Goal: Task Accomplishment & Management: Use online tool/utility

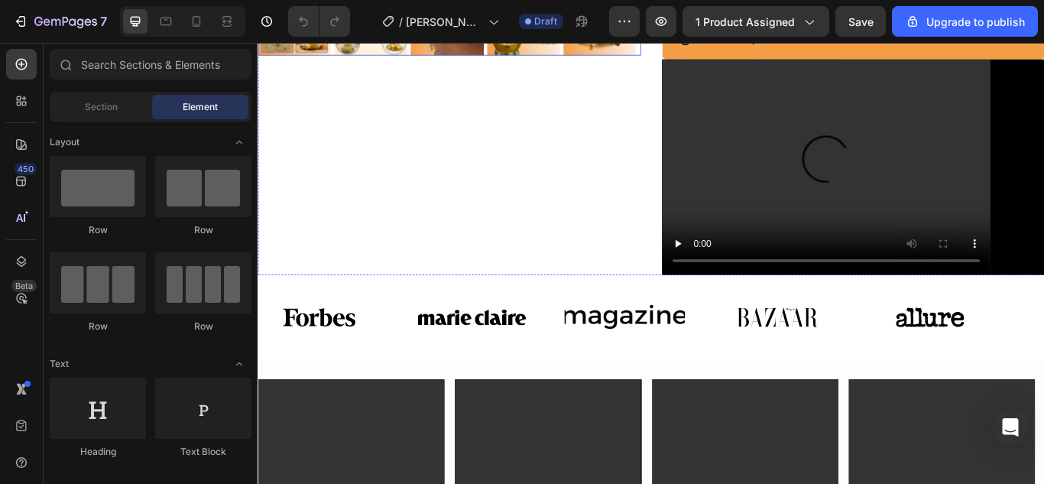
scroll to position [764, 0]
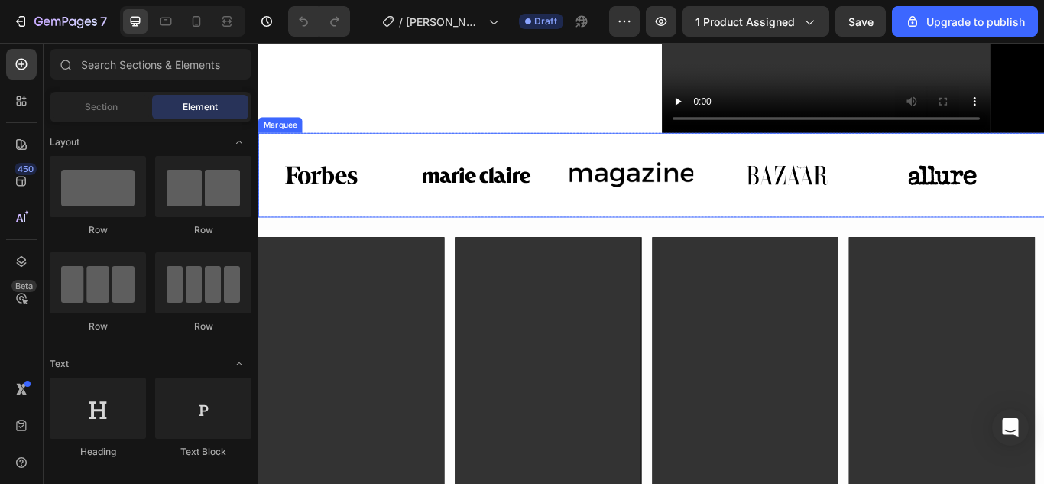
click at [427, 148] on div "Image Image Image Image Image Image Image Image Image Image Marquee" at bounding box center [715, 197] width 917 height 99
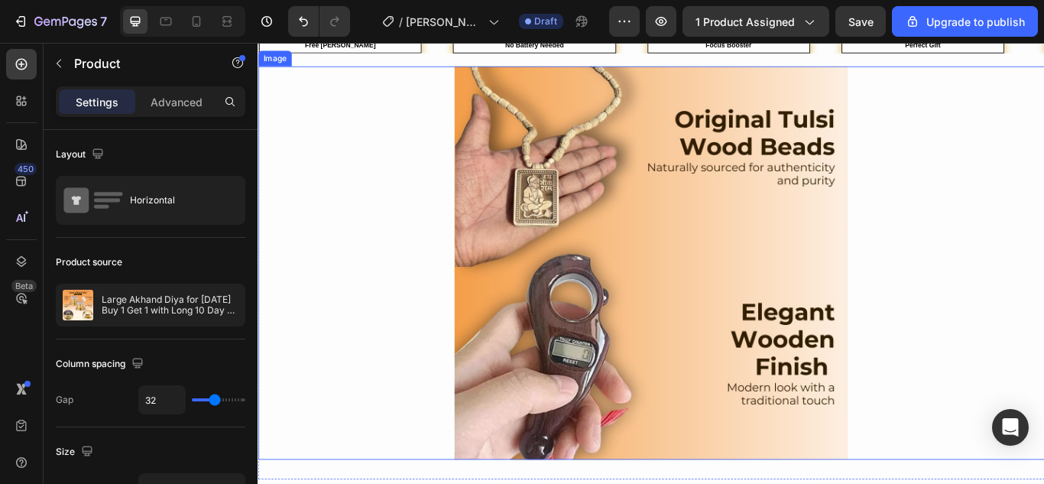
scroll to position [1452, 0]
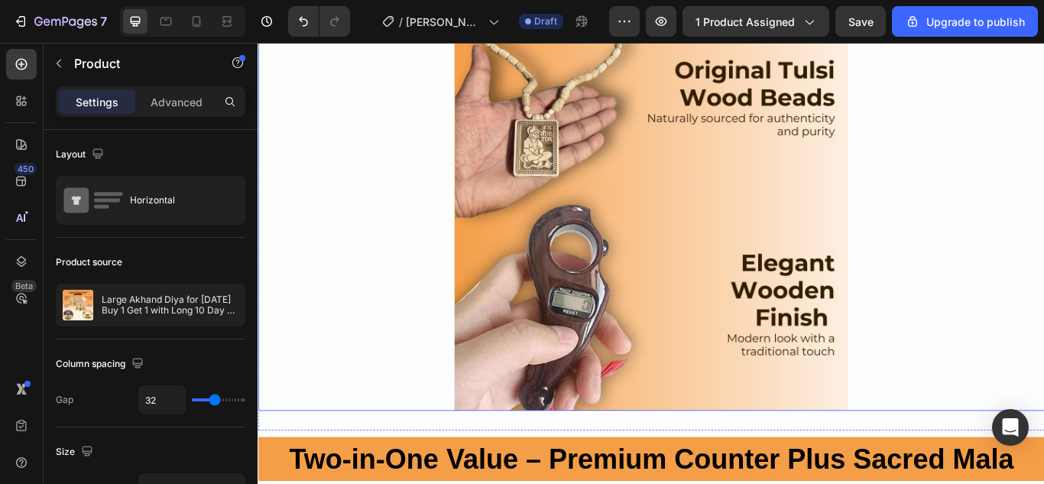
click at [675, 152] on img at bounding box center [716, 242] width 458 height 458
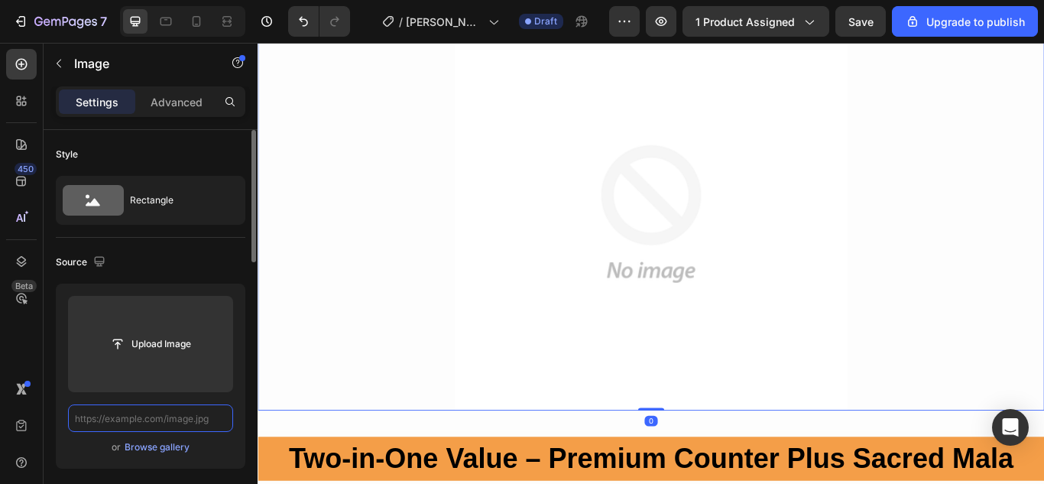
scroll to position [0, 0]
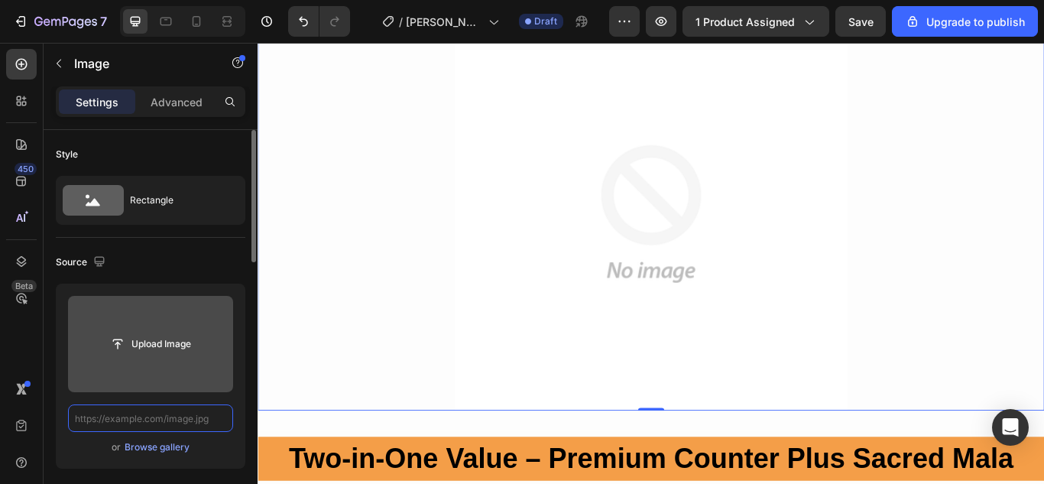
paste input "[URL][DOMAIN_NAME]"
type input "[URL][DOMAIN_NAME]"
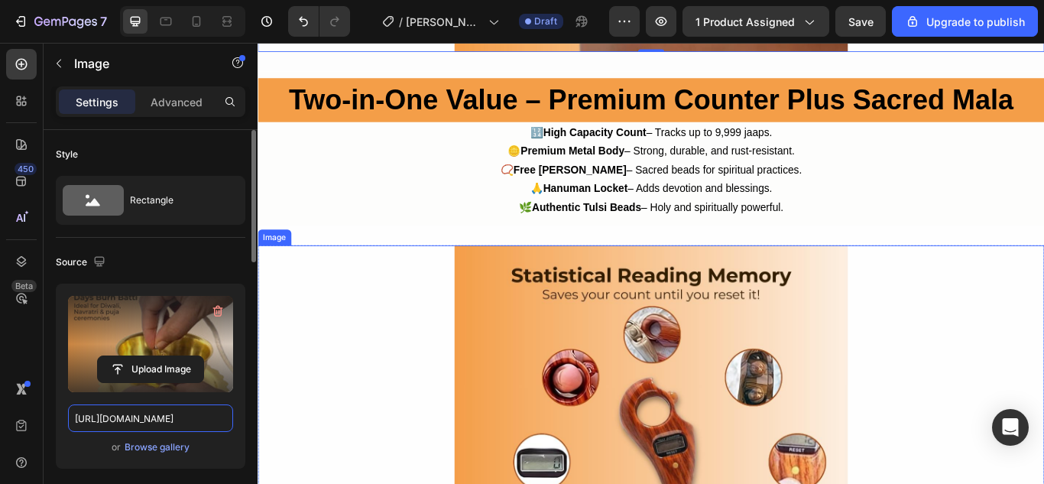
scroll to position [1910, 0]
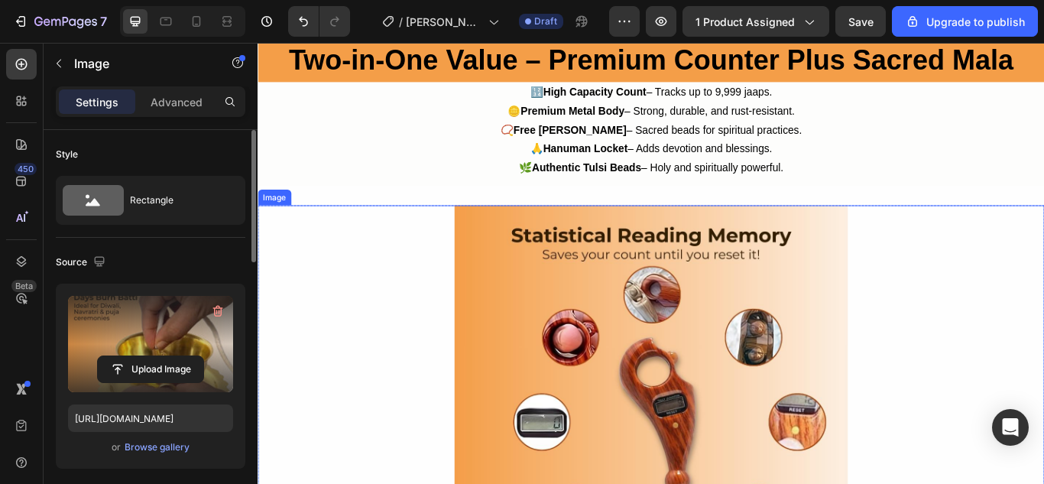
click at [724, 388] on img at bounding box center [716, 461] width 458 height 458
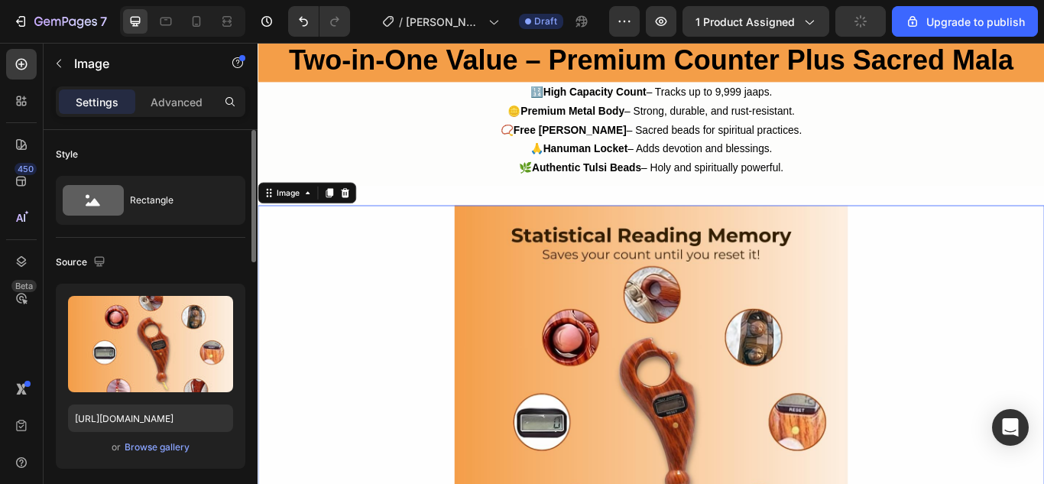
drag, startPoint x: 616, startPoint y: 328, endPoint x: 464, endPoint y: 381, distance: 161.2
click at [618, 329] on img at bounding box center [716, 461] width 458 height 458
drag, startPoint x: 218, startPoint y: 418, endPoint x: 211, endPoint y: 395, distance: 23.9
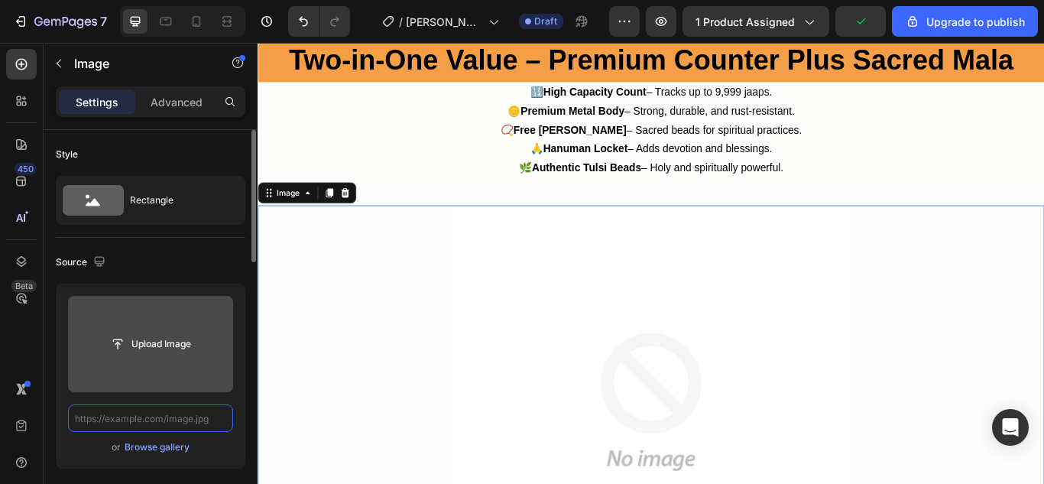
scroll to position [0, 0]
paste input "[URL][DOMAIN_NAME]"
type input "[URL][DOMAIN_NAME]"
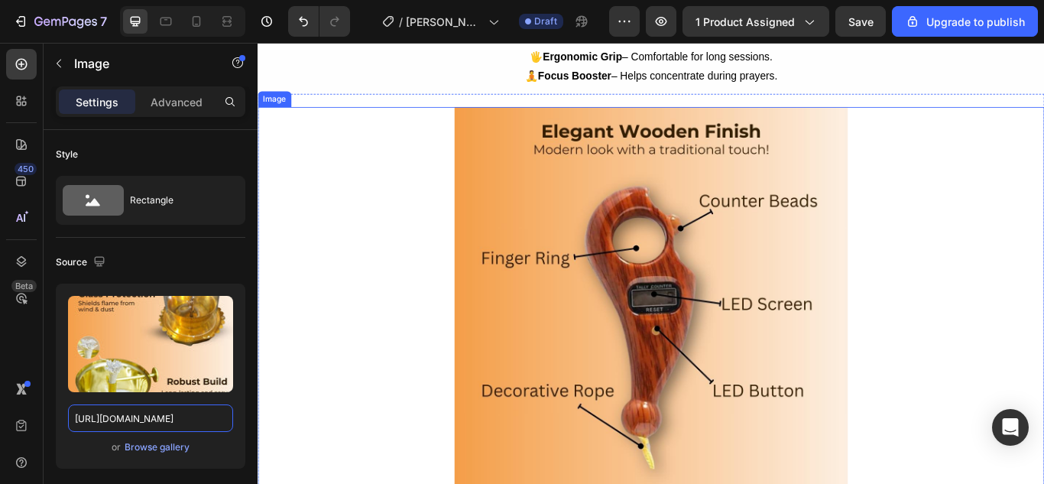
scroll to position [2674, 0]
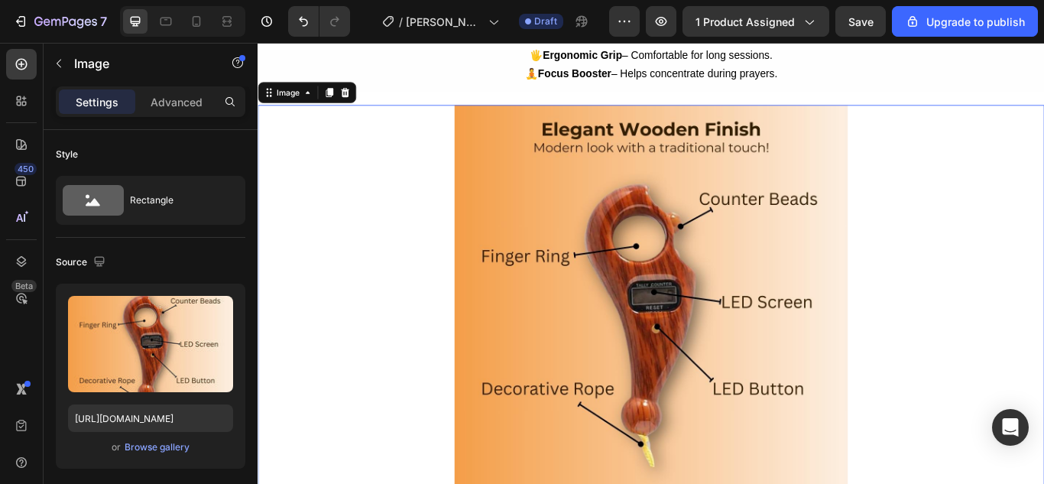
click at [750, 320] on img at bounding box center [716, 344] width 458 height 458
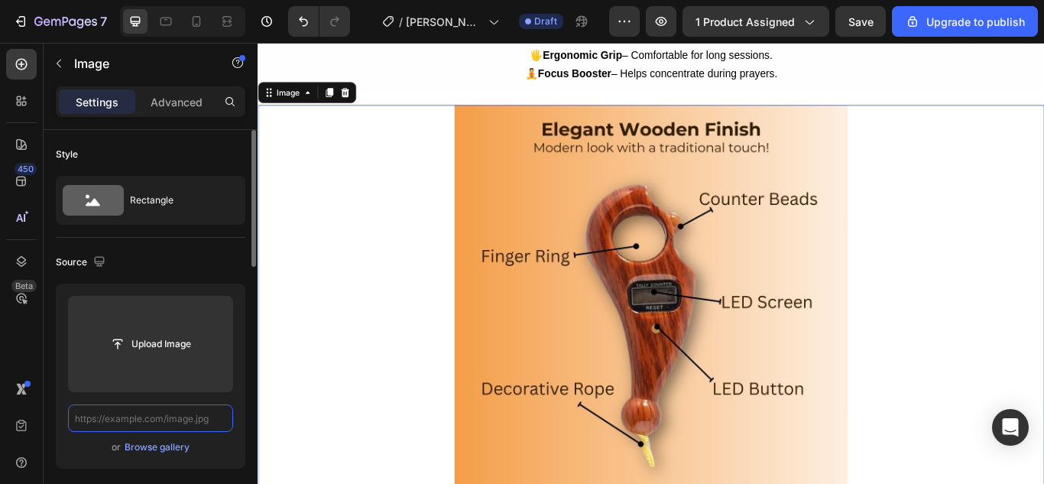
scroll to position [0, 0]
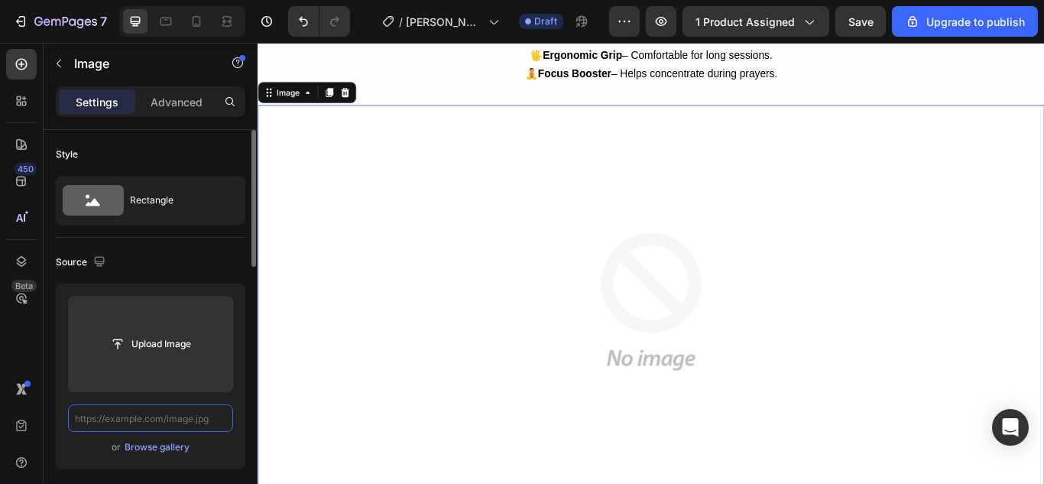
paste input "[URL][DOMAIN_NAME]"
type input "[URL][DOMAIN_NAME]"
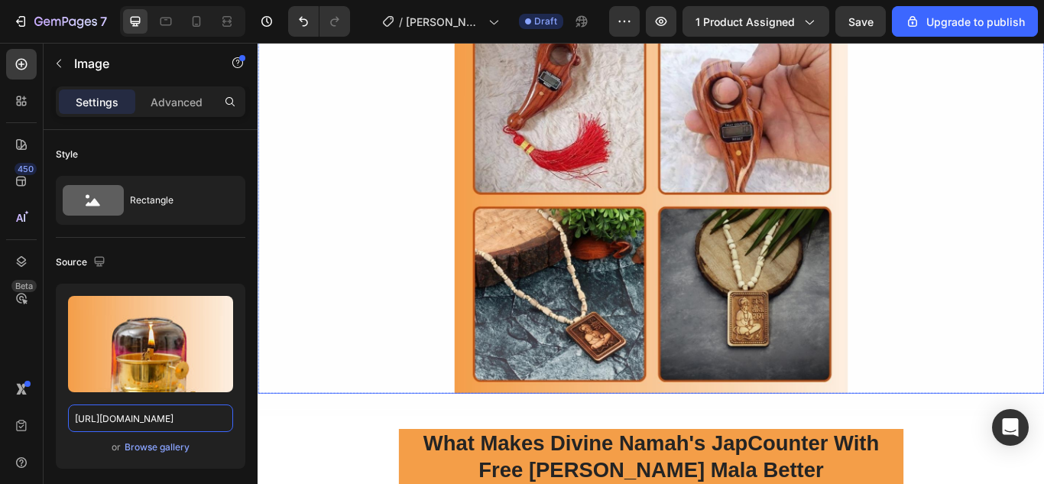
scroll to position [3438, 0]
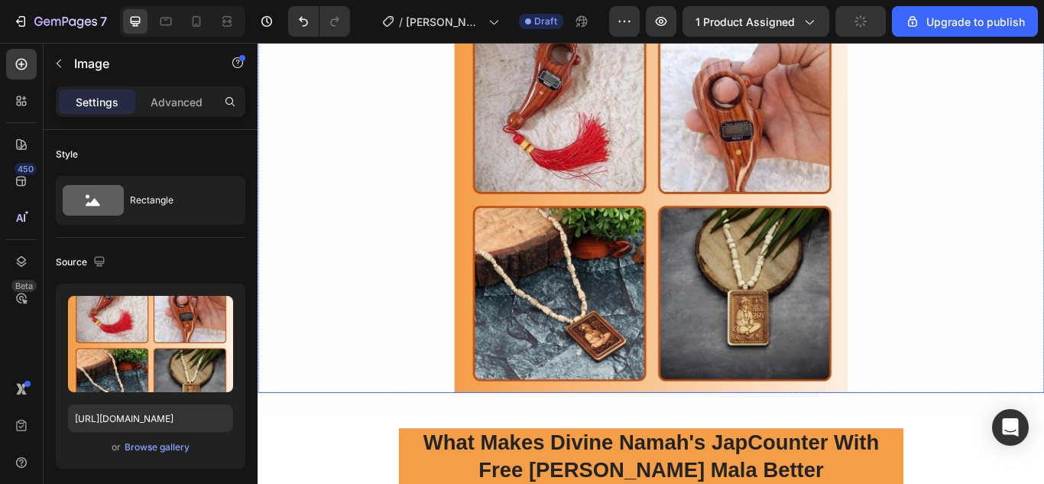
drag, startPoint x: 680, startPoint y: 308, endPoint x: 578, endPoint y: 228, distance: 129.0
click at [680, 309] on img at bounding box center [716, 221] width 458 height 458
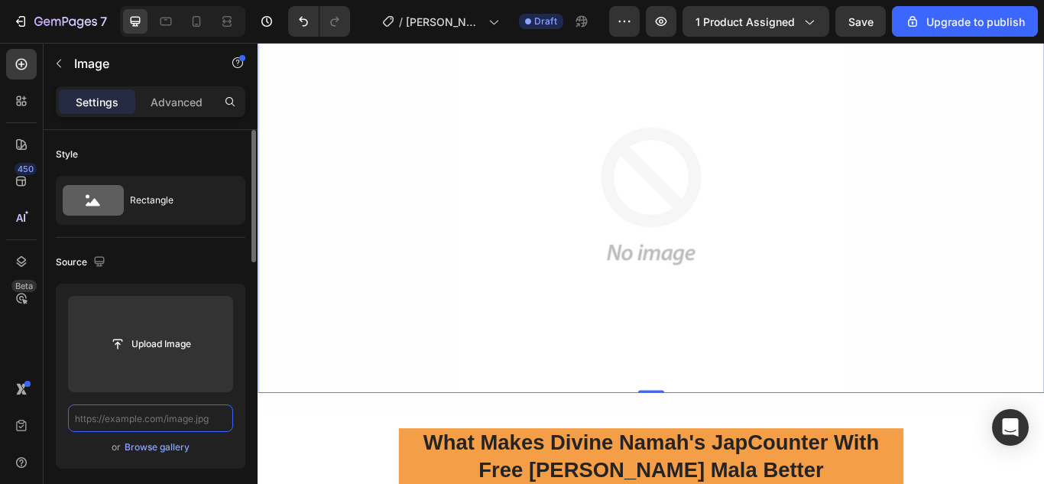
scroll to position [0, 0]
paste input "[URL][DOMAIN_NAME]"
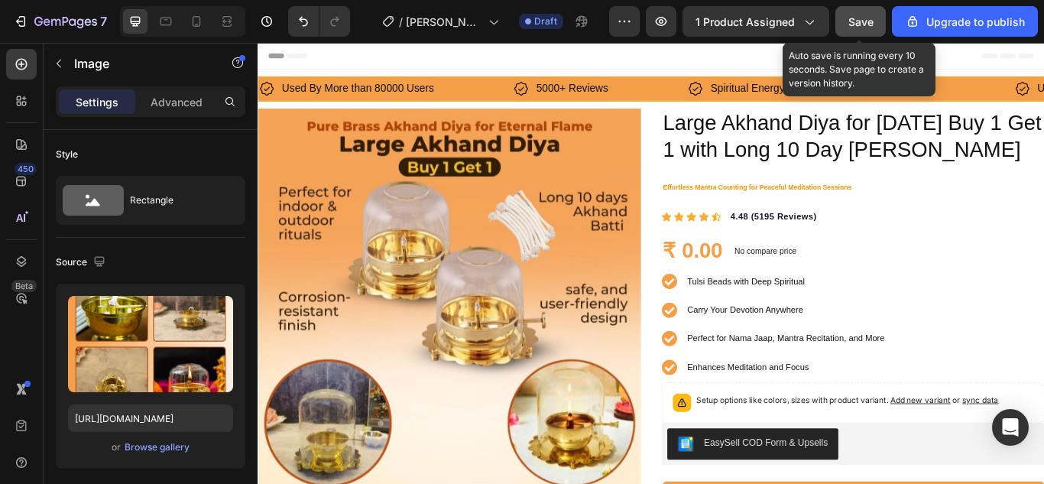
click at [849, 15] on span "Save" at bounding box center [860, 21] width 25 height 13
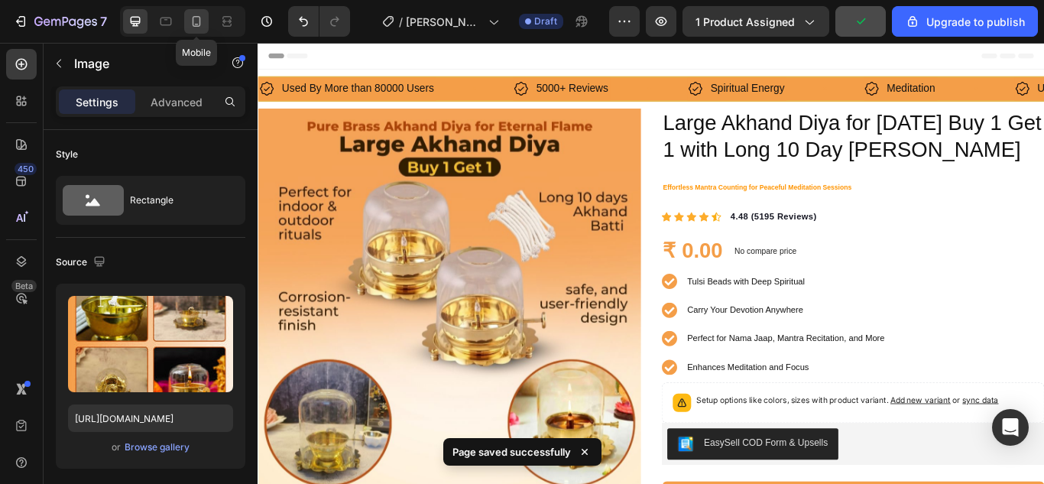
click at [199, 26] on icon at bounding box center [197, 21] width 8 height 11
type input "[URL][DOMAIN_NAME]"
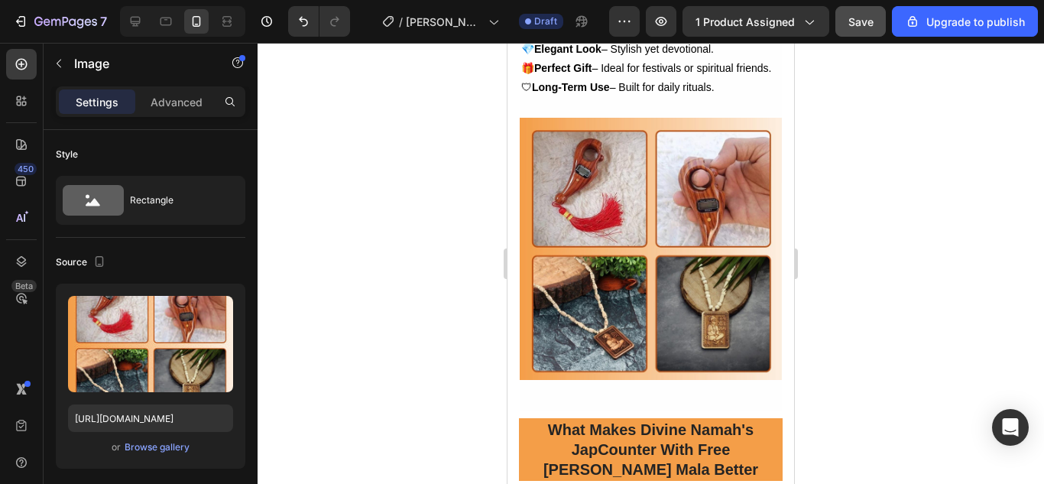
scroll to position [3410, 0]
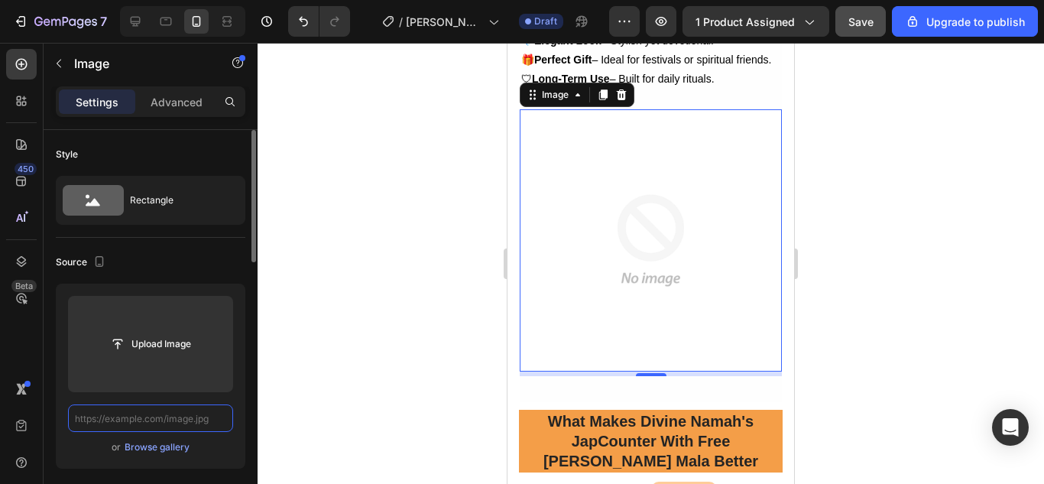
paste input "[URL][DOMAIN_NAME]"
type input "[URL][DOMAIN_NAME]"
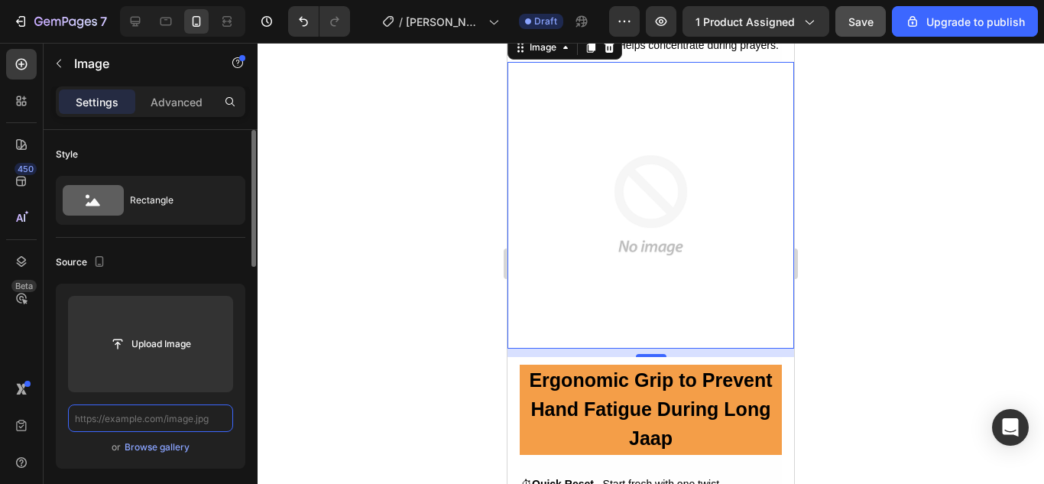
scroll to position [0, 0]
paste input "[URL][DOMAIN_NAME]"
type input "[URL][DOMAIN_NAME]"
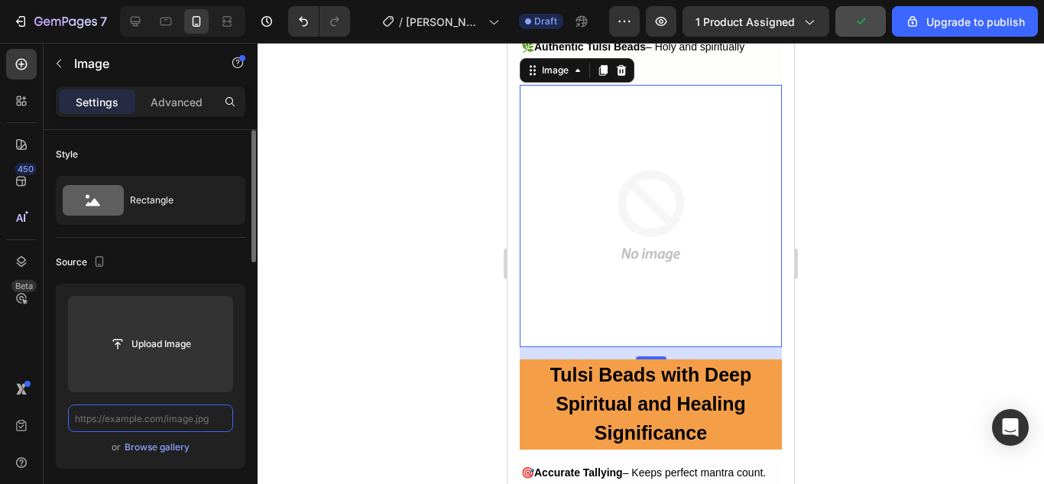
paste input "[URL][DOMAIN_NAME]"
type input "[URL][DOMAIN_NAME]"
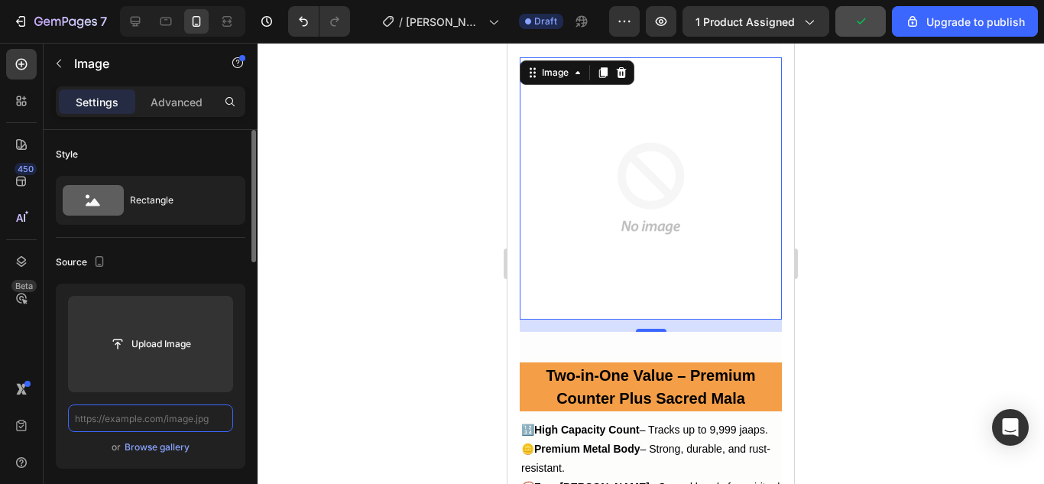
paste input "[URL][DOMAIN_NAME]"
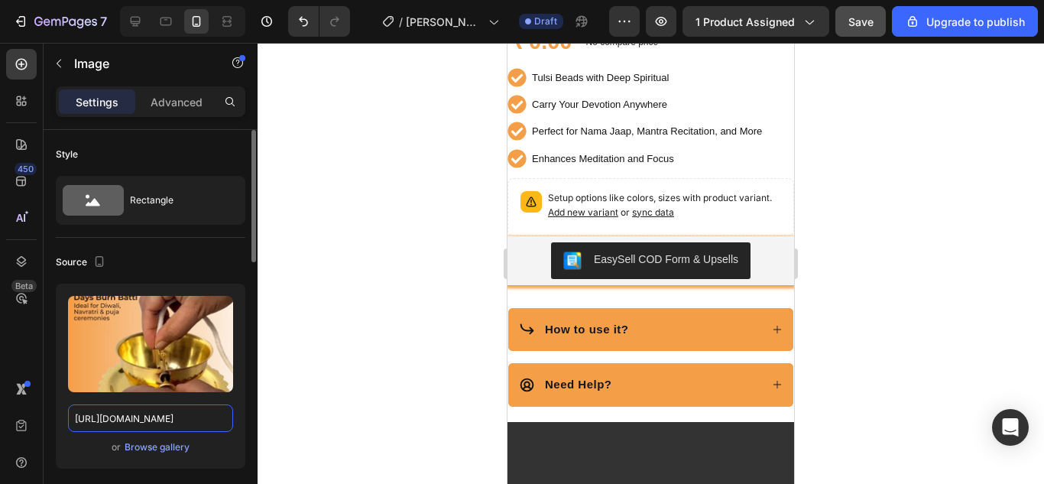
scroll to position [631, 0]
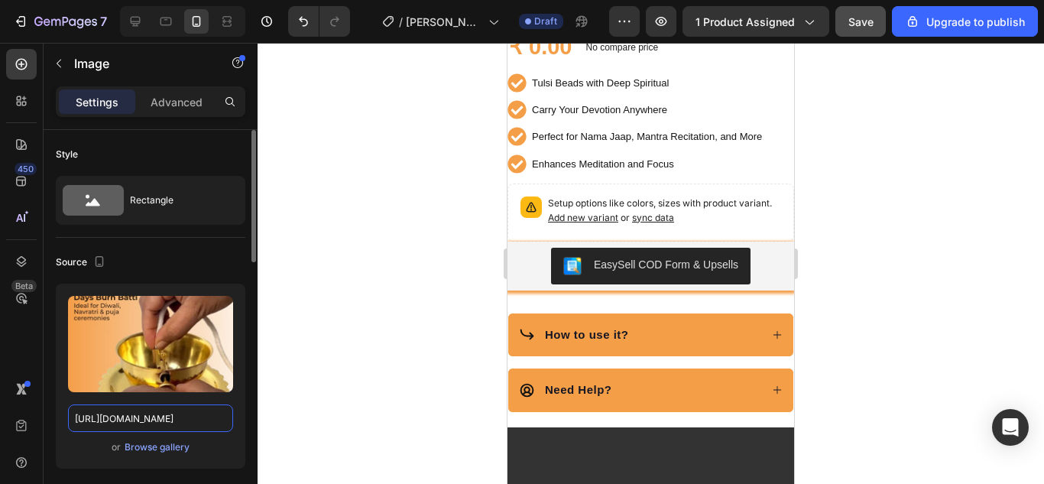
type input "[URL][DOMAIN_NAME]"
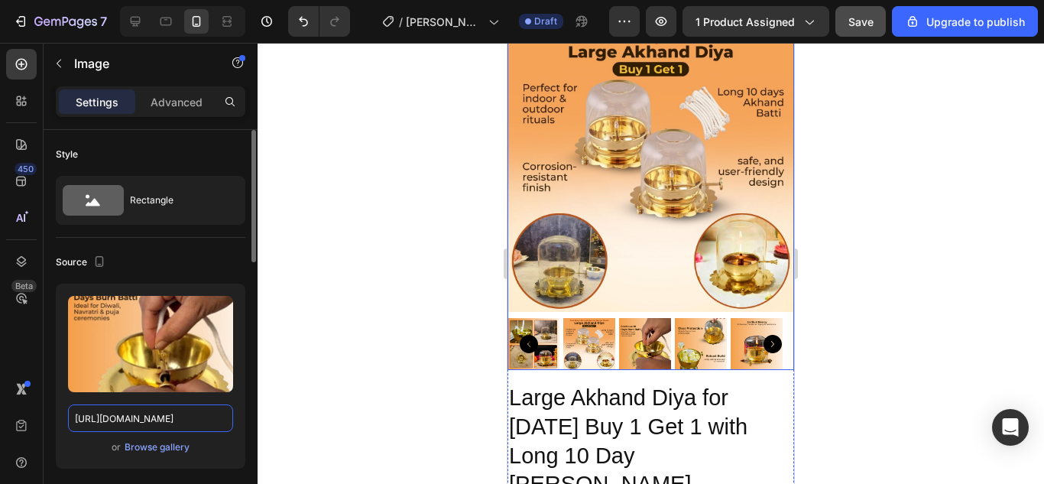
scroll to position [48, 0]
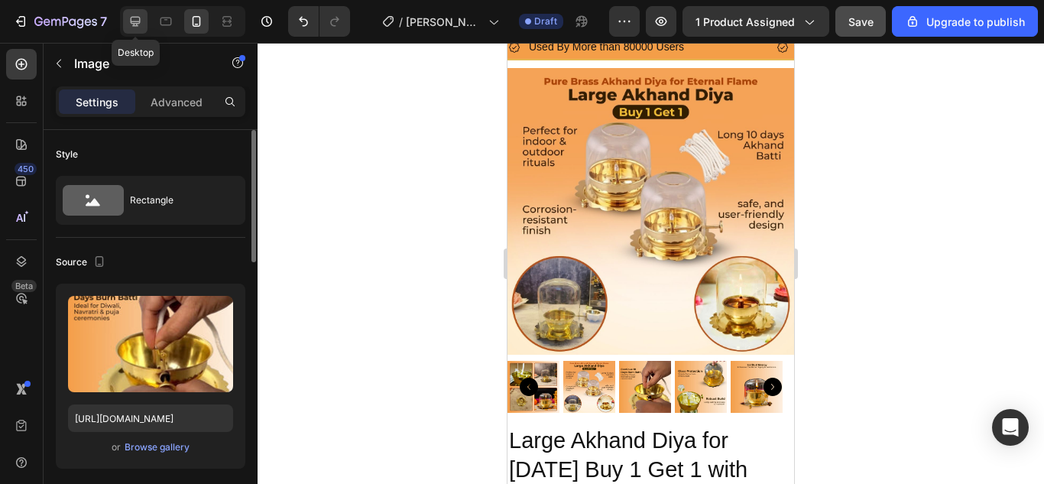
click at [135, 24] on icon at bounding box center [135, 21] width 15 height 15
type input "50"
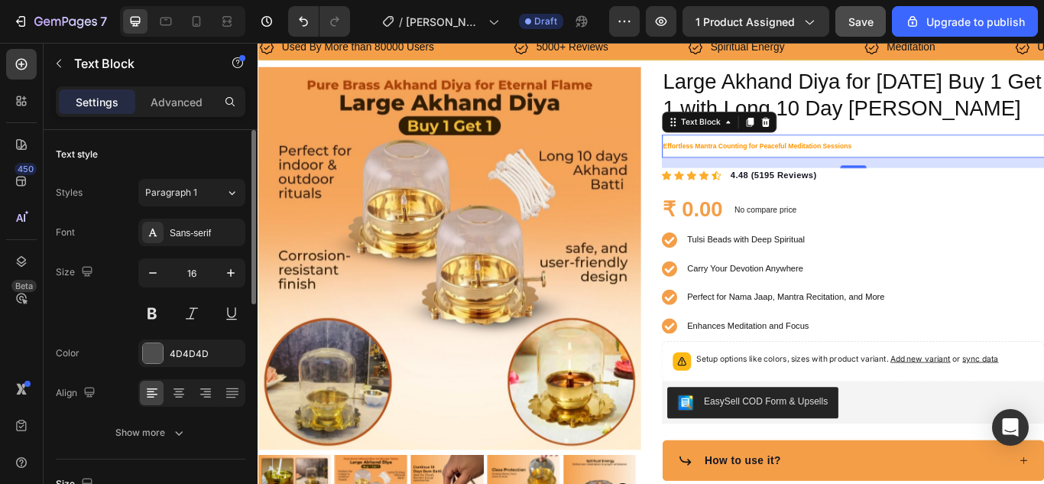
click at [776, 168] on p "Effortless Mantra Counting for Peaceful Meditation Sessions" at bounding box center [951, 163] width 443 height 24
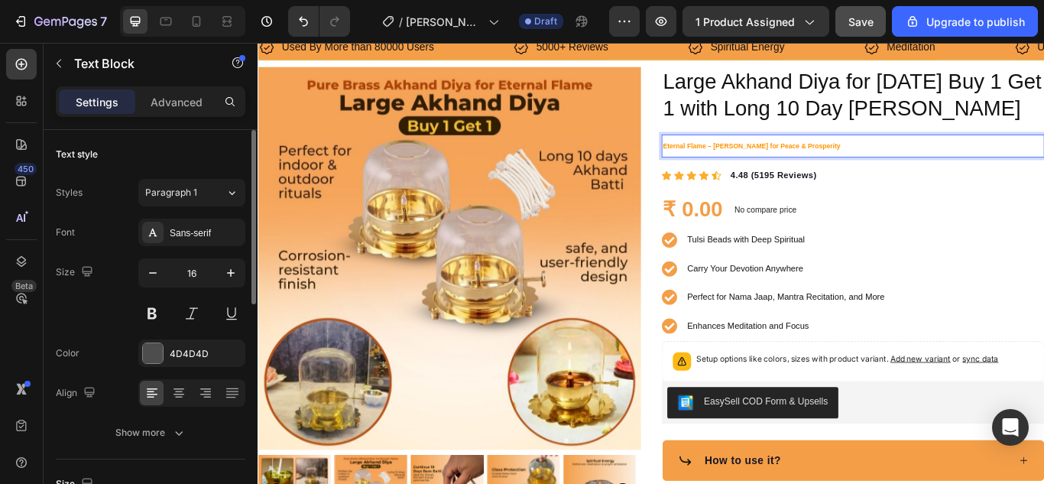
click at [779, 164] on strong "Eternal Flame – [PERSON_NAME] for Peace & Prosperity" at bounding box center [833, 163] width 207 height 8
click at [806, 167] on p "Eternal Flame – [PERSON_NAME] for Peace & Prosperity" at bounding box center [951, 163] width 443 height 24
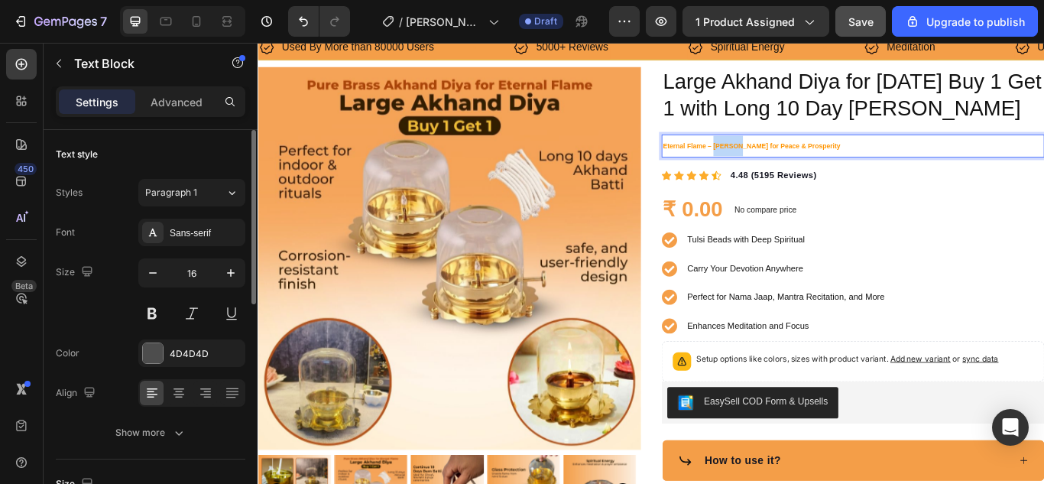
click at [806, 167] on p "Eternal Flame – [PERSON_NAME] for Peace & Prosperity" at bounding box center [951, 163] width 443 height 24
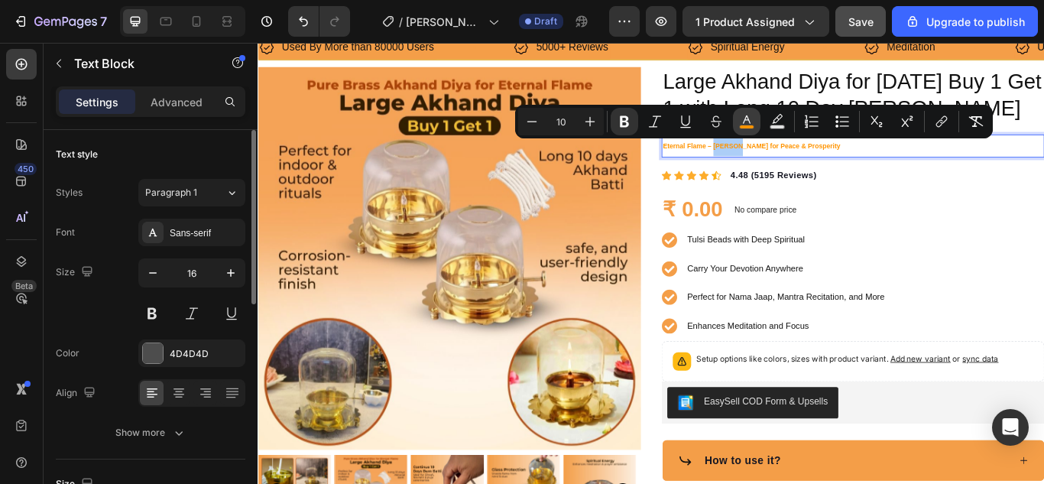
click at [747, 124] on icon "Editor contextual toolbar" at bounding box center [746, 121] width 15 height 15
type input "FF9400"
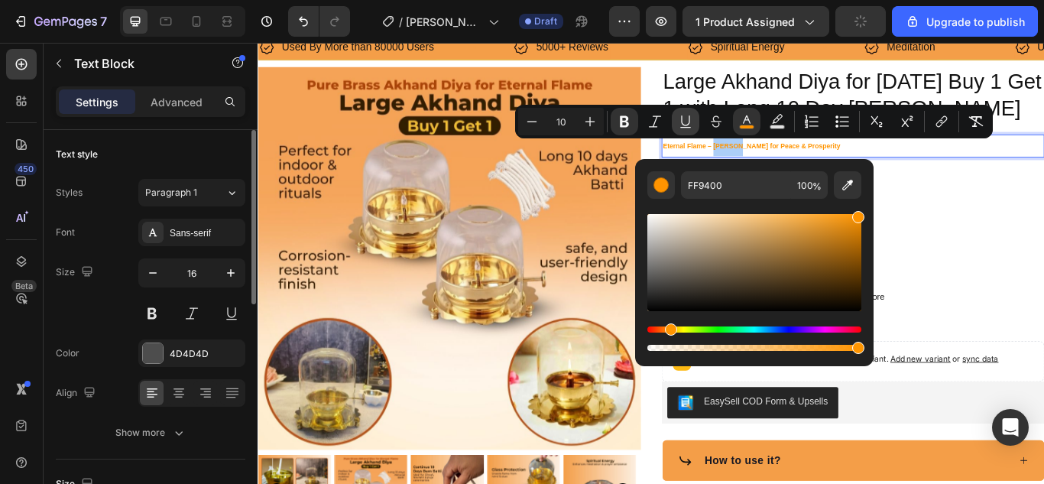
click at [685, 128] on icon "Editor contextual toolbar" at bounding box center [685, 121] width 15 height 15
click at [682, 125] on icon "Editor contextual toolbar" at bounding box center [685, 121] width 15 height 15
click at [685, 116] on icon "Editor contextual toolbar" at bounding box center [685, 121] width 15 height 15
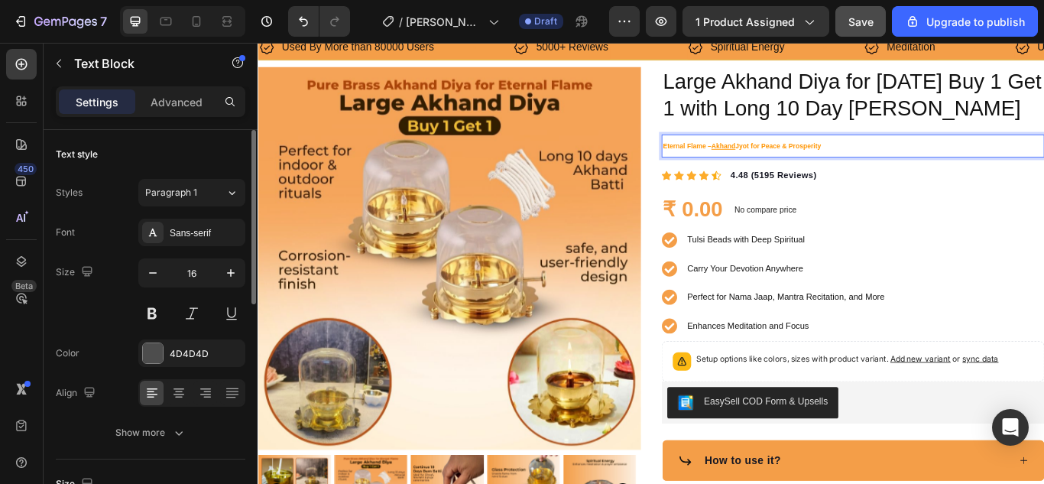
click at [743, 164] on strong "Eternal Flame – [PERSON_NAME] for Peace & Prosperity" at bounding box center [822, 163] width 184 height 8
click at [797, 165] on u "Akhand" at bounding box center [800, 163] width 28 height 8
click at [730, 160] on strong "Eternal Flame – [PERSON_NAME] for Peace & Prosperity" at bounding box center [822, 163] width 184 height 8
click at [730, 161] on strong "Eternal Flame – [PERSON_NAME] for Peace & Prosperity" at bounding box center [822, 163] width 184 height 8
drag, startPoint x: 727, startPoint y: 162, endPoint x: 918, endPoint y: 154, distance: 190.4
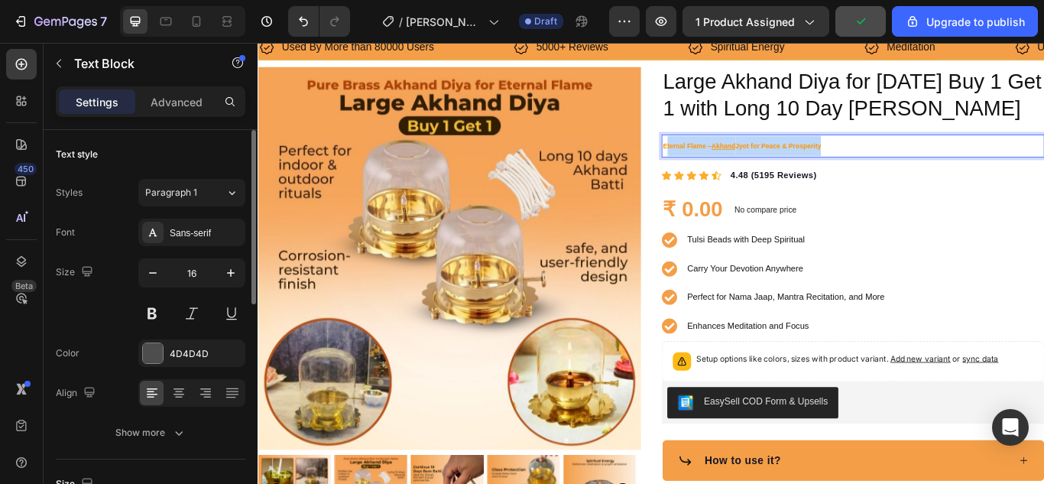
click at [918, 154] on p "Eternal Flame – [PERSON_NAME] for Peace & Prosperity" at bounding box center [951, 163] width 443 height 24
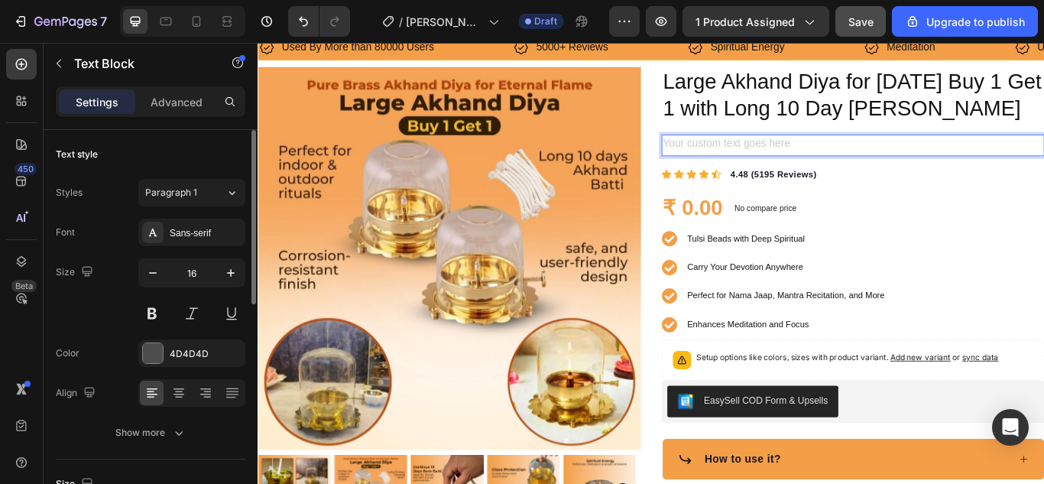
click at [807, 158] on div "Rich Text Editor. Editing area: main" at bounding box center [951, 162] width 446 height 25
click at [737, 160] on p "Eternal Flame – [PERSON_NAME] for Peace & Prosperity" at bounding box center [951, 162] width 443 height 22
click at [730, 157] on p "Eternal Flame – [PERSON_NAME] for Peace & Prosperity" at bounding box center [951, 162] width 443 height 22
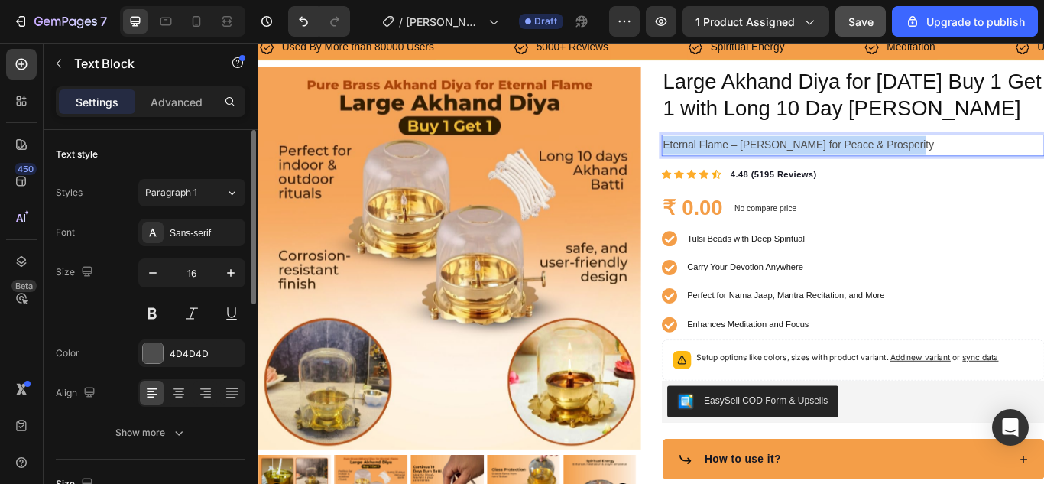
drag, startPoint x: 725, startPoint y: 154, endPoint x: 1011, endPoint y: 164, distance: 285.9
click at [1011, 164] on p "Eternal Flame – [PERSON_NAME] for Peace & Prosperity" at bounding box center [951, 162] width 443 height 22
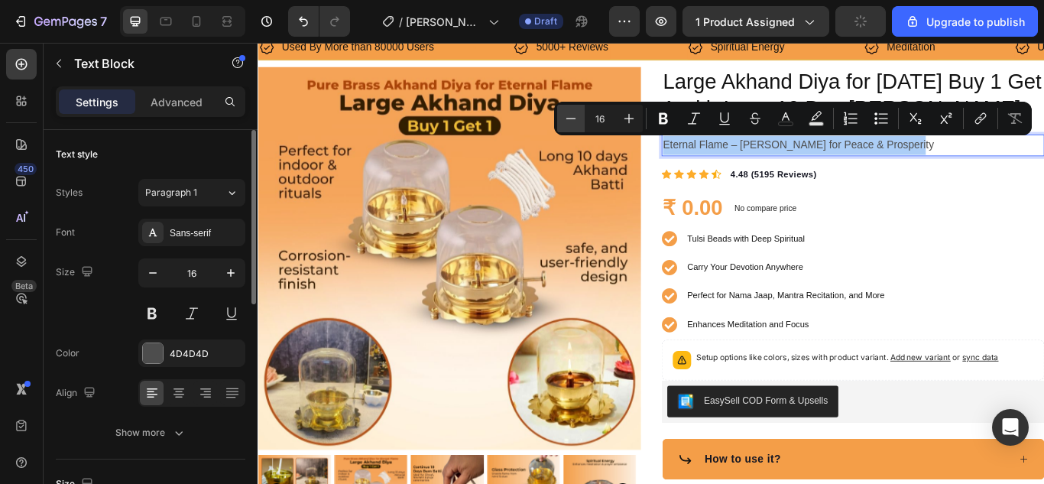
click at [572, 121] on icon "Editor contextual toolbar" at bounding box center [570, 118] width 15 height 15
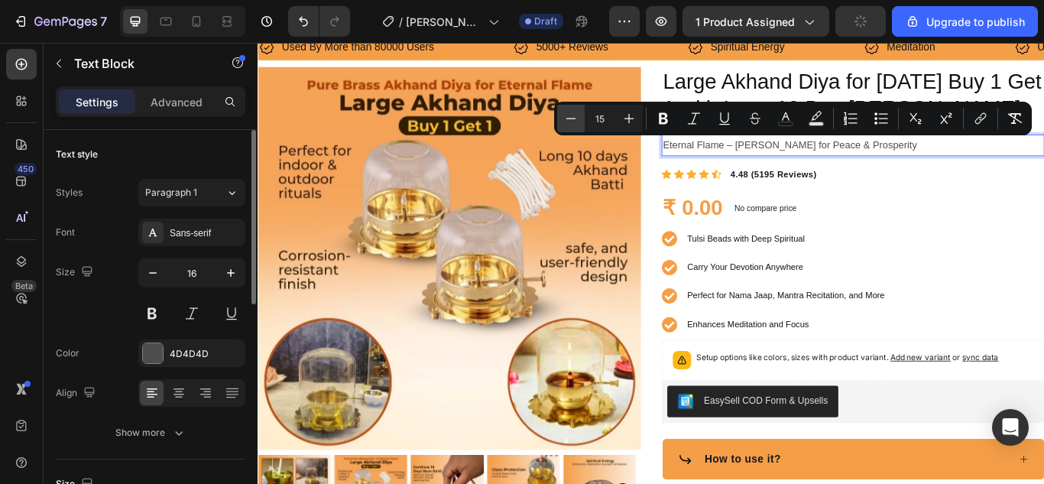
click at [572, 121] on icon "Editor contextual toolbar" at bounding box center [570, 118] width 15 height 15
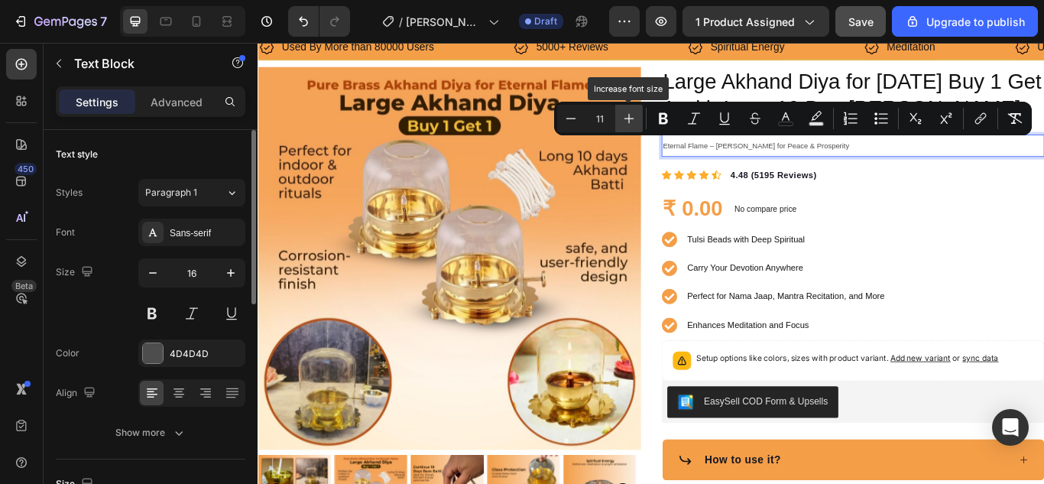
click at [630, 118] on icon "Editor contextual toolbar" at bounding box center [628, 118] width 15 height 15
type input "13"
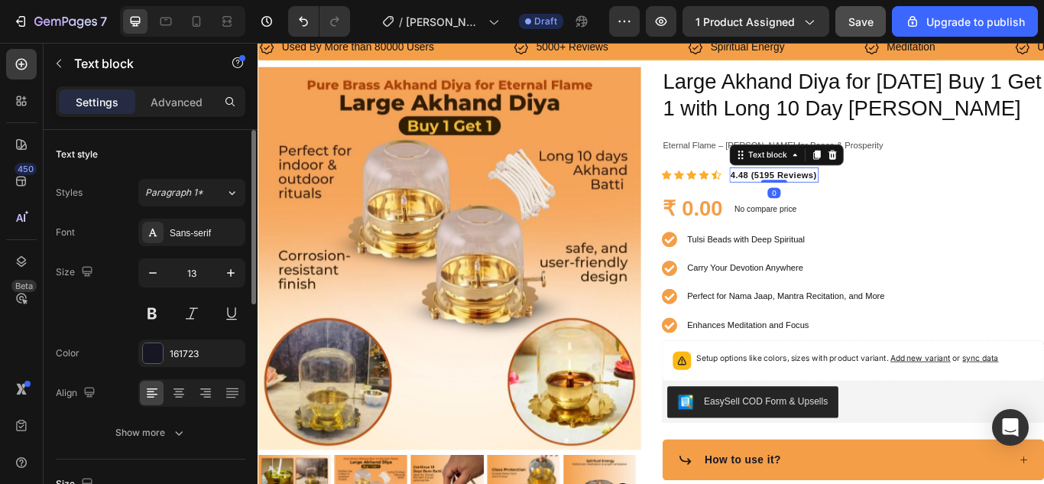
click at [814, 191] on strong "4.48 (5195 Reviews)" at bounding box center [858, 196] width 101 height 11
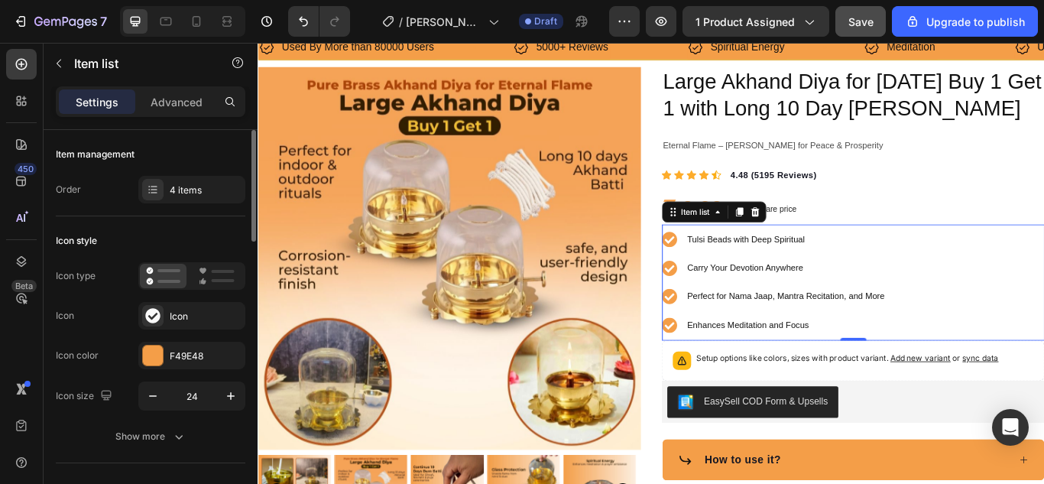
click at [821, 261] on p "Tulsi Beads with Deep Spiritual" at bounding box center [873, 272] width 230 height 23
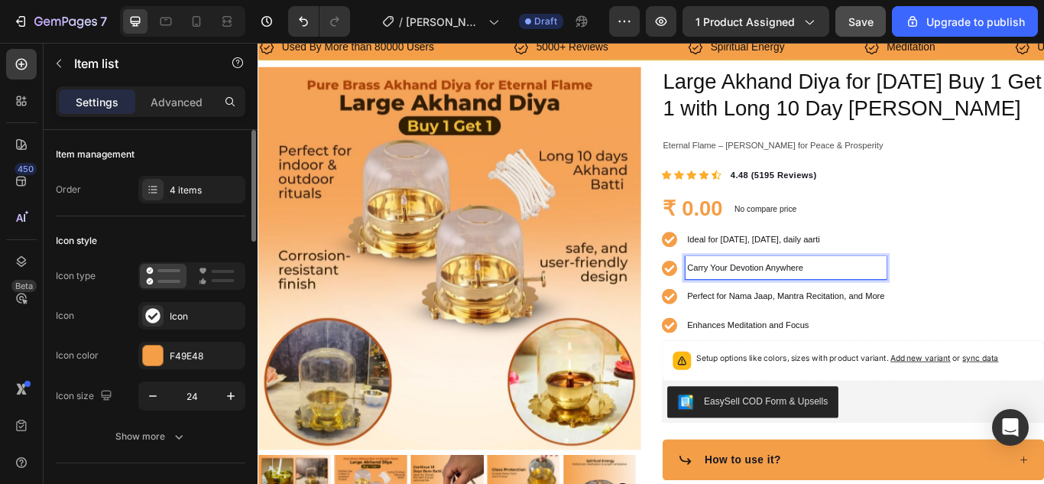
click at [815, 303] on span "Carry Your Devotion Anywhere" at bounding box center [825, 305] width 135 height 11
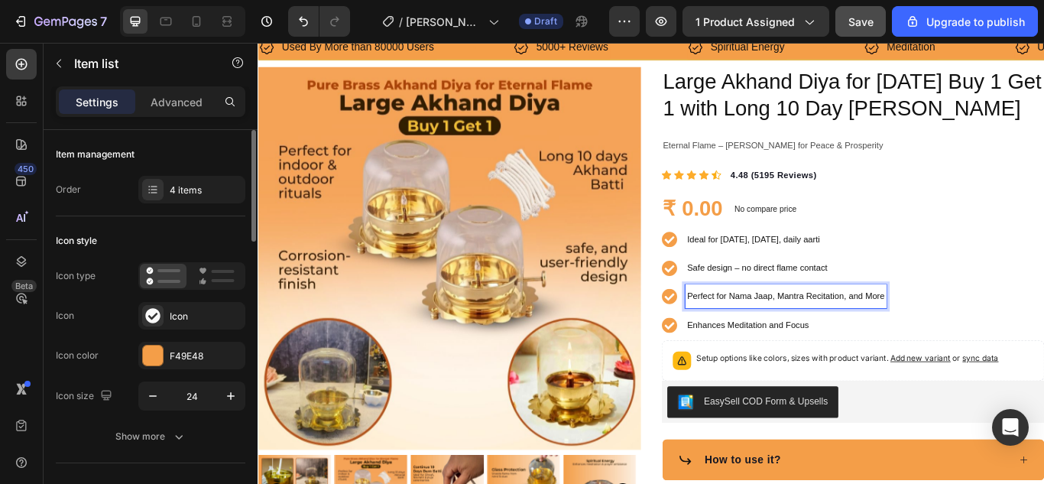
click at [817, 330] on p "Perfect for Nama Jaap, Mantra Recitation, and More" at bounding box center [873, 338] width 230 height 23
click at [821, 373] on span "Enhances Meditation and Focus" at bounding box center [829, 371] width 142 height 11
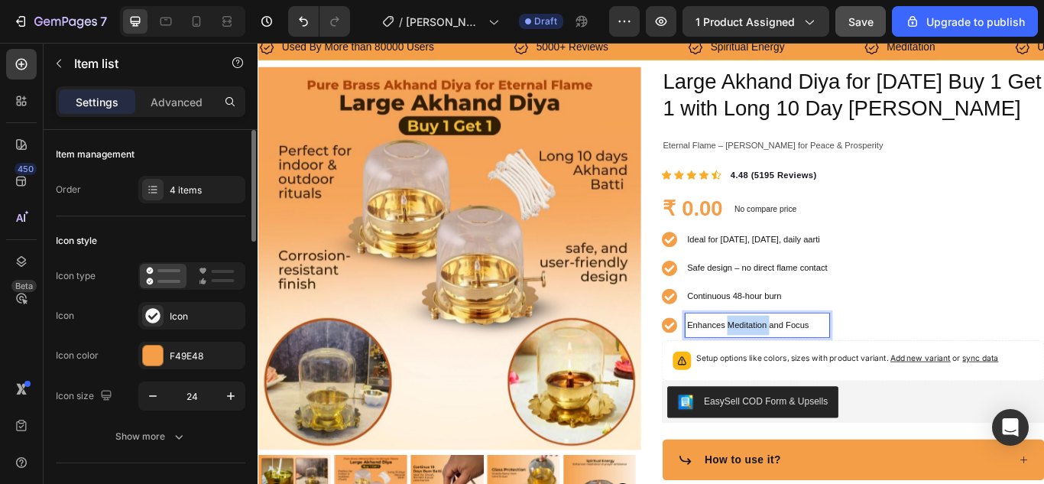
click at [821, 373] on span "Enhances Meditation and Focus" at bounding box center [829, 371] width 142 height 11
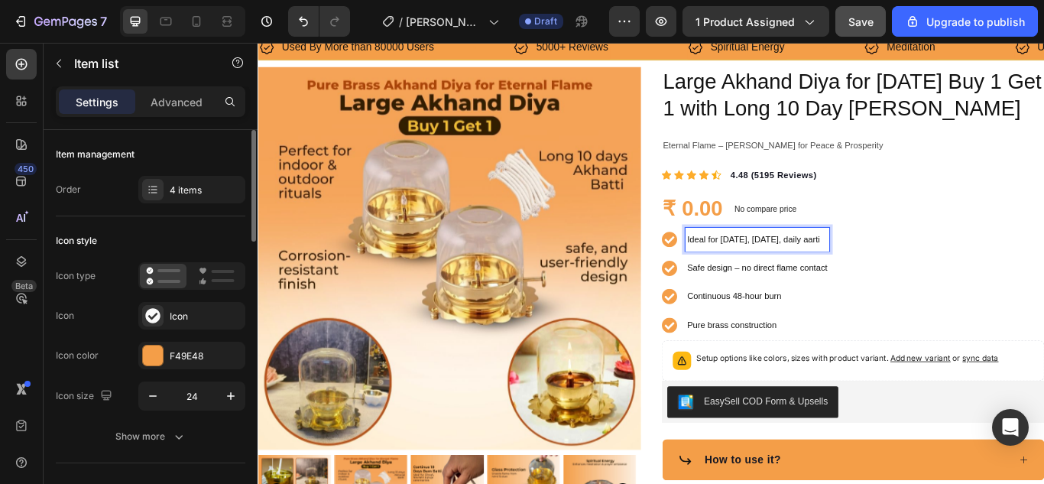
click at [814, 270] on span "Ideal for [DATE], [DATE], daily aarti" at bounding box center [835, 271] width 155 height 11
click at [785, 272] on span "Ideal for [DATE], [DATE], Daily Aarti" at bounding box center [836, 271] width 157 height 11
click at [796, 311] on p "Safe design – no direct flame contact" at bounding box center [840, 305] width 164 height 23
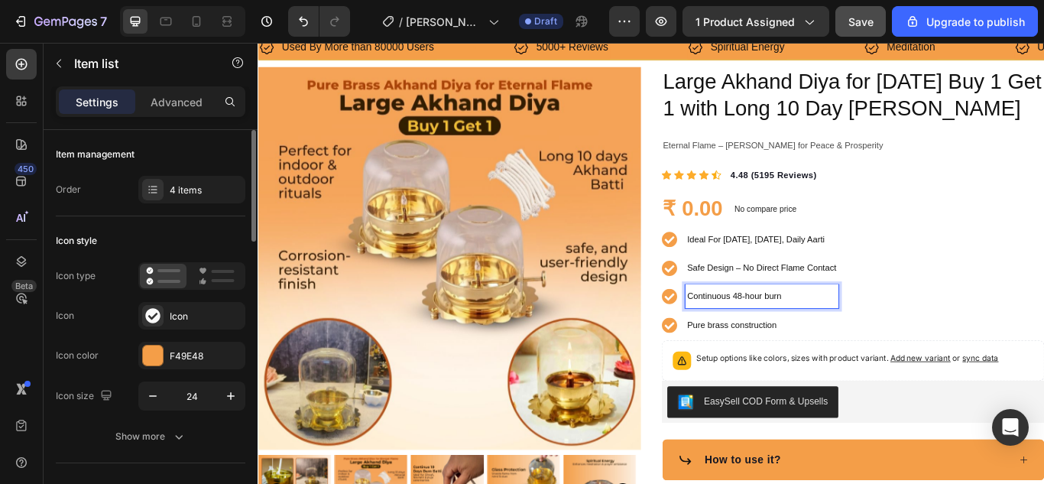
click at [800, 331] on p "Continuous 48-hour burn" at bounding box center [845, 338] width 174 height 23
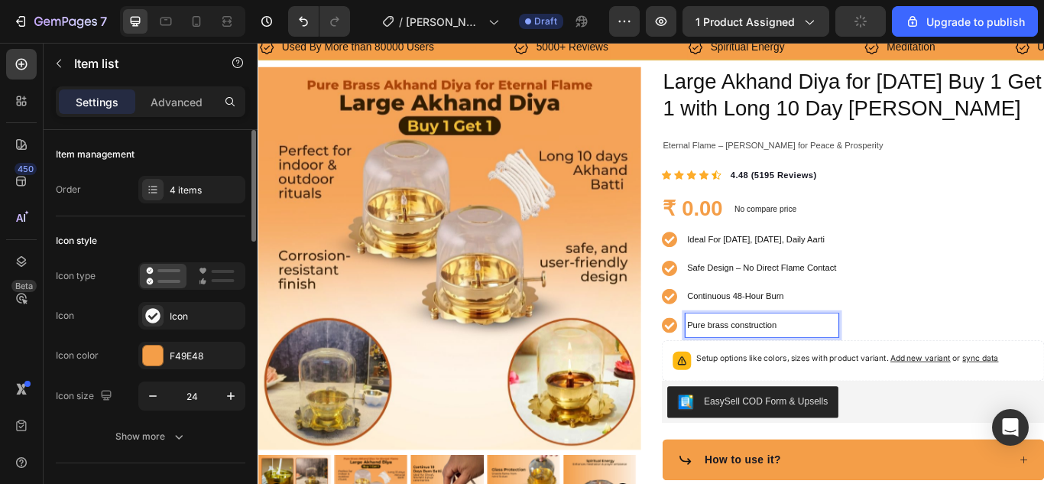
click at [850, 371] on span "Pure brass construction" at bounding box center [810, 371] width 105 height 11
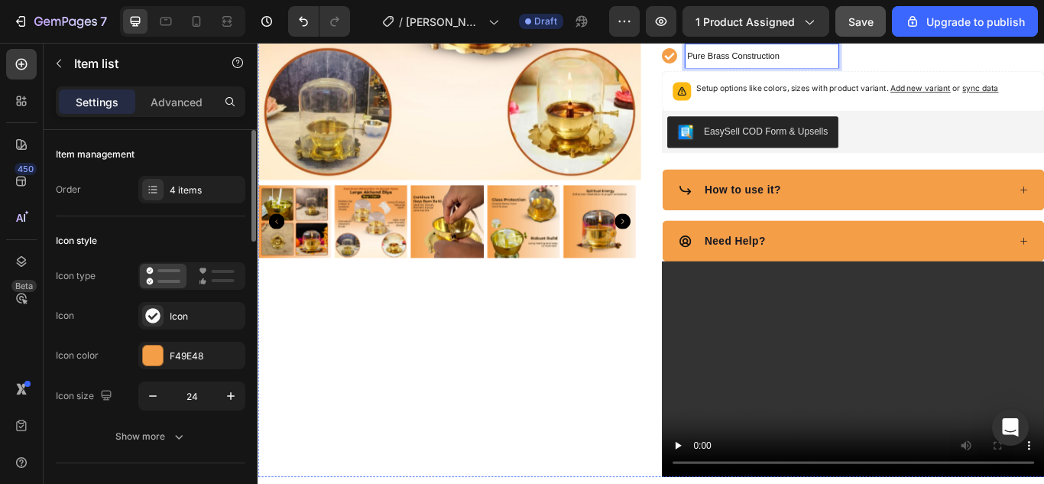
scroll to position [364, 0]
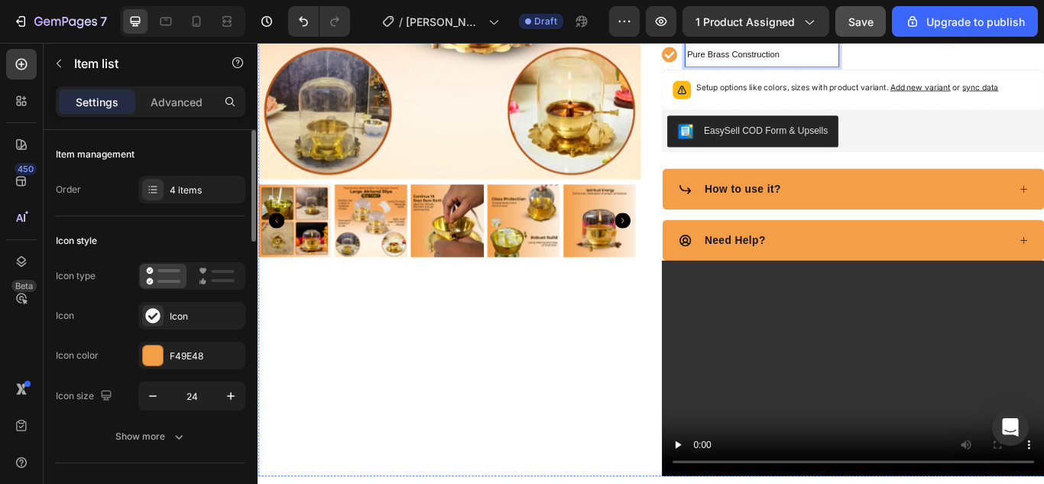
click at [902, 209] on div "How to use it?" at bounding box center [939, 213] width 385 height 23
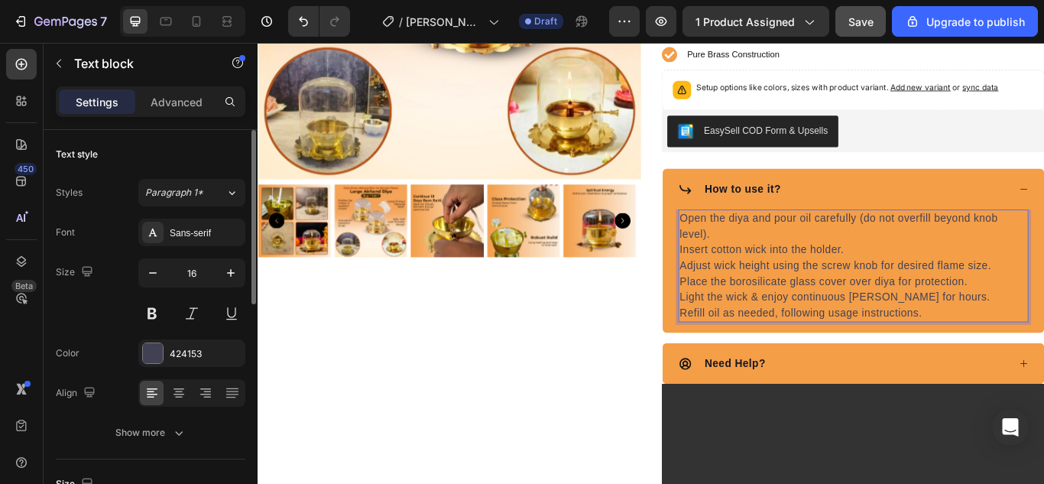
click at [749, 249] on p "Open the diya and pour oil carefully (do not overfill beyond knob level)." at bounding box center [951, 256] width 405 height 37
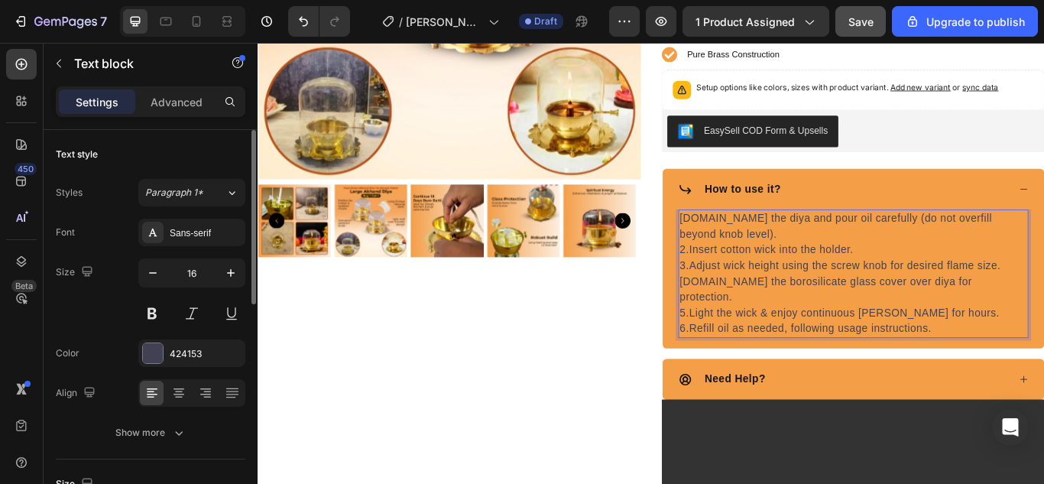
click at [838, 281] on p "2.Insert cotton wick into the holder." at bounding box center [951, 284] width 405 height 18
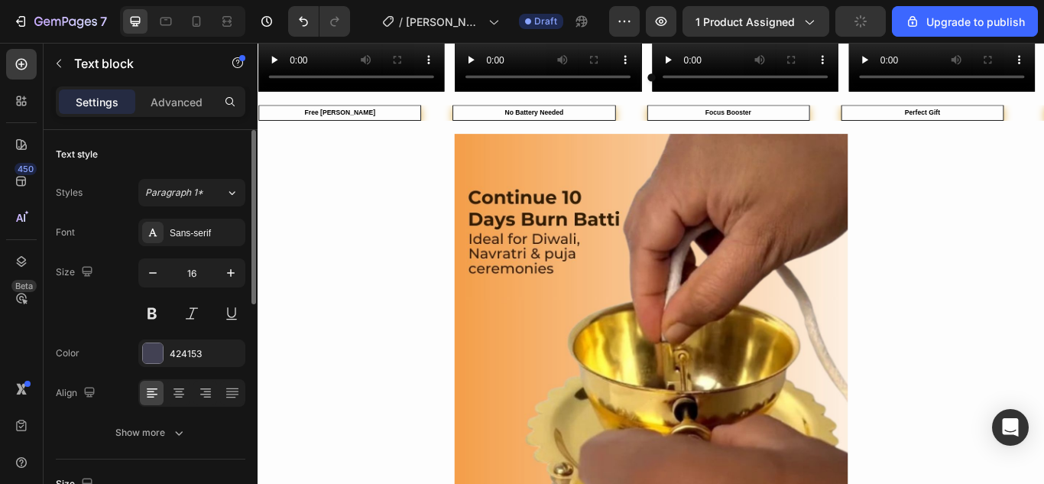
scroll to position [1459, 0]
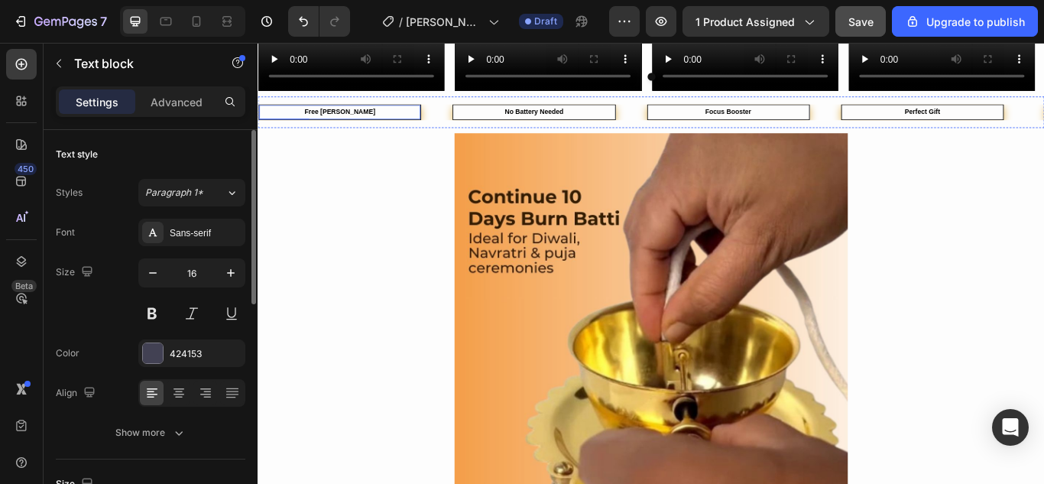
click at [376, 119] on strong "Free [PERSON_NAME]" at bounding box center [353, 123] width 83 height 8
click at [563, 121] on strong "No Battery Needed" at bounding box center [580, 123] width 68 height 8
click at [808, 120] on strong "Focus Booster" at bounding box center [805, 123] width 53 height 8
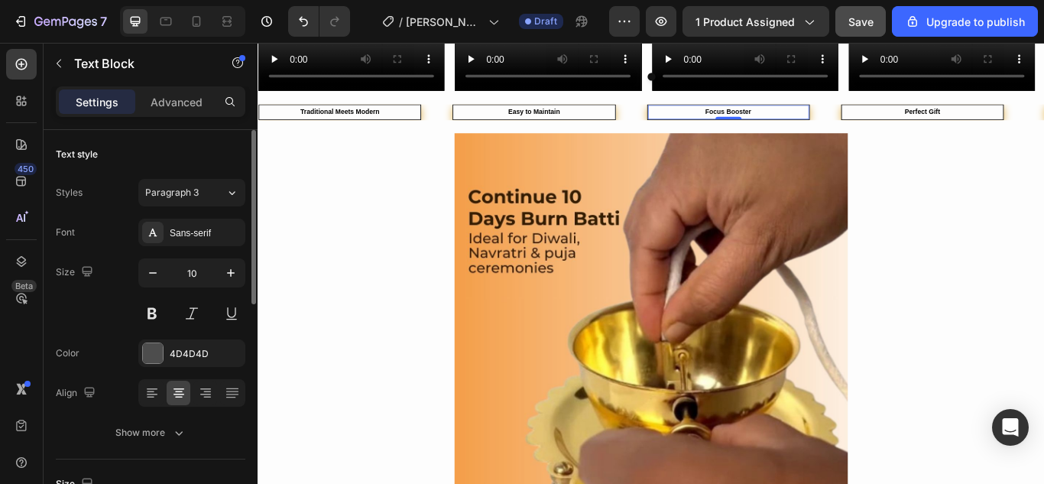
click at [808, 120] on strong "Focus Booster" at bounding box center [805, 123] width 53 height 8
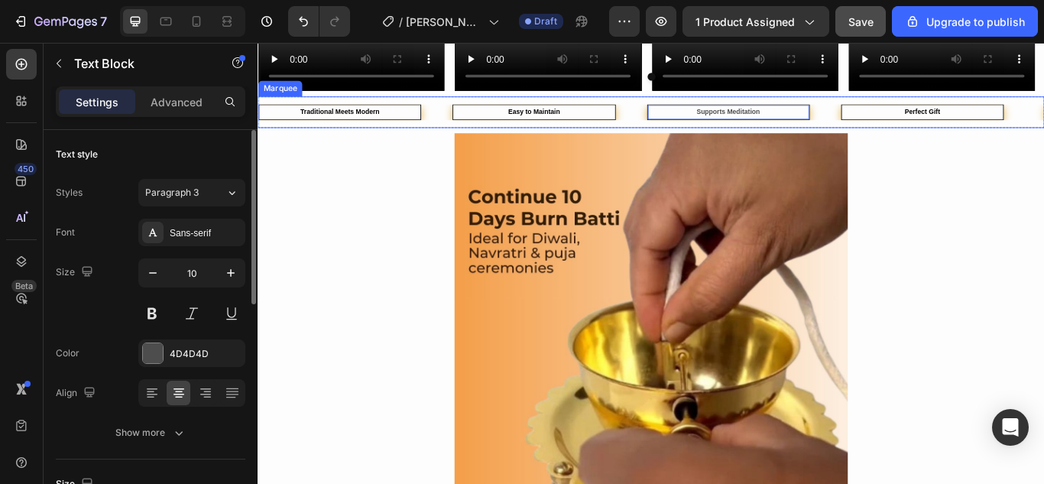
click at [1031, 110] on div "Traditional Meets Modern Text Block Easy to Maintain Text Block Supports Medita…" at bounding box center [715, 123] width 917 height 37
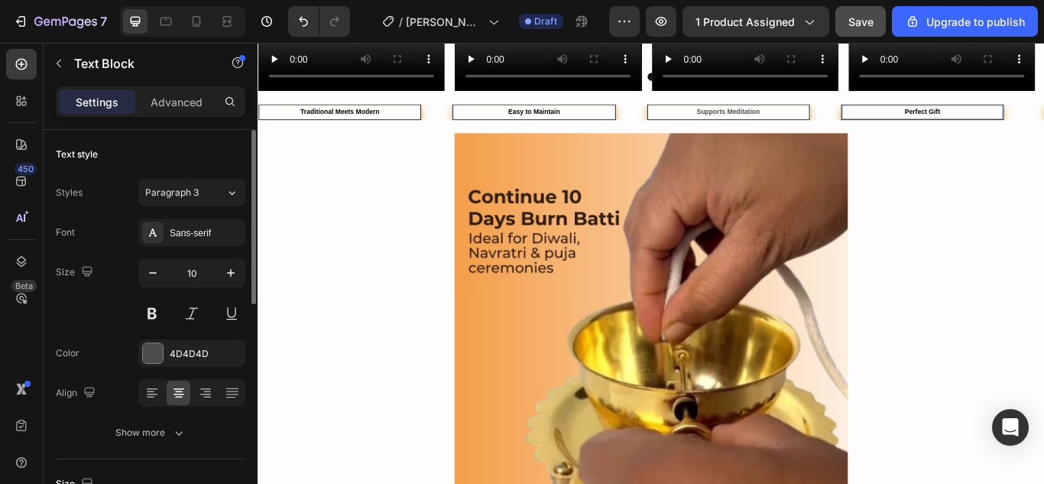
click at [1030, 119] on strong "Perfect Gift" at bounding box center [1032, 123] width 41 height 8
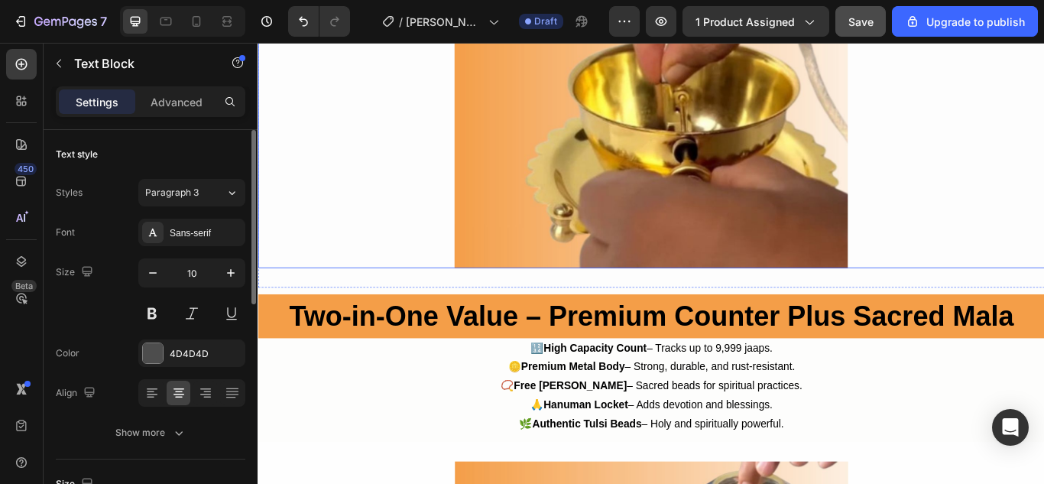
scroll to position [1762, 0]
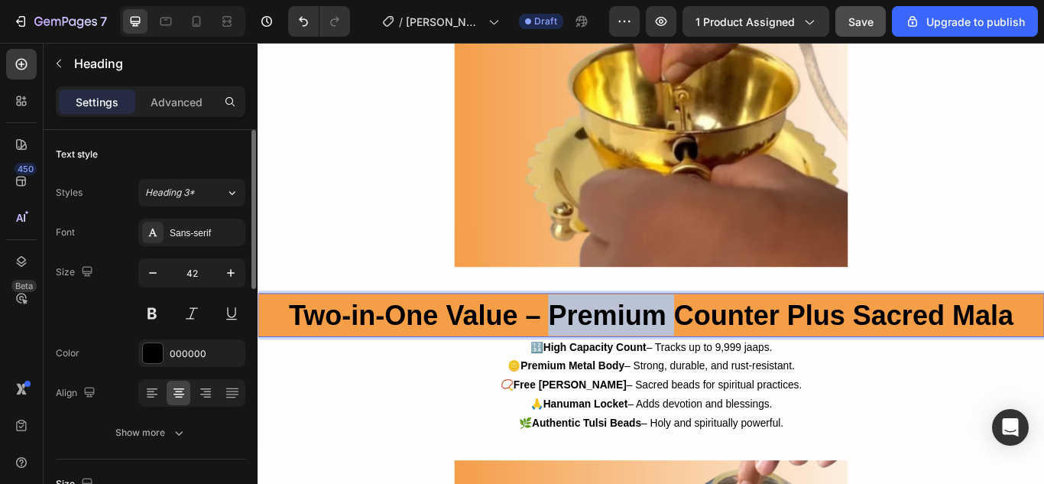
click at [636, 353] on strong "Two-in-One Value – Premium Counter Plus Sacred Mala" at bounding box center [715, 360] width 845 height 36
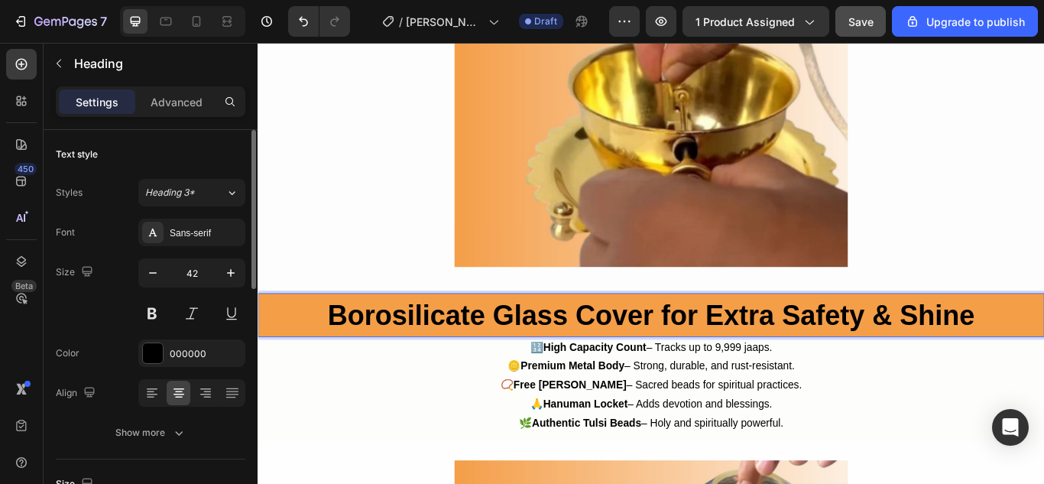
click at [499, 367] on strong "Borosilicate Glass Cover for Extra Safety & Shine" at bounding box center [715, 360] width 754 height 36
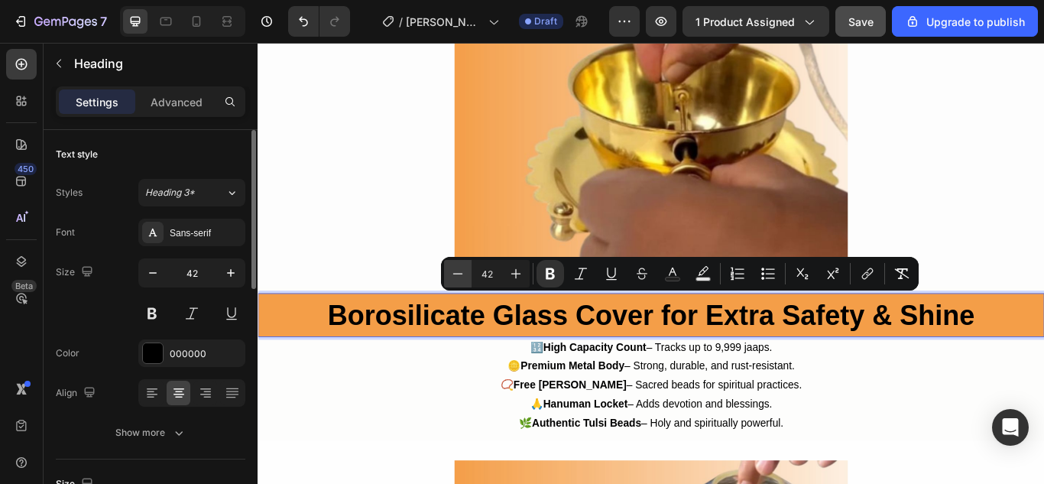
click at [458, 277] on icon "Editor contextual toolbar" at bounding box center [457, 273] width 15 height 15
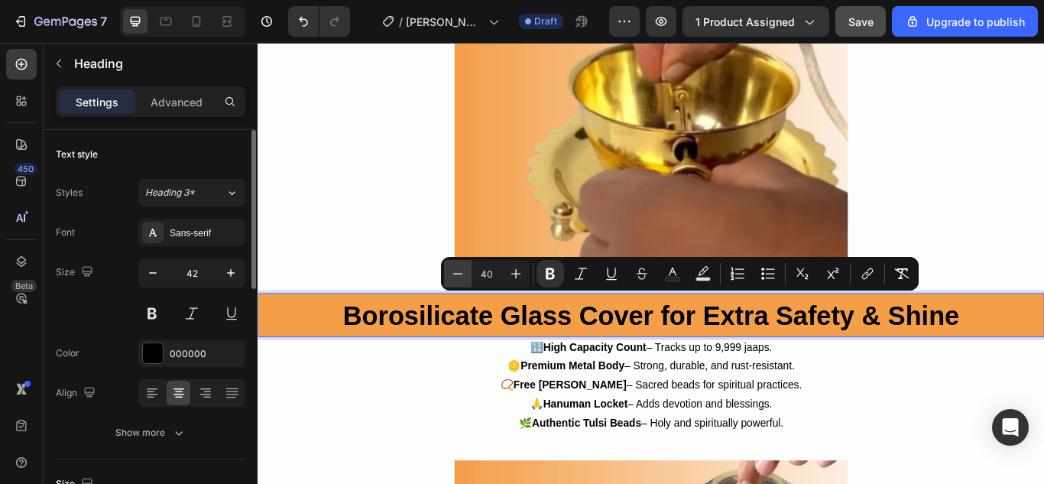
click at [458, 277] on icon "Editor contextual toolbar" at bounding box center [457, 273] width 15 height 15
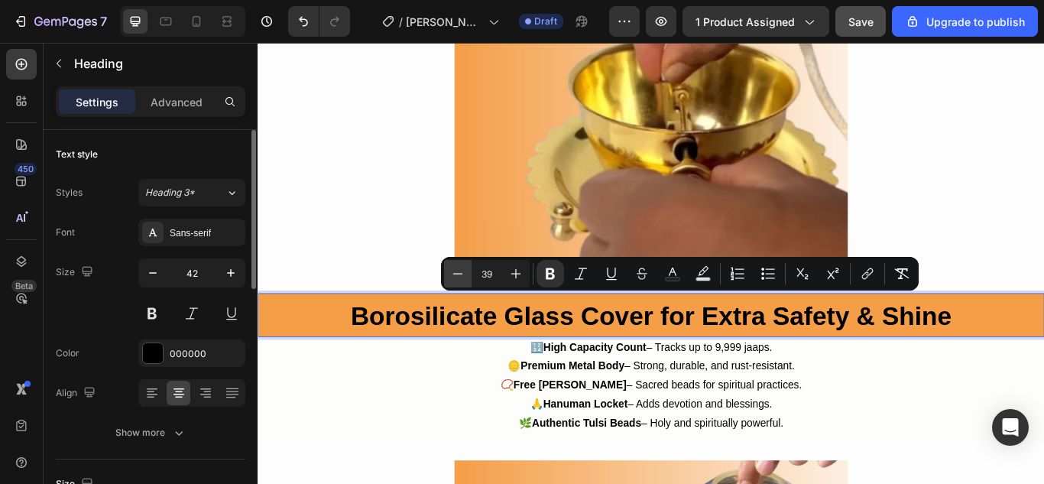
click at [458, 272] on icon "Editor contextual toolbar" at bounding box center [457, 273] width 15 height 15
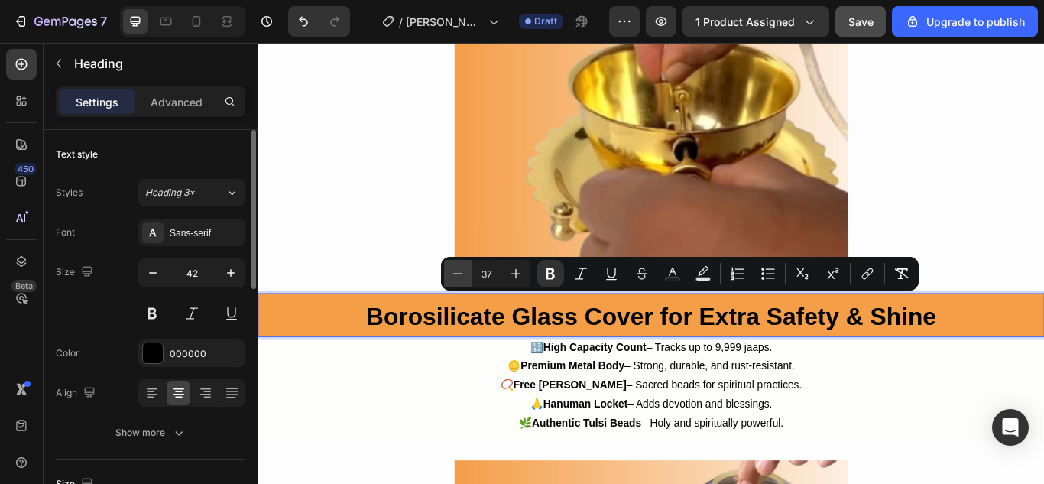
click at [458, 272] on icon "Editor contextual toolbar" at bounding box center [457, 273] width 15 height 15
type input "35"
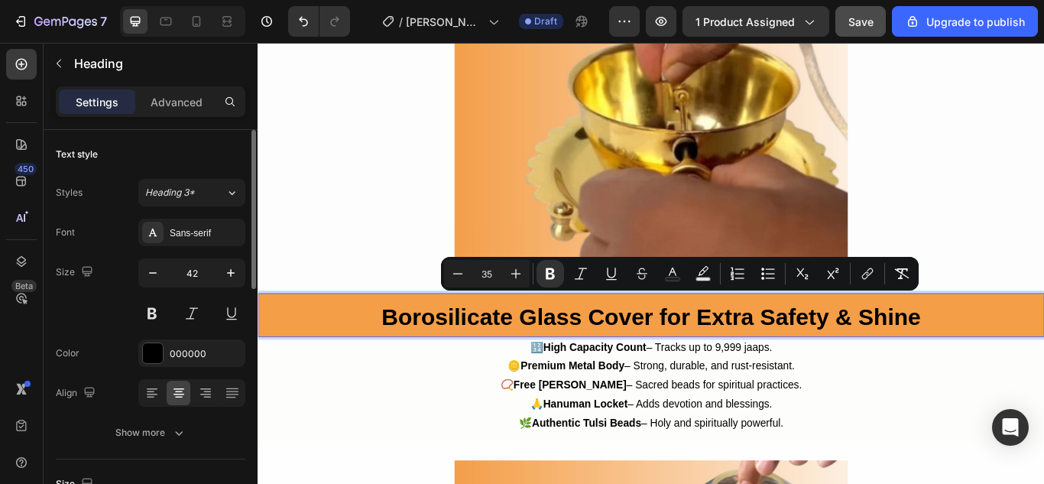
click at [563, 376] on p "Borosilicate Glass Cover for Extra Safety & Shine" at bounding box center [716, 360] width 914 height 48
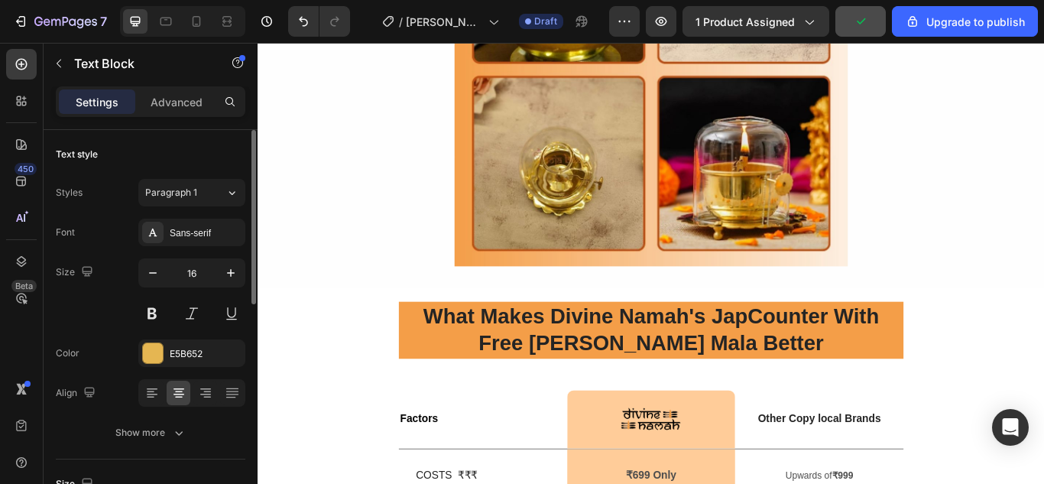
scroll to position [3729, 0]
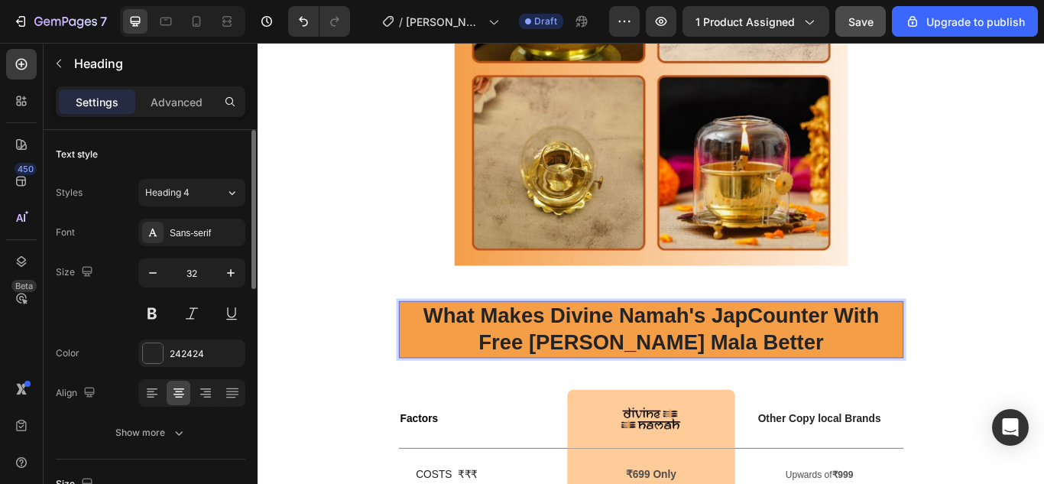
click at [792, 356] on strong "What Makes Divine Namah's JapCounter With Free [PERSON_NAME] Mala Better" at bounding box center [715, 377] width 531 height 60
click at [786, 355] on strong "What Makes Divine Namah's JapCounter With Free [PERSON_NAME] Mala Better" at bounding box center [715, 377] width 531 height 60
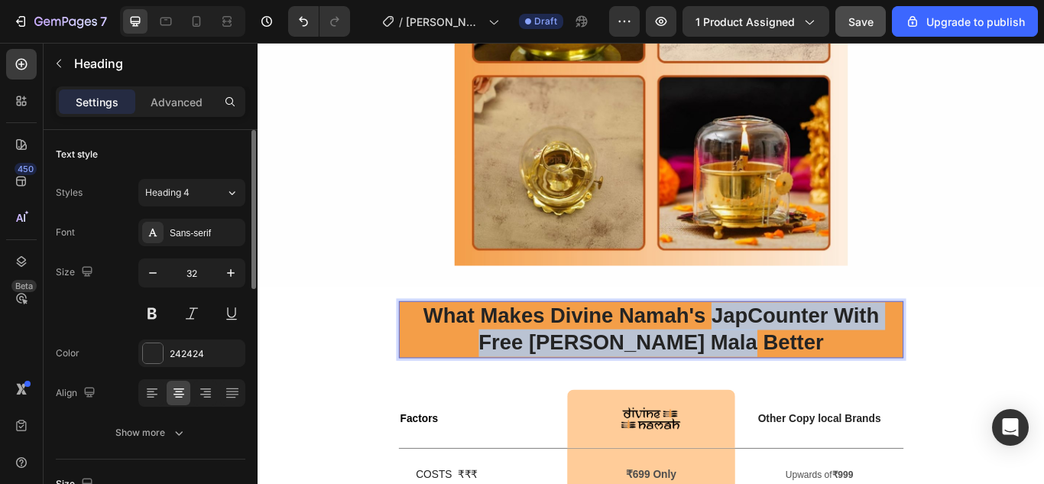
drag, startPoint x: 786, startPoint y: 355, endPoint x: 814, endPoint y: 387, distance: 42.8
click at [814, 387] on strong "What Makes Divine Namah's JapCounter With Free [PERSON_NAME] Mala Better" at bounding box center [715, 377] width 531 height 60
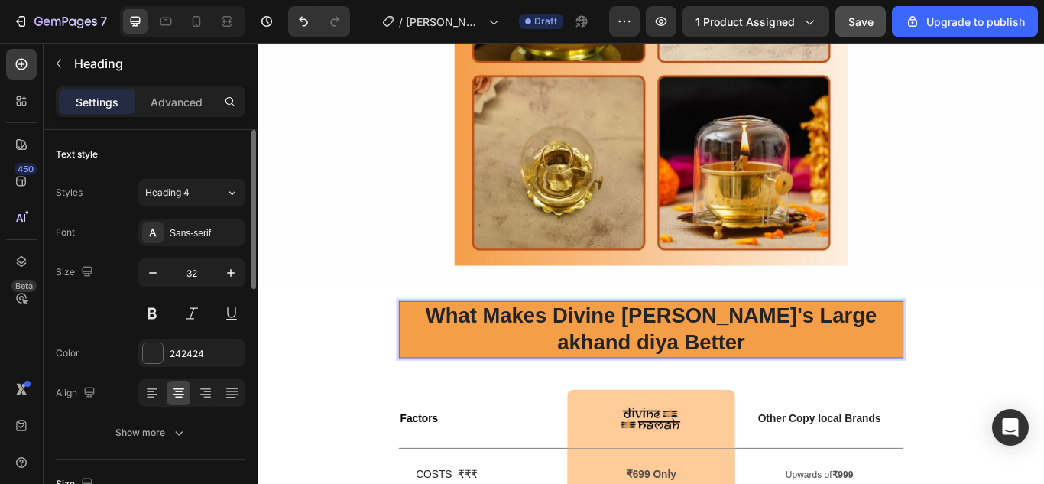
click at [850, 363] on strong "What Makes Divine [PERSON_NAME]'s Large akhand diya Better" at bounding box center [716, 377] width 526 height 60
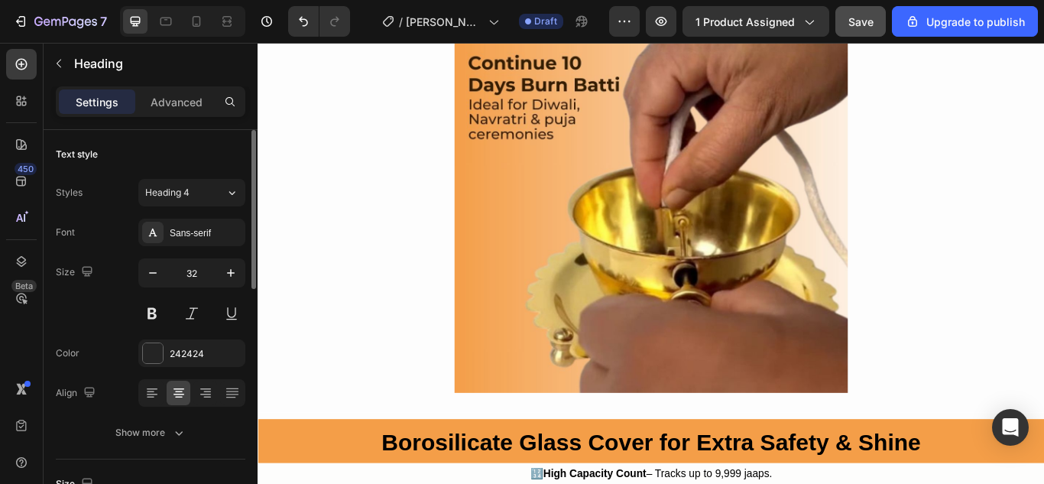
scroll to position [1764, 0]
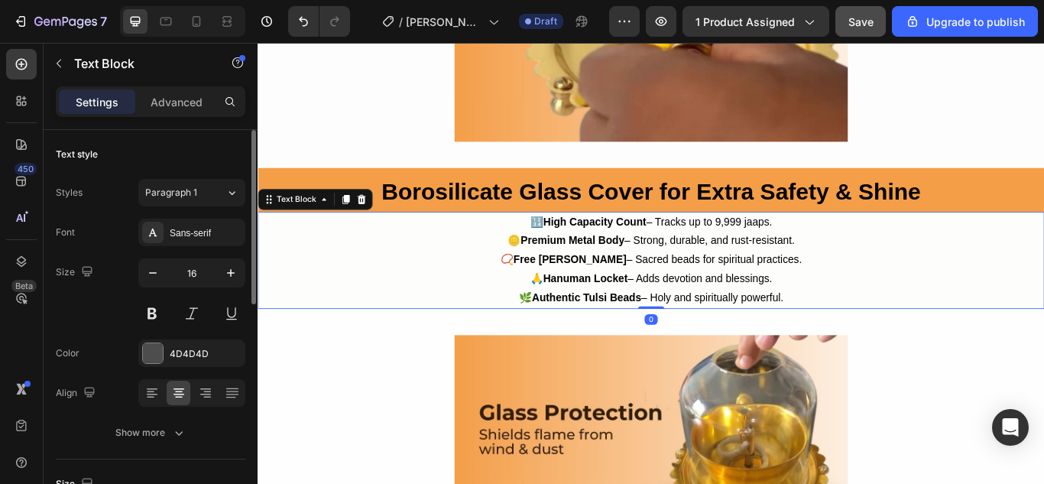
click at [735, 311] on span "🙏 [PERSON_NAME] – Adds devotion and blessings." at bounding box center [716, 317] width 283 height 13
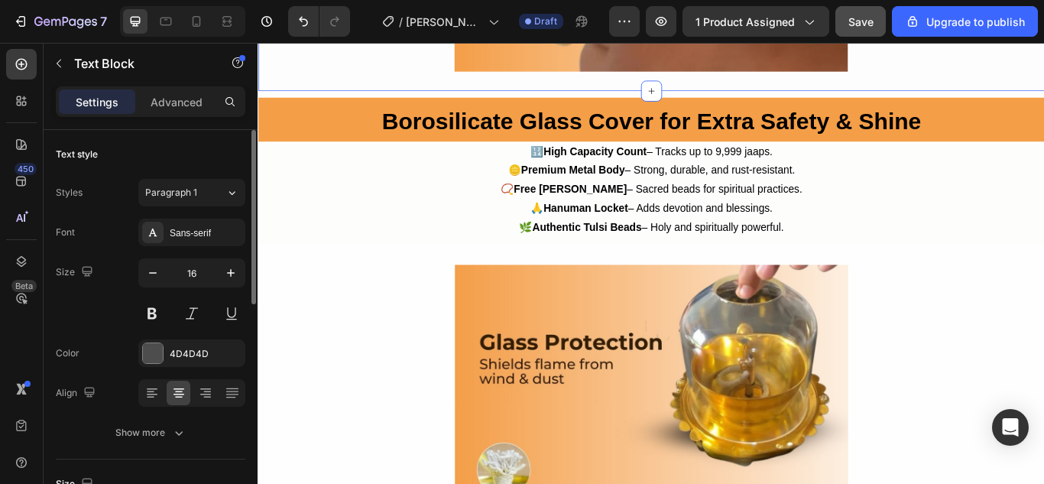
scroll to position [1847, 0]
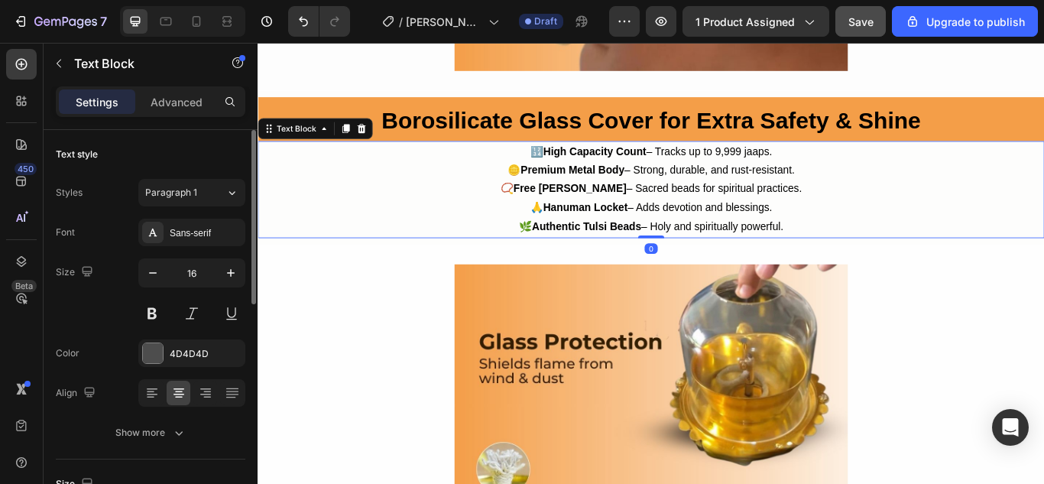
click at [656, 173] on p "🔢 High Capacity Count – Tracks up to 9,999 jaaps." at bounding box center [716, 170] width 914 height 22
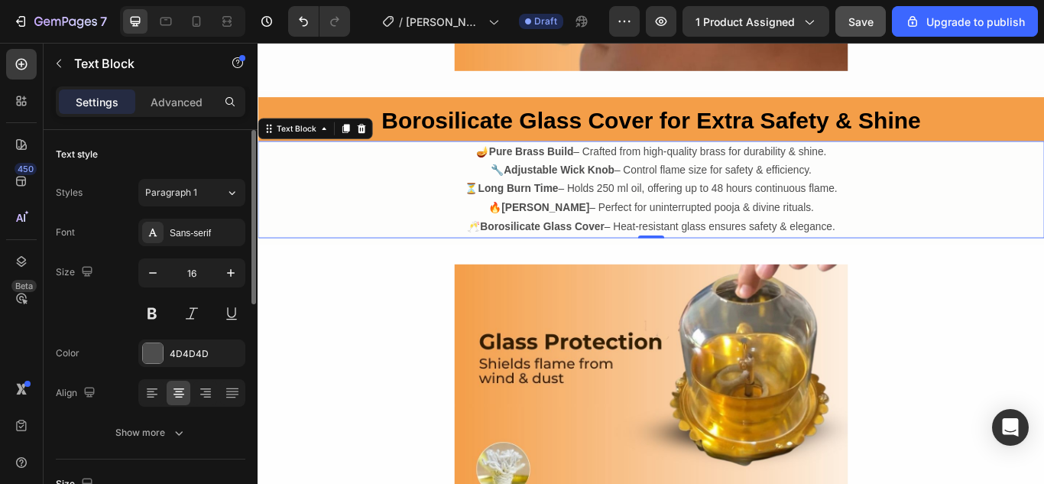
click at [659, 209] on p "⏳ Long Burn Time – Holds 250 ml oil, offering up to 48 hours continuous flame." at bounding box center [716, 213] width 914 height 22
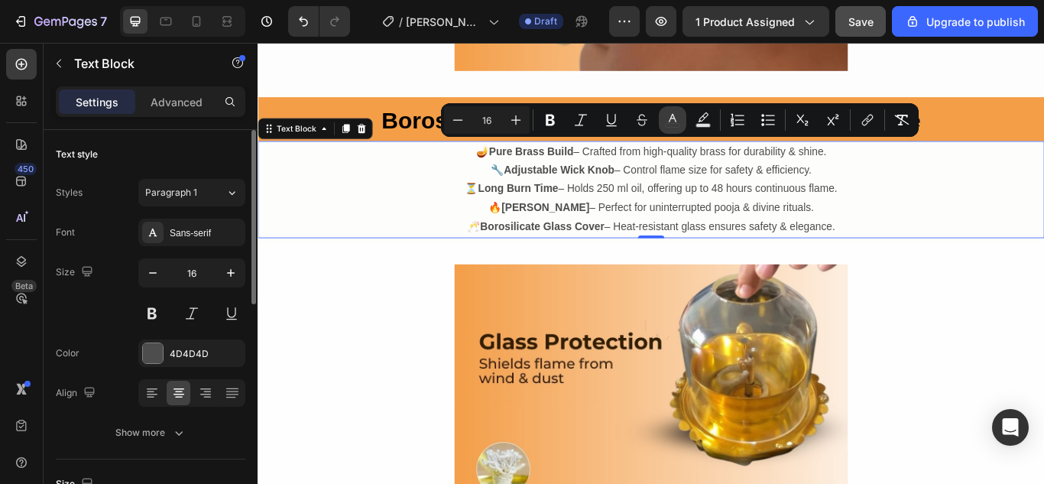
click at [669, 112] on button "color" at bounding box center [673, 120] width 28 height 28
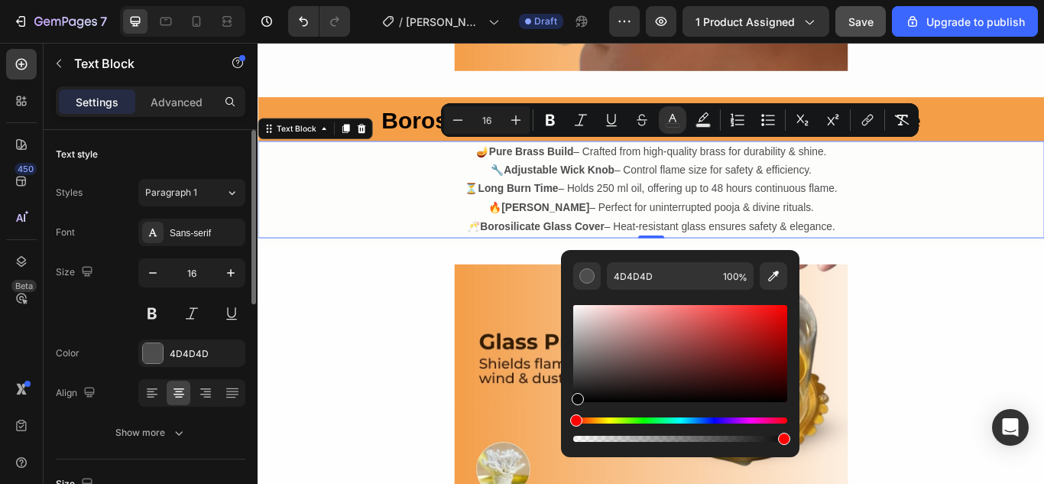
click at [577, 398] on div "Editor contextual toolbar" at bounding box center [680, 353] width 214 height 97
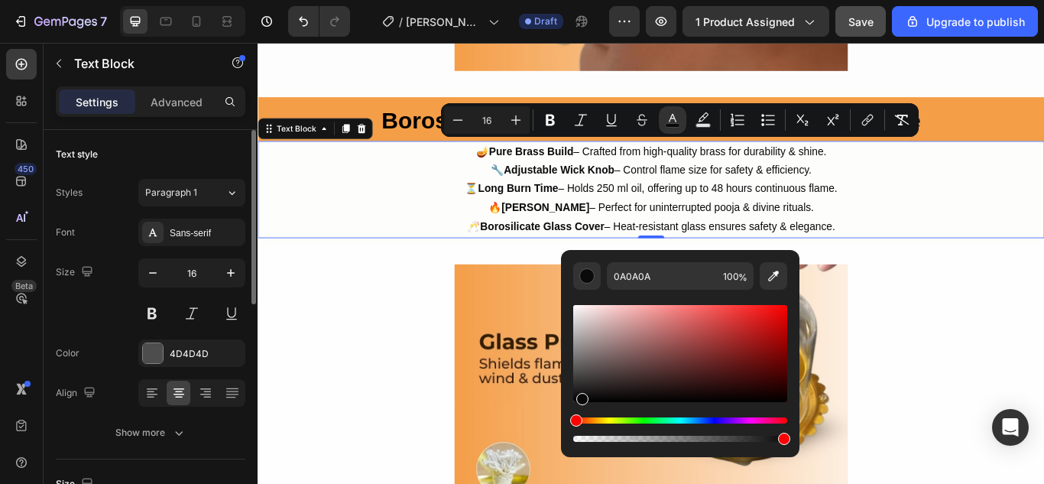
click at [580, 397] on div "Editor contextual toolbar" at bounding box center [582, 399] width 12 height 12
type input "0A0909"
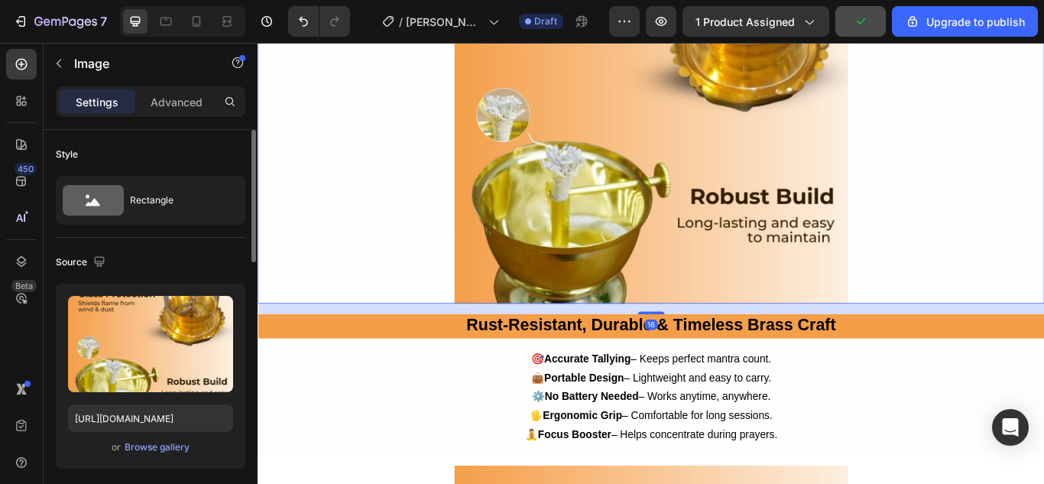
scroll to position [2255, 0]
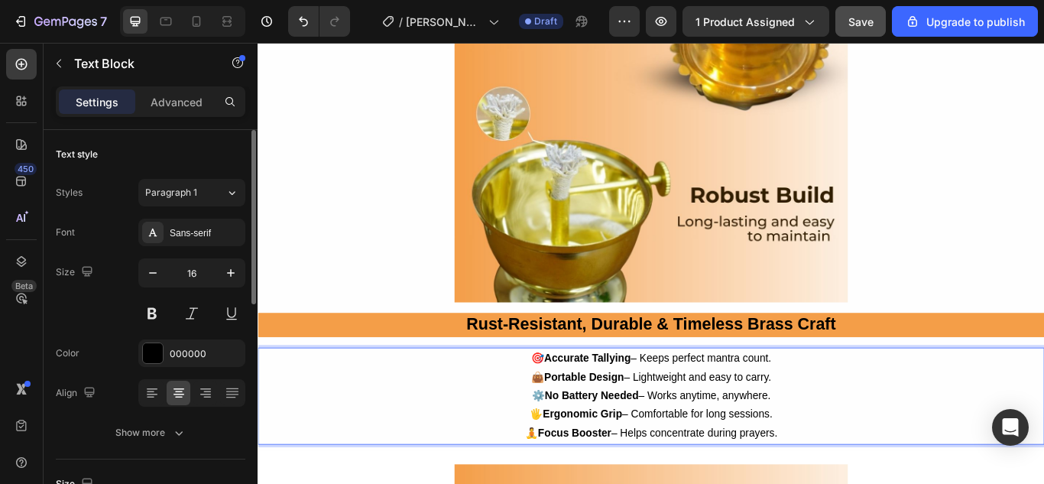
click at [647, 447] on strong "No Battery Needed" at bounding box center [646, 453] width 109 height 13
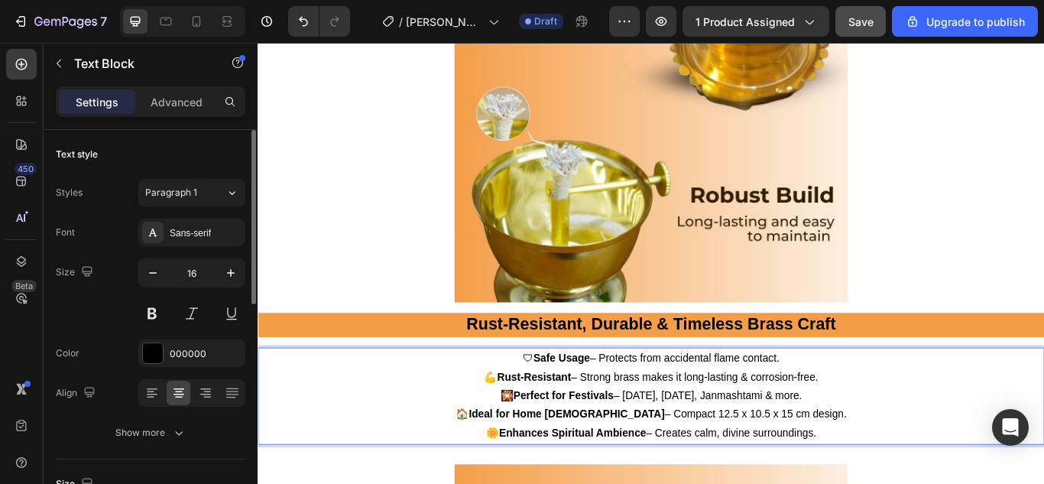
click at [688, 422] on p "💪 Rust-Resistant – Strong brass makes it long-lasting & corrosion-free." at bounding box center [716, 433] width 914 height 22
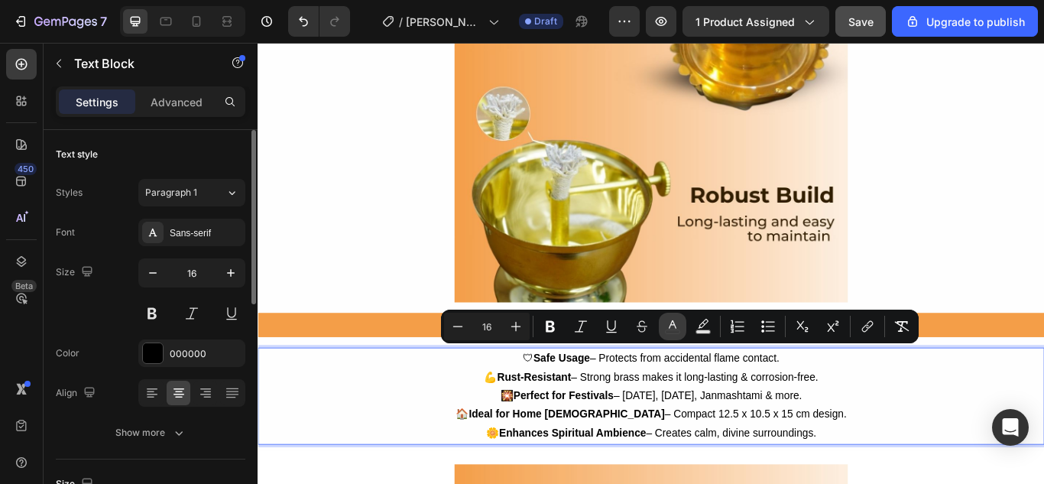
click at [666, 327] on icon "Editor contextual toolbar" at bounding box center [672, 326] width 15 height 15
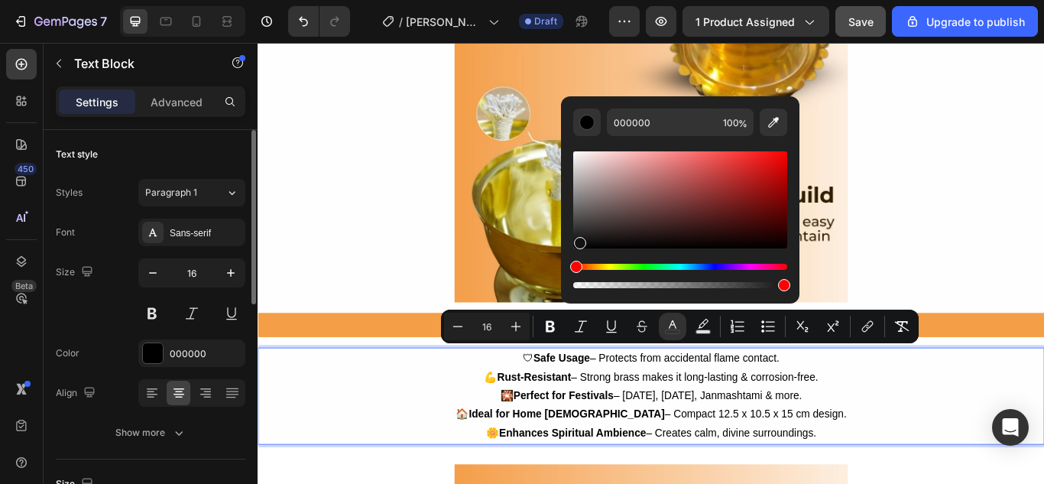
click at [578, 240] on div "Editor contextual toolbar" at bounding box center [580, 243] width 12 height 12
click at [578, 243] on div "Editor contextual toolbar" at bounding box center [680, 199] width 214 height 97
type input "0C0C0C"
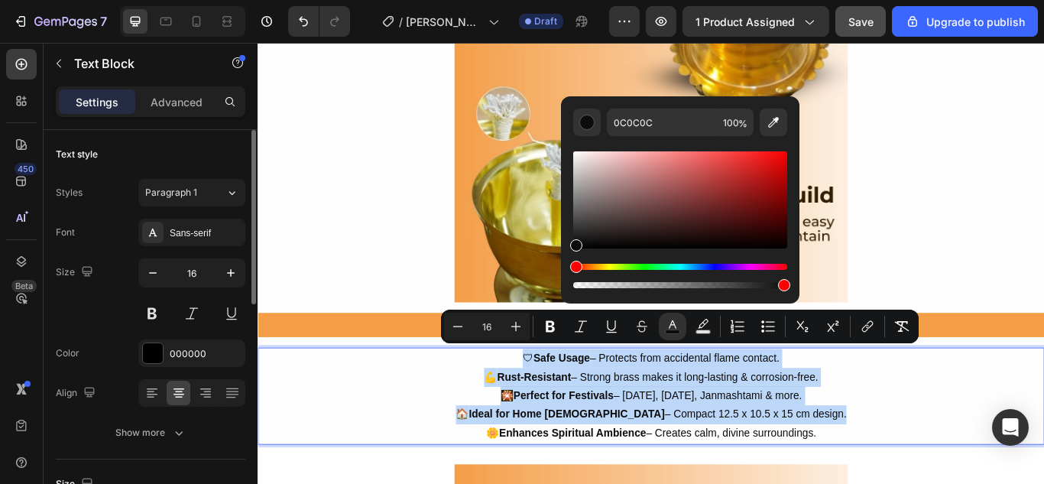
click at [653, 447] on strong "Perfect for Festivals" at bounding box center [613, 453] width 117 height 13
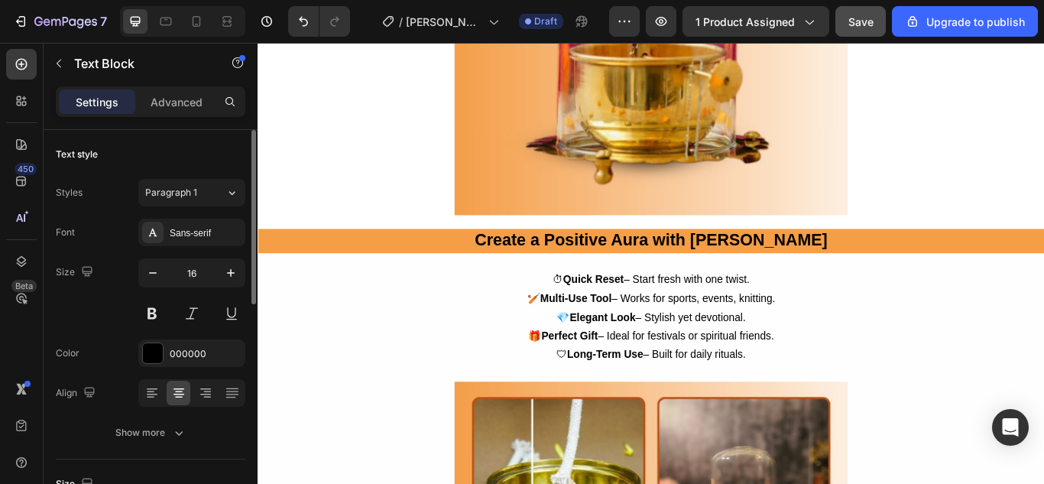
scroll to position [2998, 0]
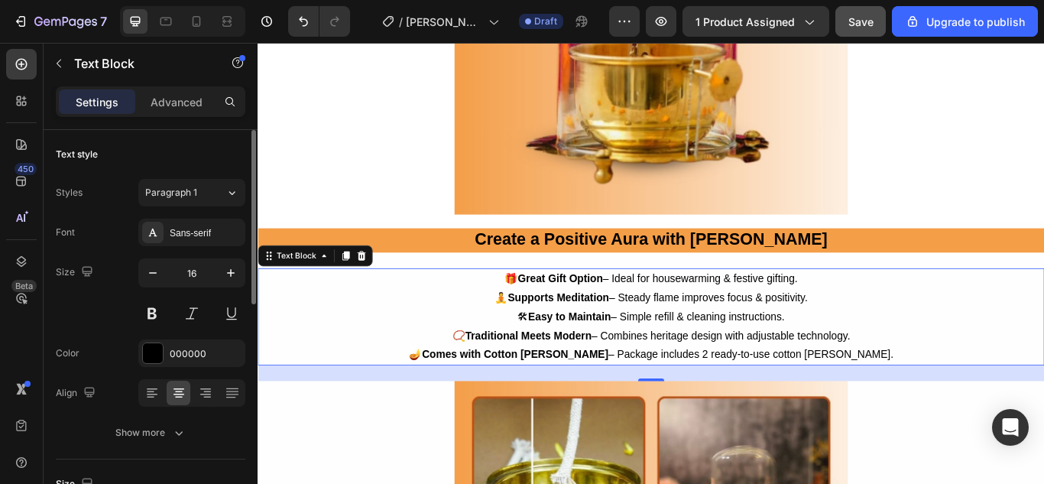
click at [705, 334] on p "🧘 Supports Meditation – Steady flame improves focus & positivity." at bounding box center [716, 340] width 914 height 22
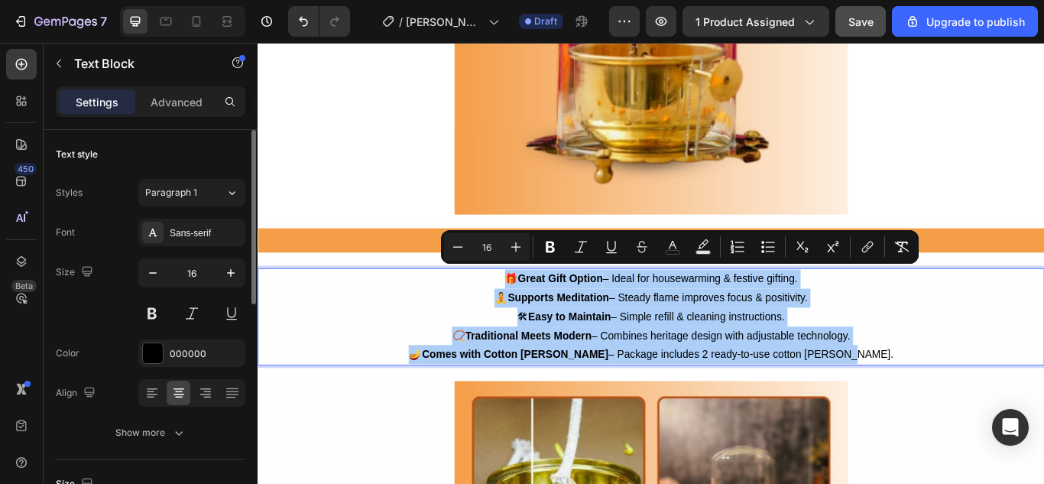
click at [814, 260] on div "Minus 16 Plus Bold Italic Underline Strikethrough color Text Background Color N…" at bounding box center [679, 247] width 471 height 28
click at [668, 251] on icon "Editor contextual toolbar" at bounding box center [672, 246] width 15 height 15
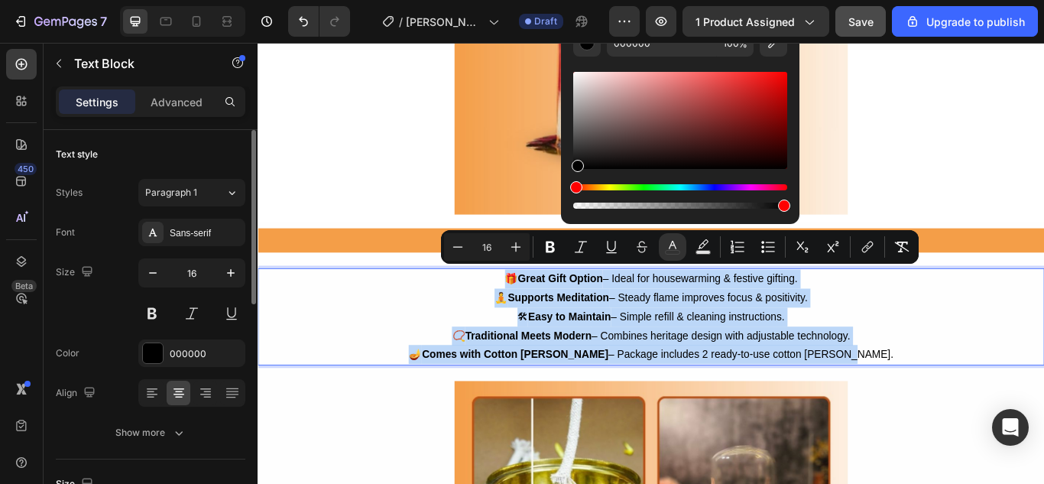
click at [577, 170] on div "Editor contextual toolbar" at bounding box center [578, 166] width 12 height 12
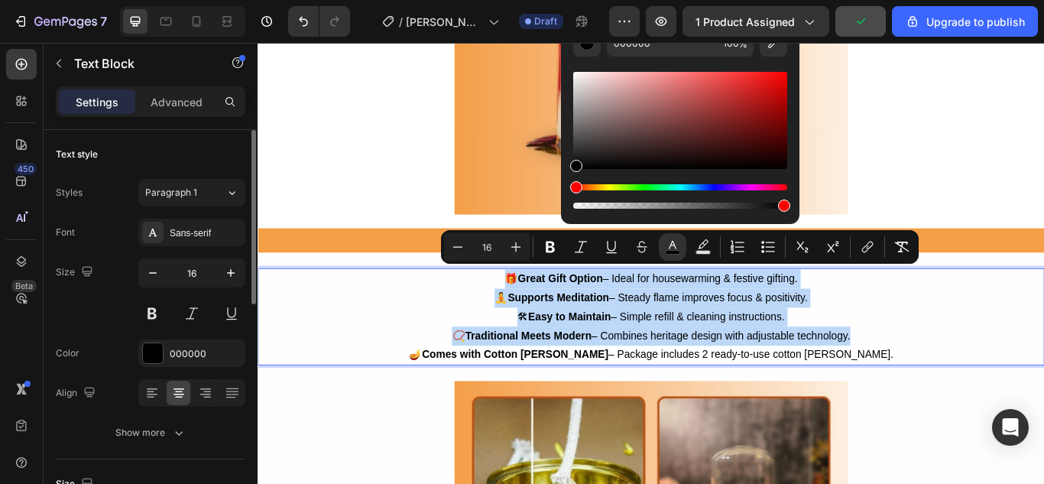
click at [688, 338] on span "🧘 Supports Meditation – Steady flame improves focus & positivity." at bounding box center [715, 339] width 365 height 13
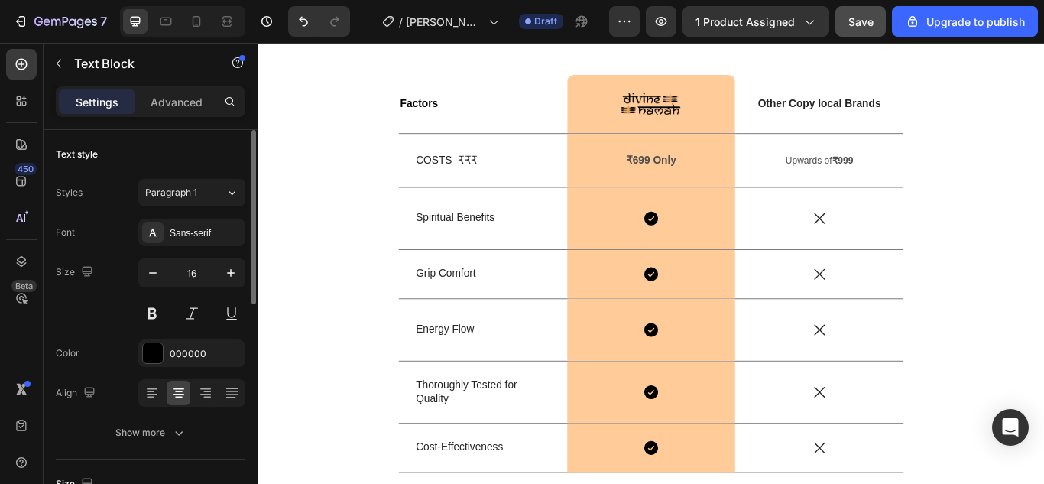
scroll to position [3985, 0]
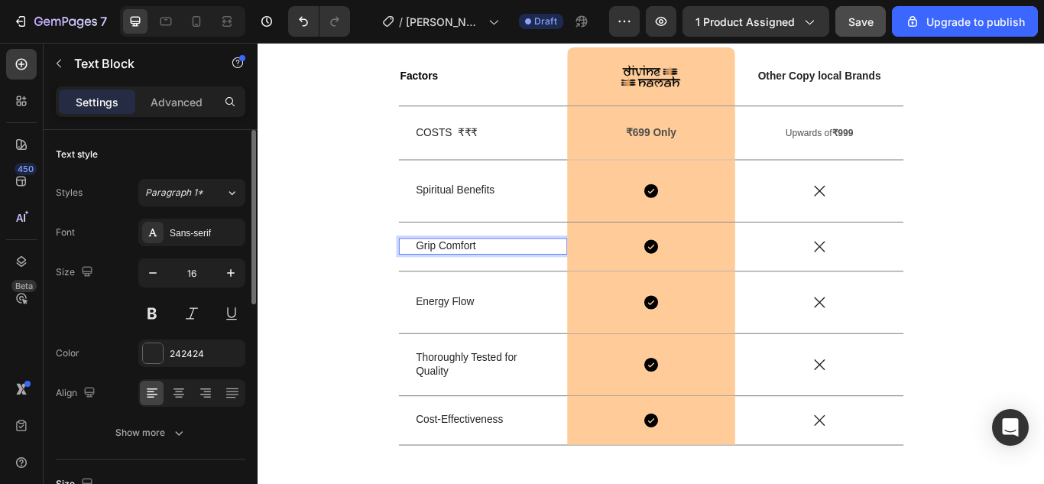
click at [488, 286] on p "Grip Comfort" at bounding box center [520, 280] width 157 height 16
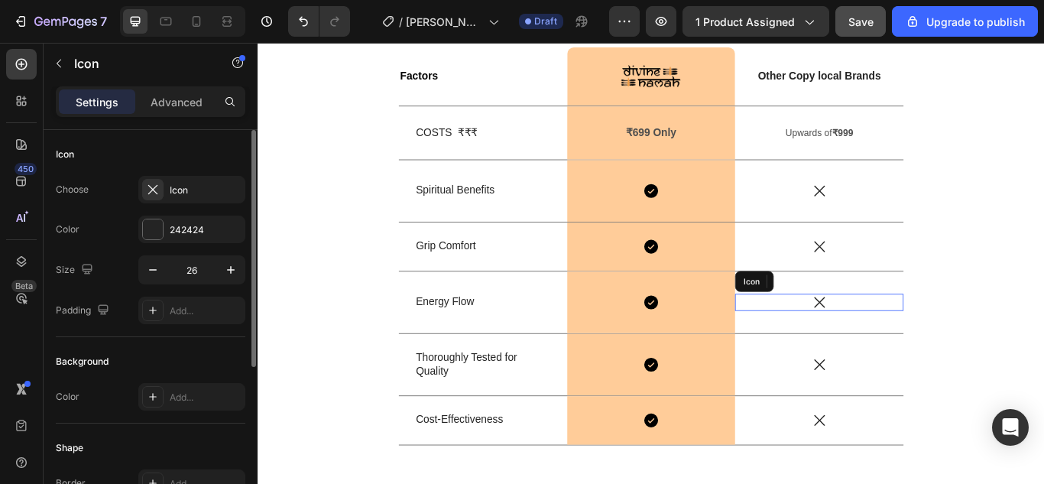
click at [912, 348] on icon at bounding box center [912, 345] width 20 height 20
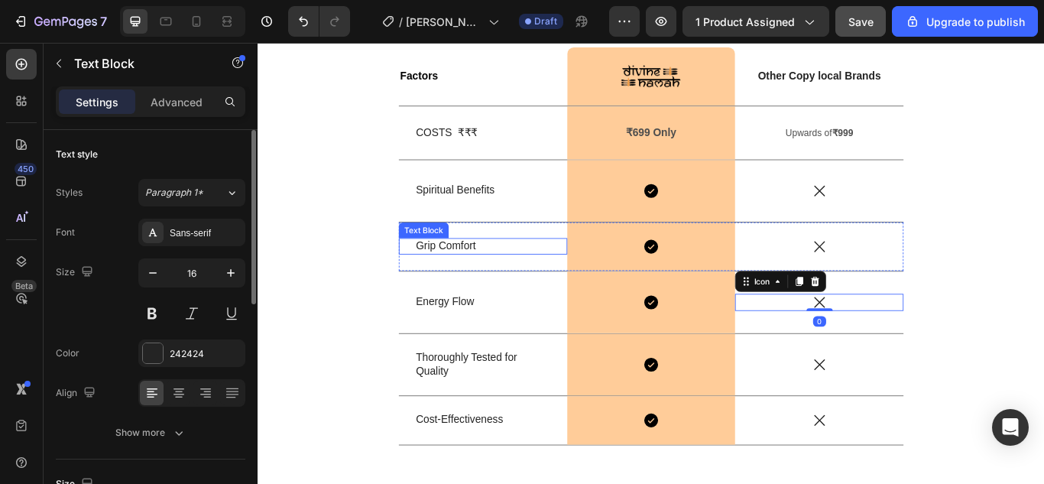
click at [486, 276] on p "Grip Comfort" at bounding box center [520, 280] width 157 height 16
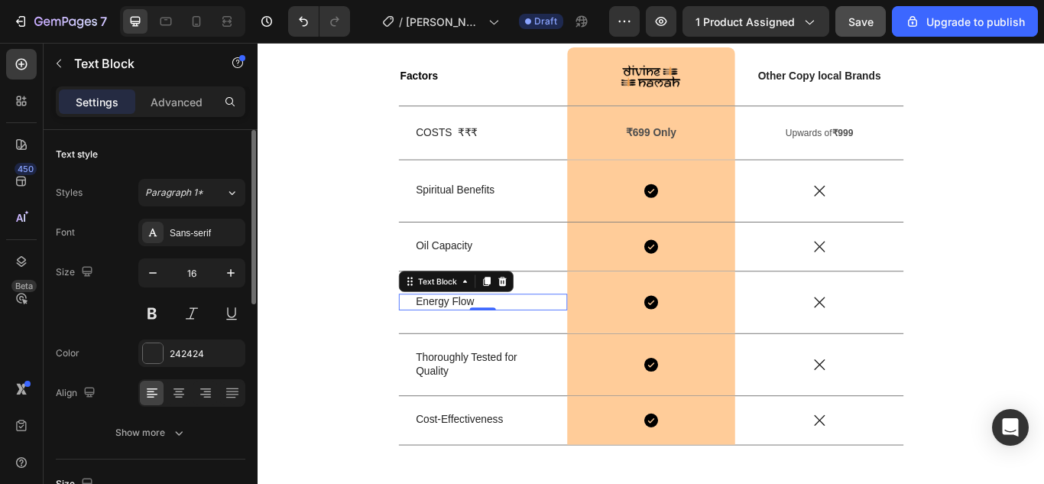
click at [491, 345] on p "Energy Flow" at bounding box center [520, 345] width 157 height 16
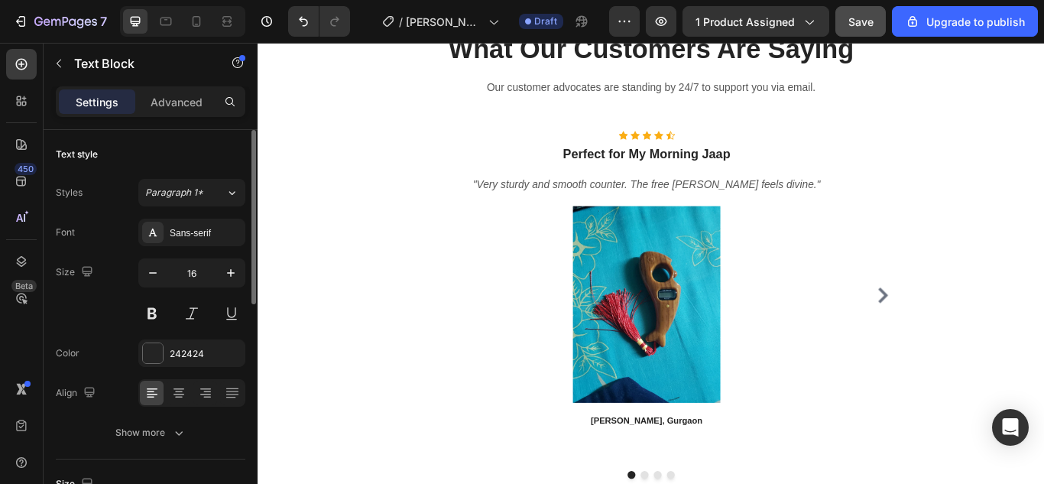
scroll to position [4564, 0]
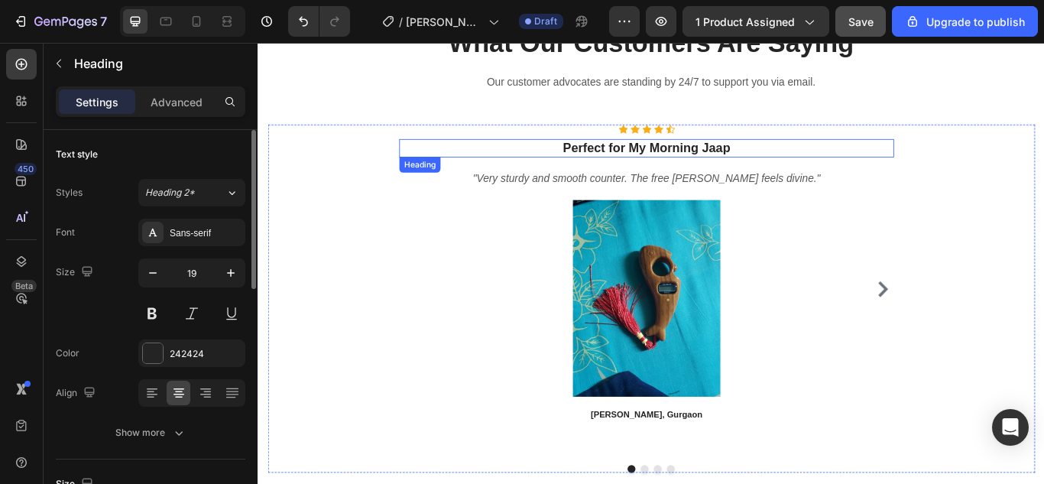
click at [660, 156] on h3 "Perfect for My Morning Jaap" at bounding box center [710, 166] width 577 height 22
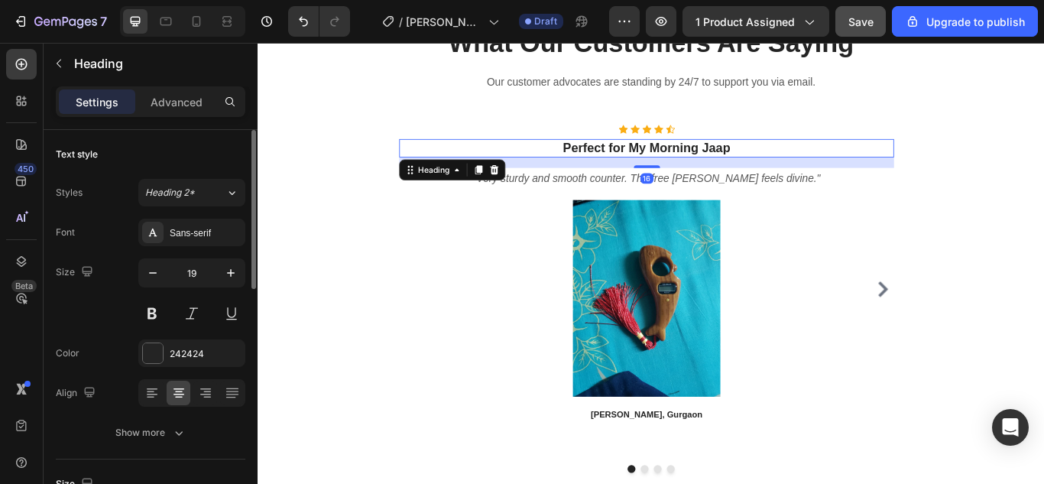
click at [660, 156] on h3 "Perfect for My Morning Jaap" at bounding box center [710, 166] width 577 height 22
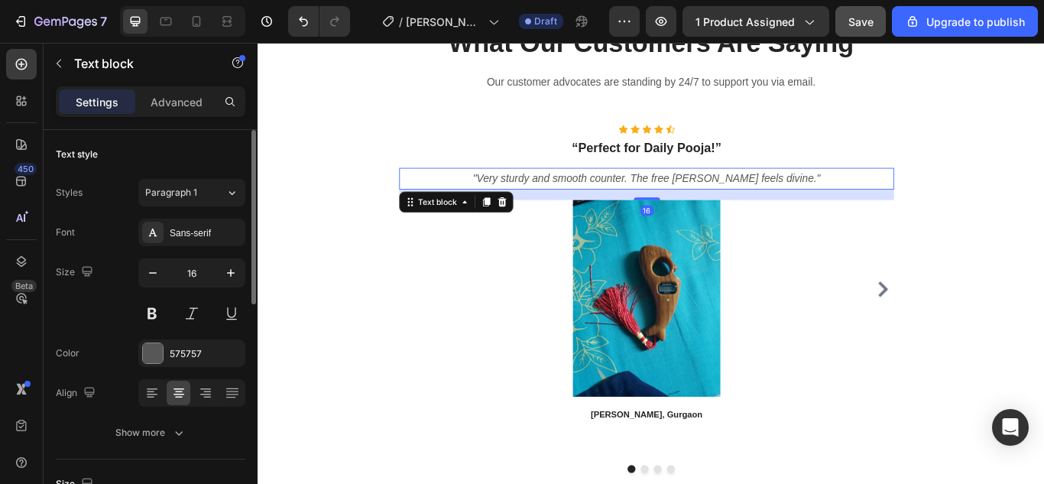
click at [610, 197] on icon ""Very sturdy and smooth counter. The free [PERSON_NAME] feels divine."" at bounding box center [709, 200] width 405 height 13
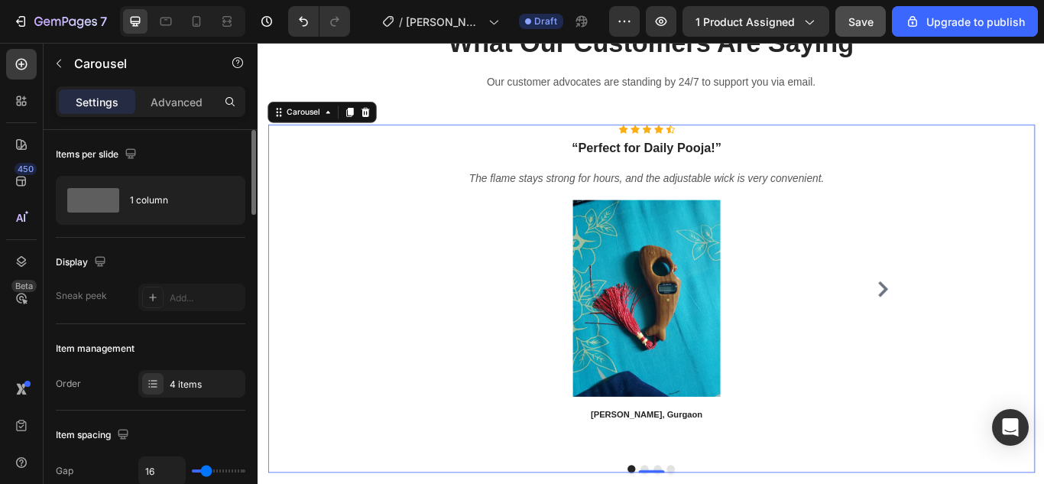
click at [980, 328] on icon "Carousel Next Arrow" at bounding box center [985, 330] width 11 height 18
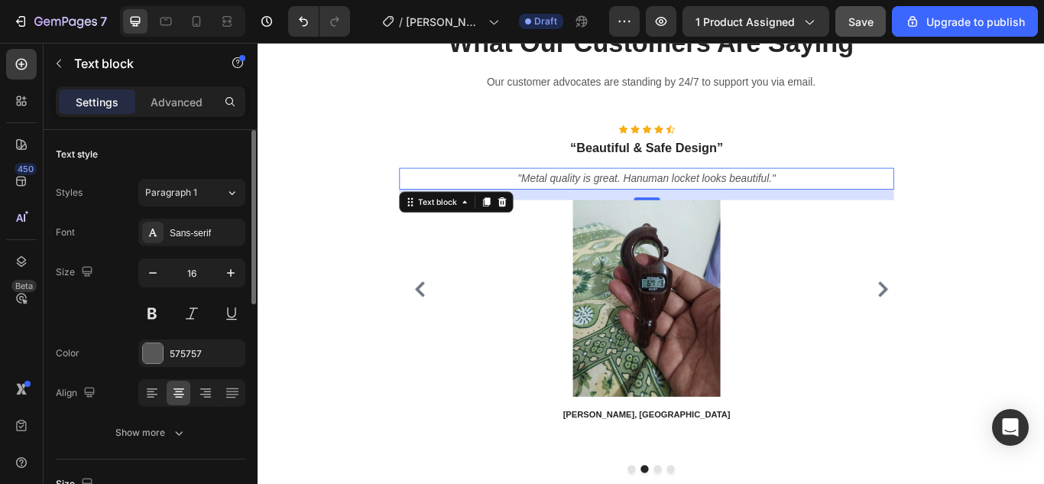
click at [692, 196] on icon ""Metal quality is great. Hanuman locket looks beautiful."" at bounding box center [710, 200] width 301 height 13
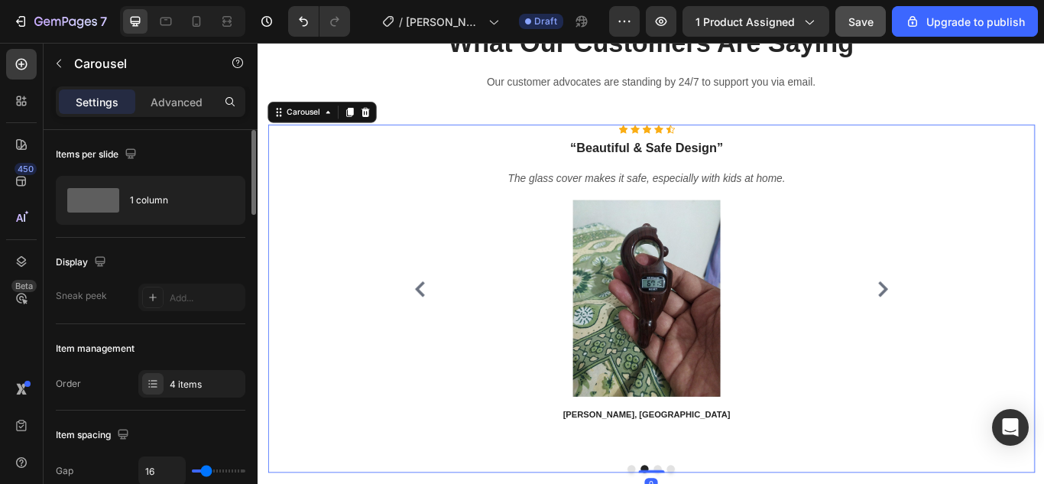
click at [980, 334] on icon "Carousel Next Arrow" at bounding box center [985, 330] width 11 height 18
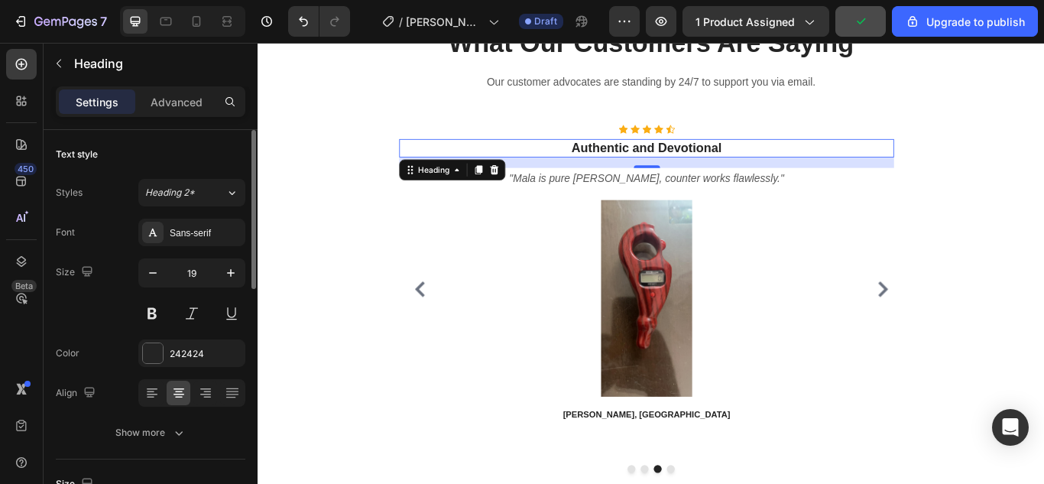
click at [746, 173] on strong "Authentic and Devotional" at bounding box center [710, 165] width 175 height 16
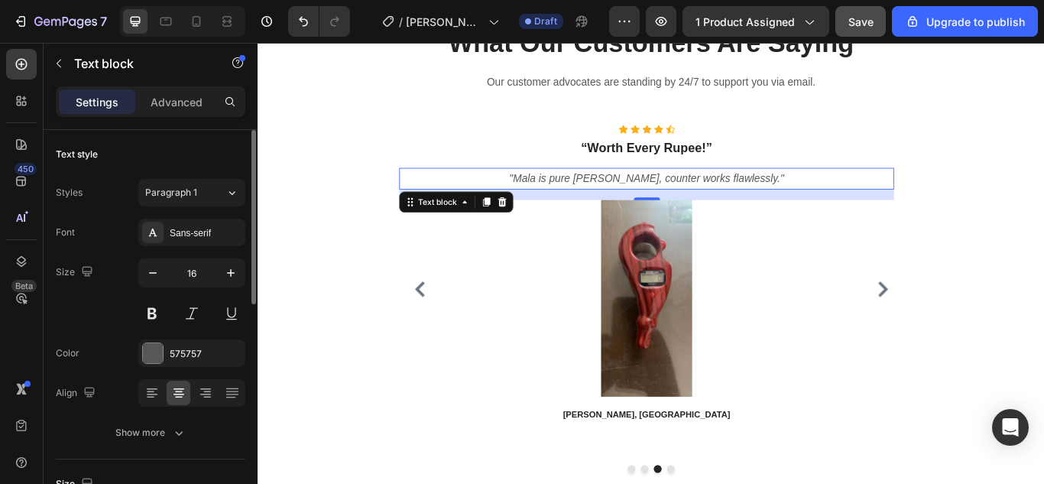
click at [739, 206] on icon ""Mala is pure [PERSON_NAME], counter works flawlessly."" at bounding box center [710, 200] width 320 height 13
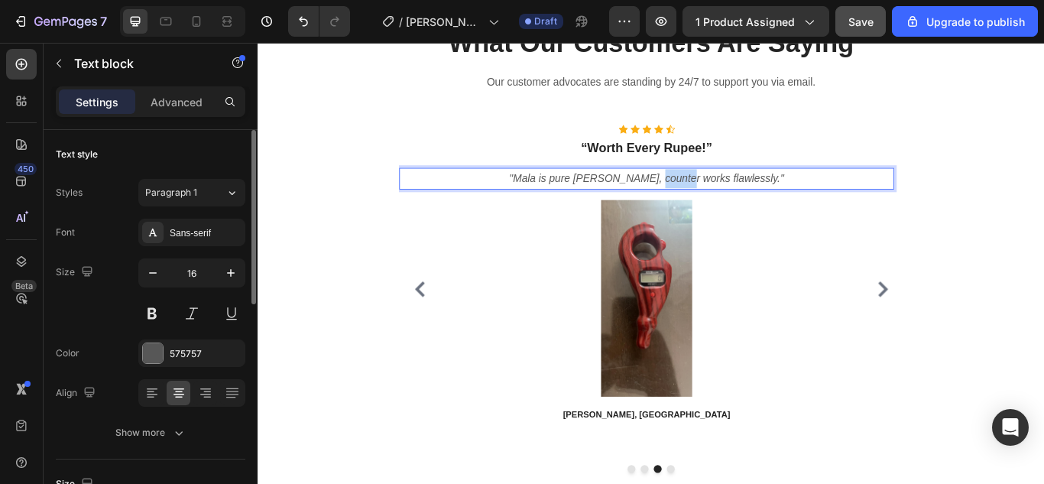
click at [739, 206] on icon ""Mala is pure [PERSON_NAME], counter works flawlessly."" at bounding box center [710, 200] width 320 height 13
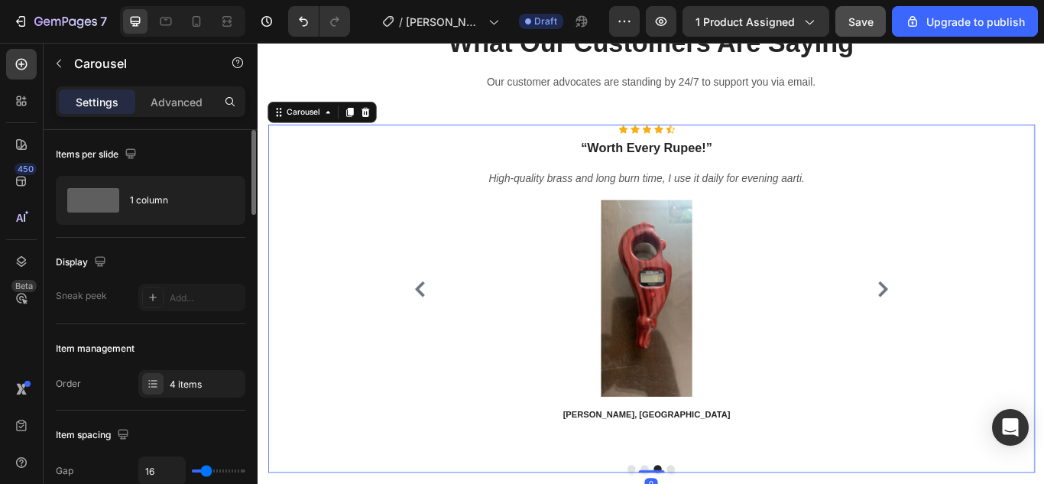
click at [976, 335] on icon "Carousel Next Arrow" at bounding box center [985, 330] width 18 height 18
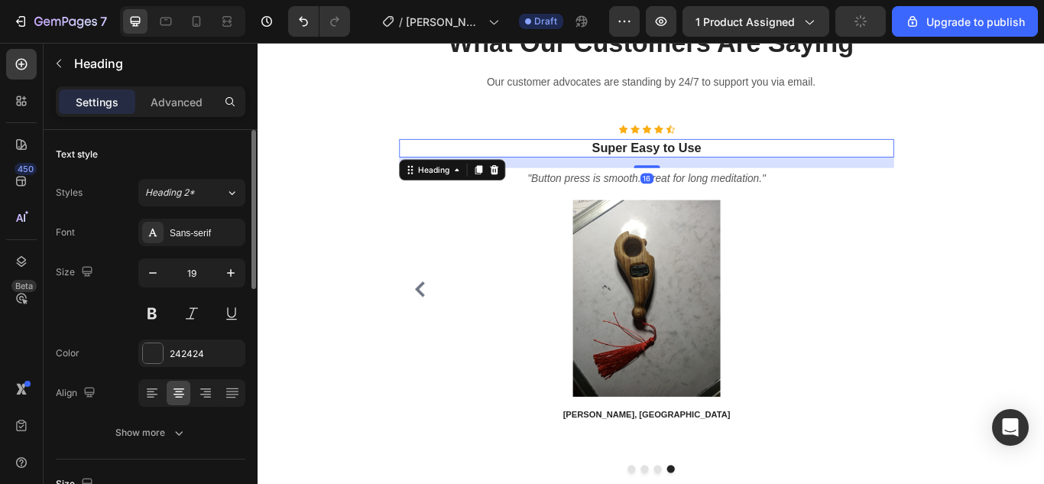
click at [726, 172] on strong "Super Easy to Use" at bounding box center [710, 165] width 128 height 16
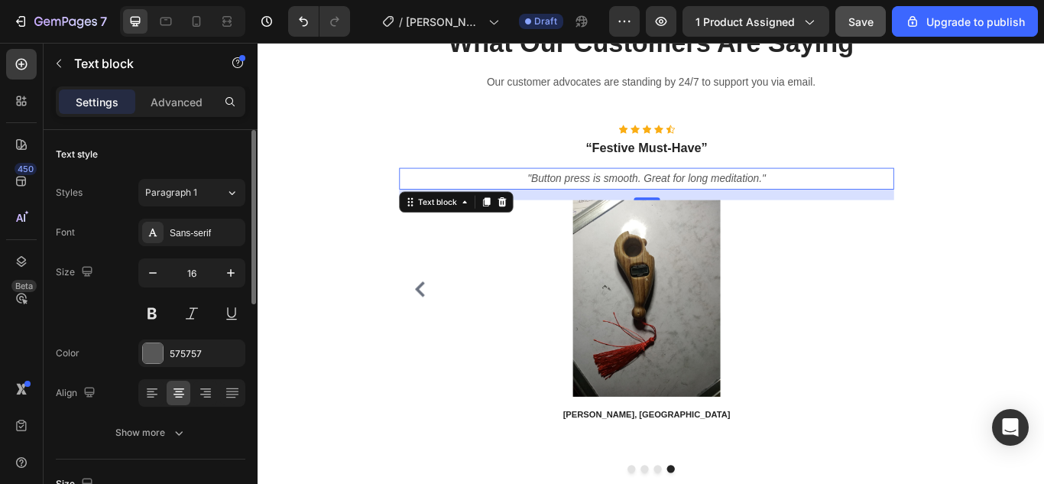
click at [725, 201] on icon ""Button press is smooth. Great for long meditation."" at bounding box center [711, 200] width 278 height 13
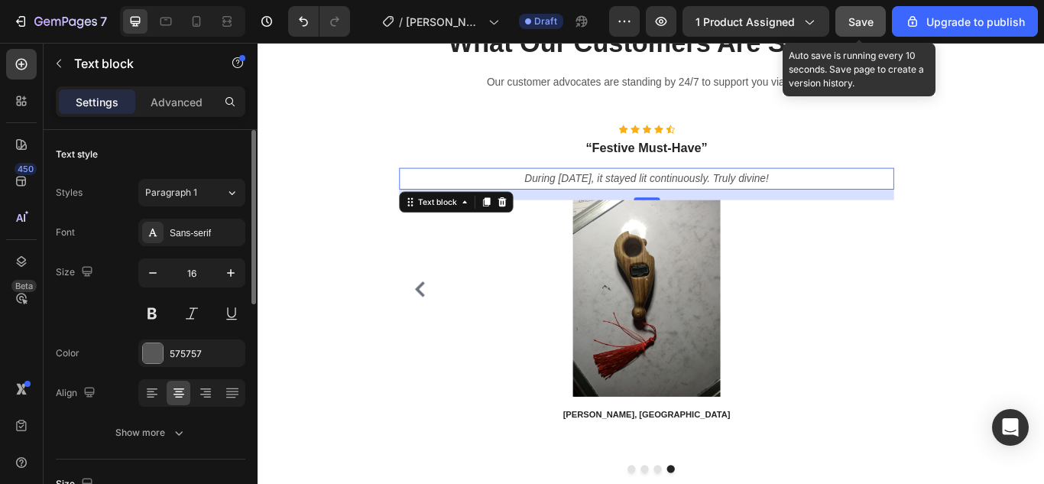
click at [859, 21] on span "Save" at bounding box center [860, 21] width 25 height 13
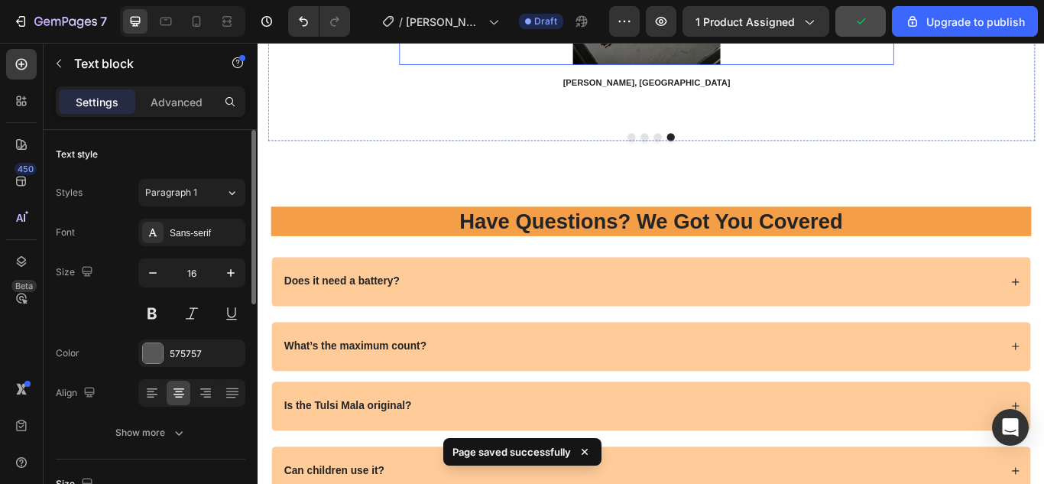
scroll to position [4951, 0]
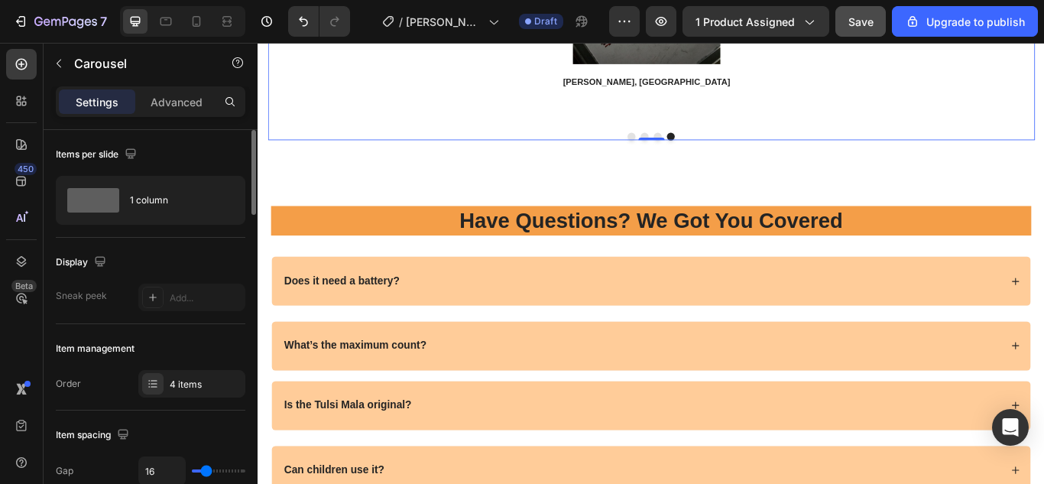
click at [688, 152] on button "Dot" at bounding box center [692, 151] width 9 height 9
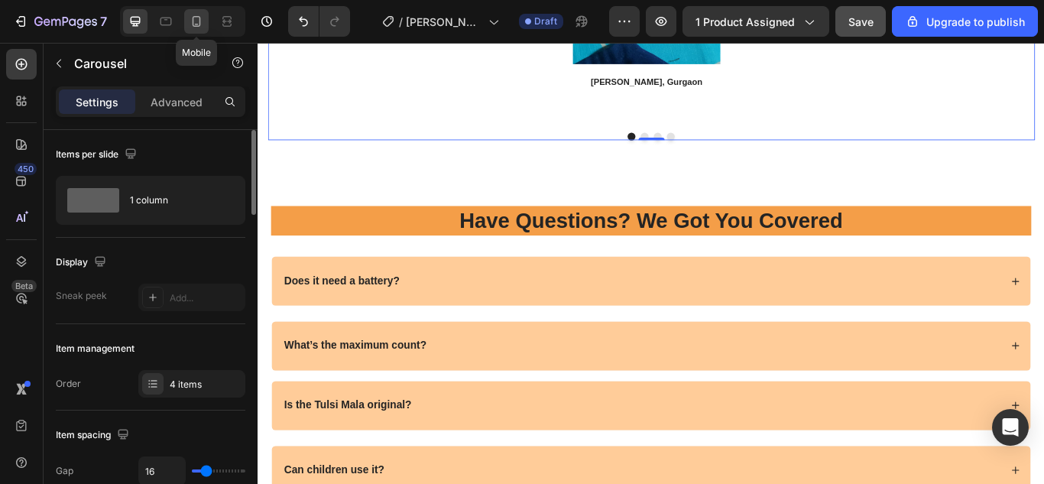
click at [200, 21] on icon at bounding box center [197, 21] width 8 height 11
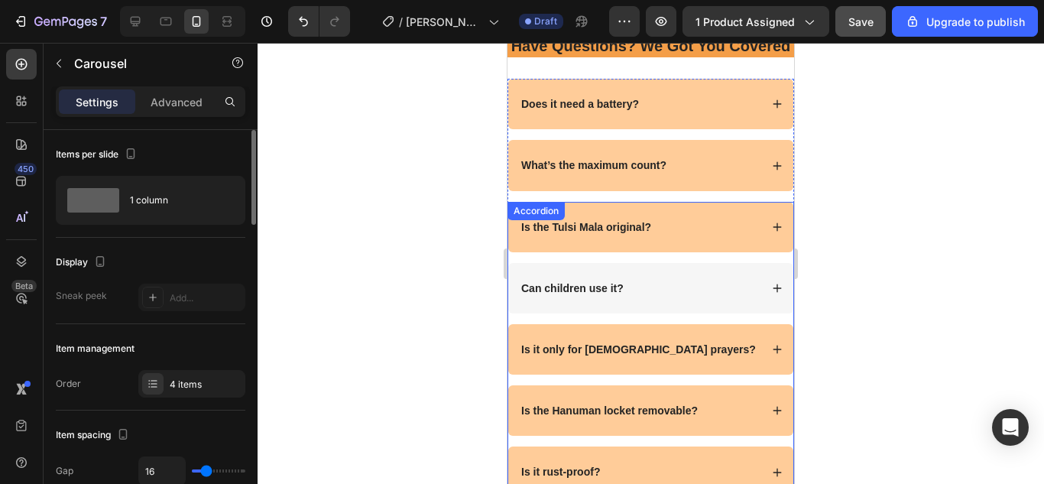
scroll to position [4945, 0]
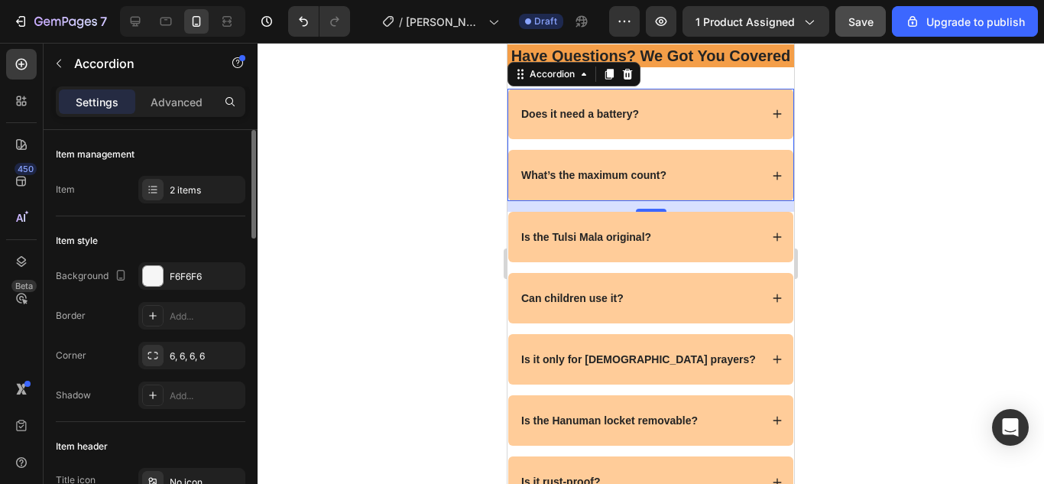
click at [829, 146] on div at bounding box center [650, 263] width 786 height 441
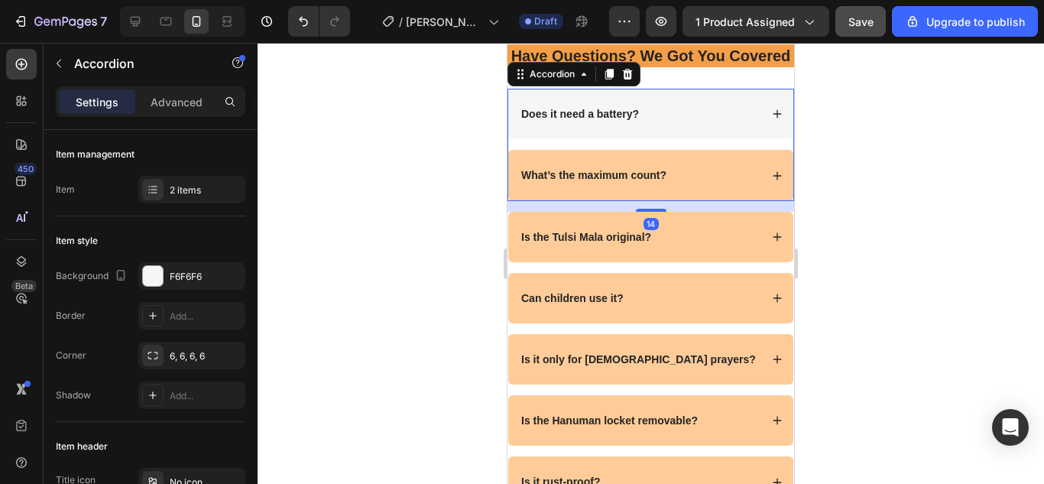
click at [620, 120] on strong "Does it need a battery?" at bounding box center [580, 114] width 118 height 12
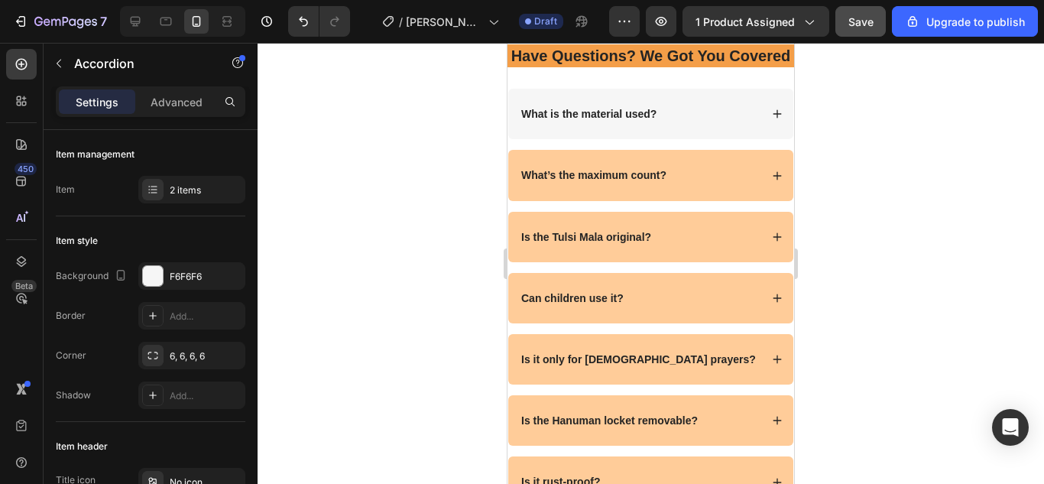
click at [673, 139] on div "What is the material used?" at bounding box center [650, 114] width 285 height 50
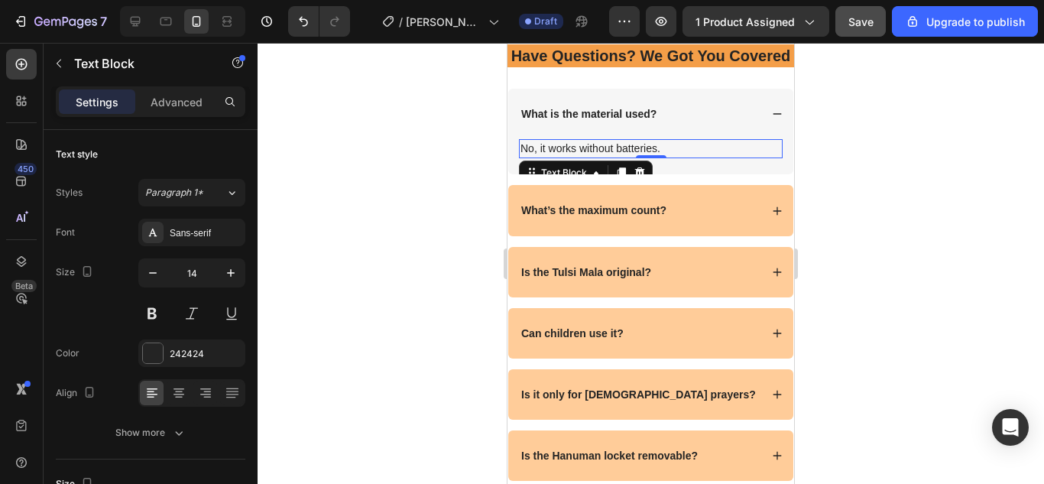
click at [639, 157] on p "No, it works without batteries." at bounding box center [650, 149] width 261 height 16
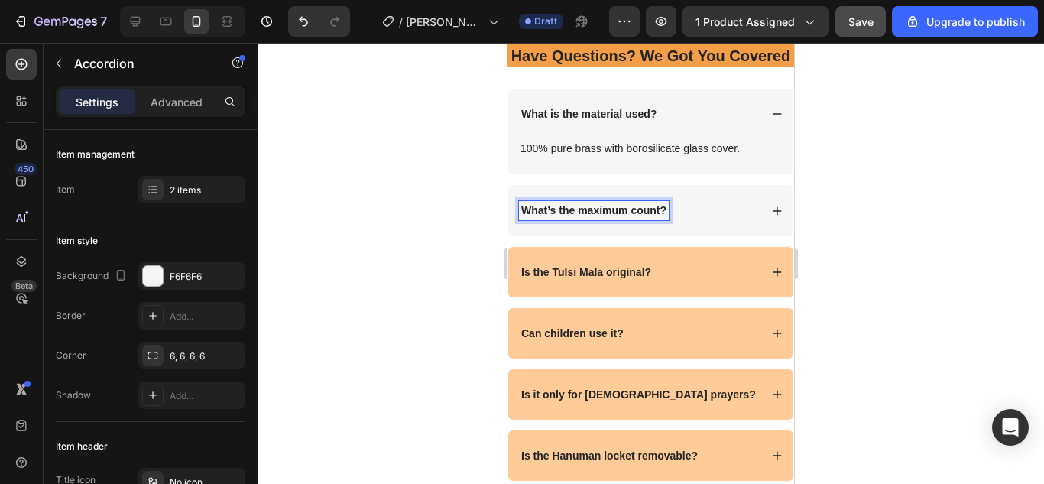
click at [621, 216] on strong "What’s the maximum count?" at bounding box center [593, 210] width 145 height 12
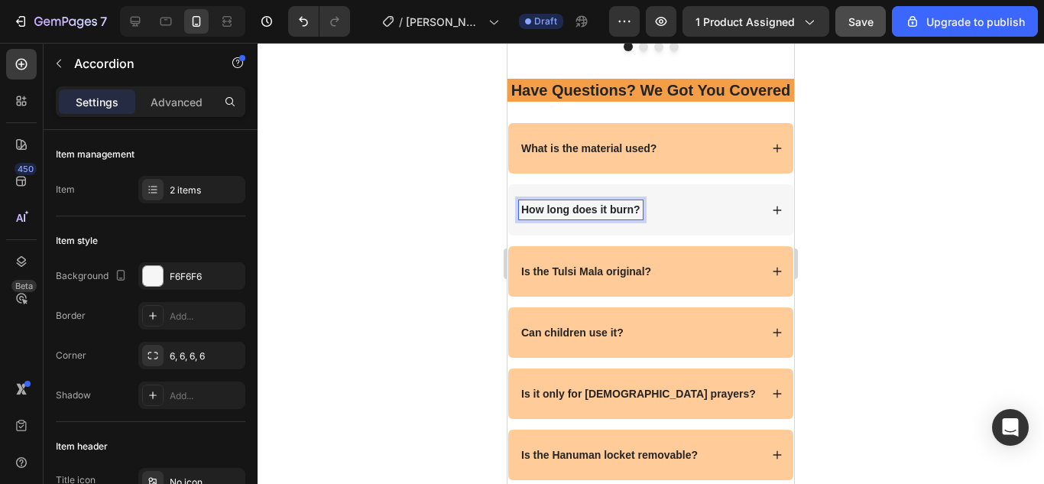
scroll to position [4910, 0]
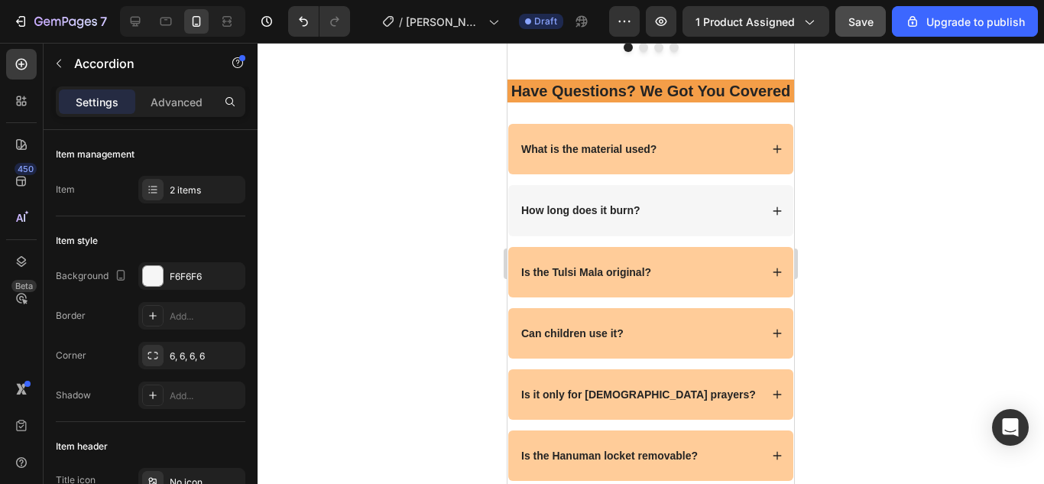
click at [665, 219] on div "How long does it burn?" at bounding box center [639, 210] width 241 height 18
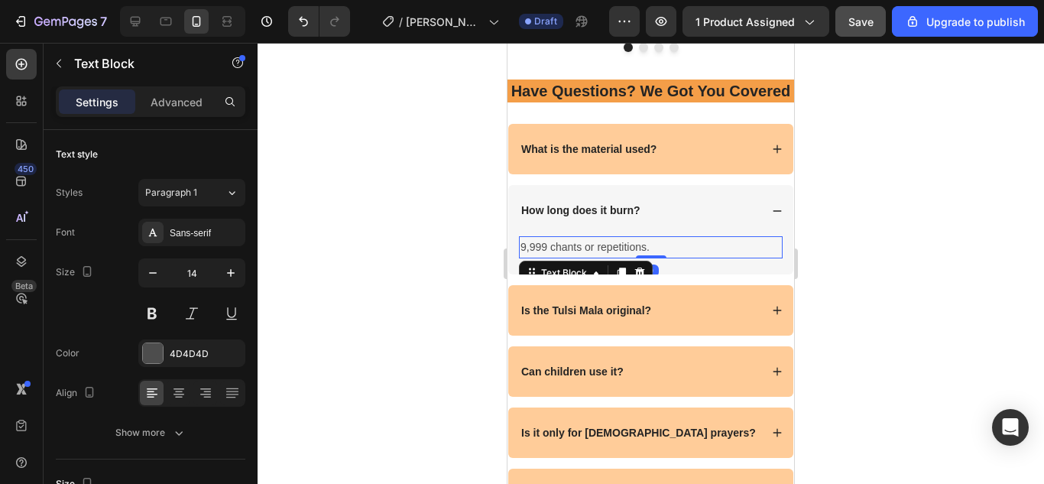
click at [614, 257] on p "9,999 chants or repetitions." at bounding box center [650, 247] width 261 height 19
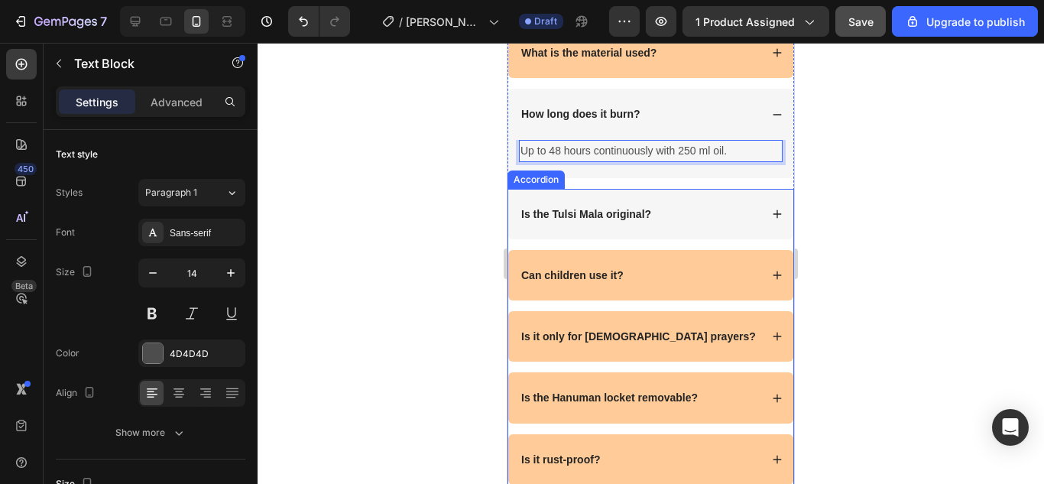
scroll to position [5009, 0]
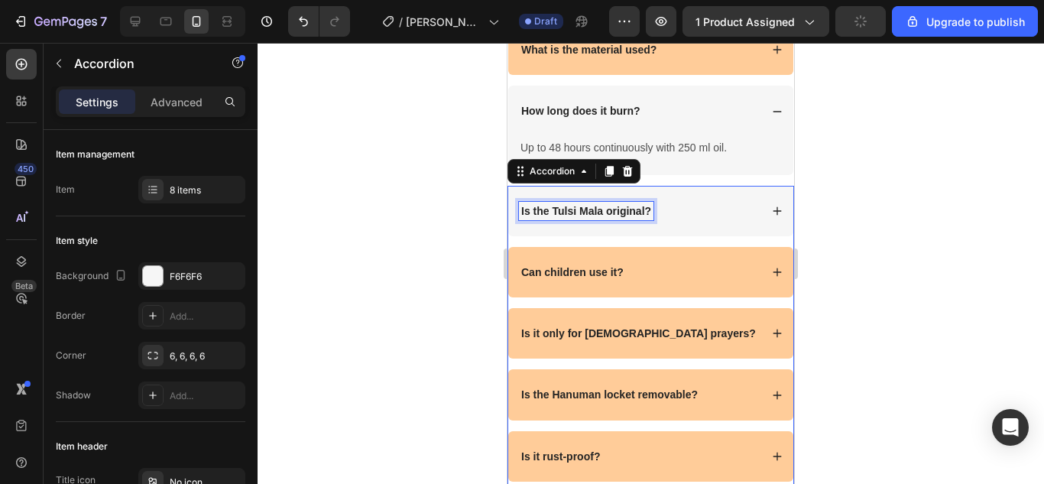
click at [613, 217] on strong "Is the Tulsi Mala original?" at bounding box center [586, 211] width 130 height 12
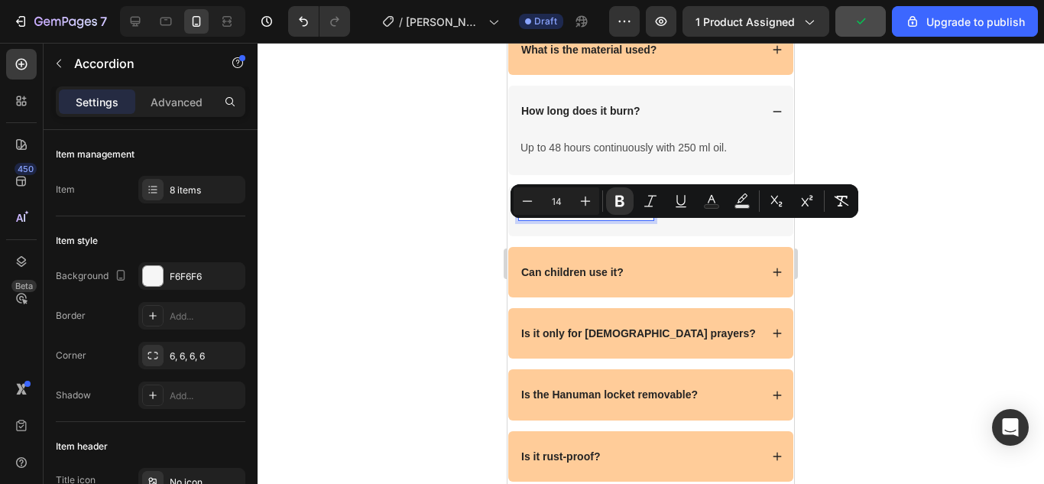
click at [613, 217] on strong "Is the Tulsi Mala original?" at bounding box center [586, 211] width 130 height 12
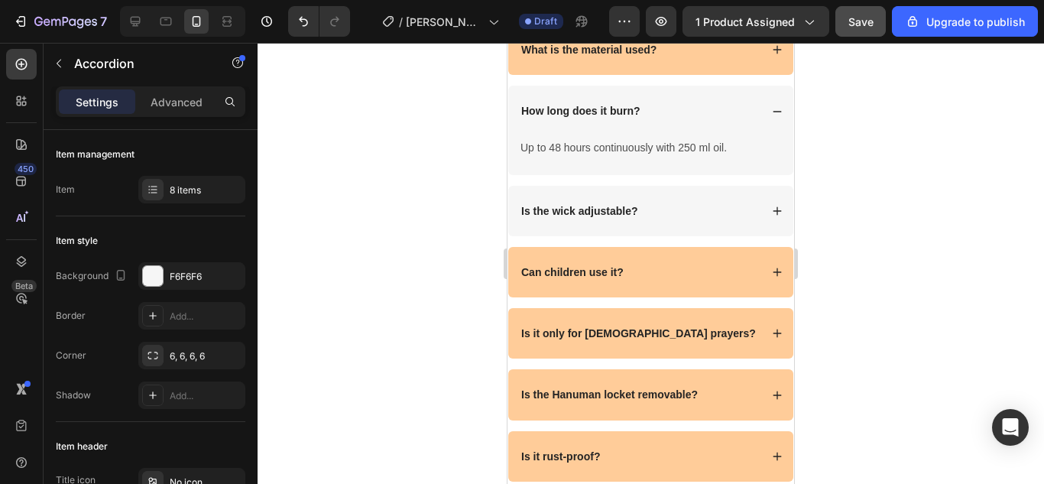
click at [682, 220] on div "Is the wick adjustable?" at bounding box center [639, 211] width 241 height 18
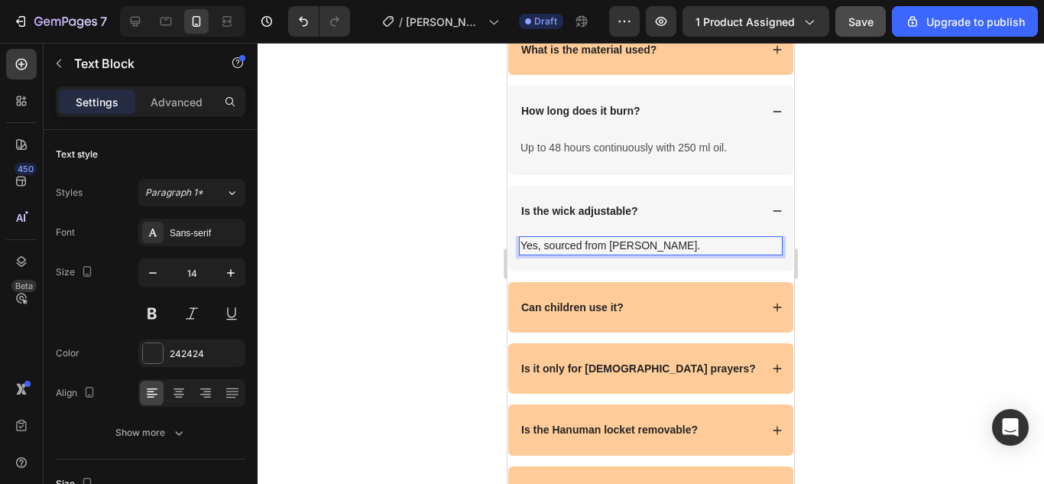
click at [656, 254] on p "Yes, sourced from [PERSON_NAME]." at bounding box center [650, 246] width 261 height 16
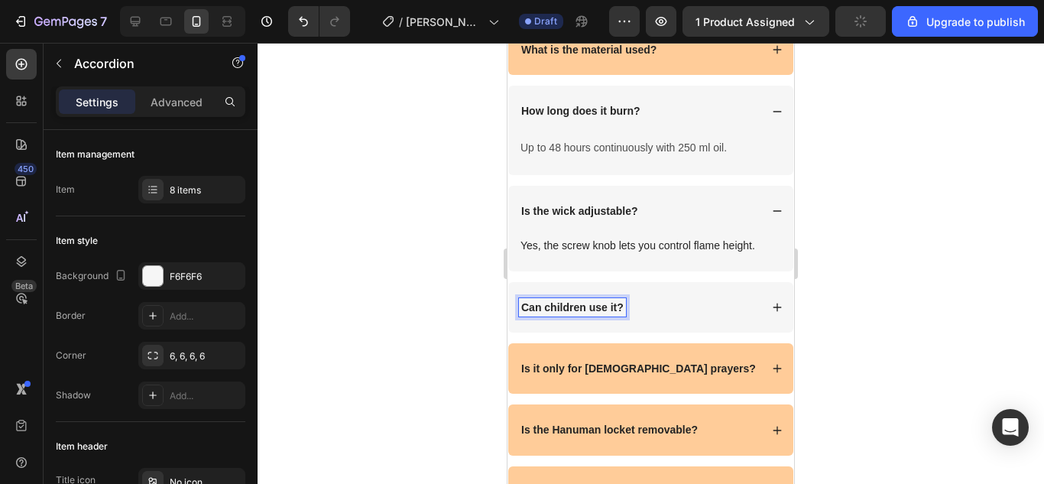
click at [598, 313] on strong "Can children use it?" at bounding box center [572, 307] width 102 height 12
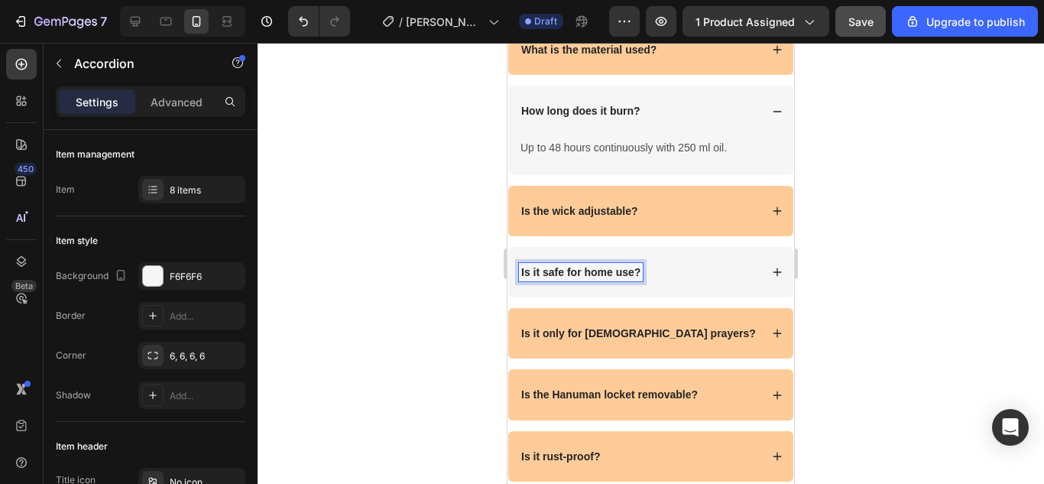
click at [685, 297] on div "Is it safe for home use?" at bounding box center [650, 272] width 285 height 50
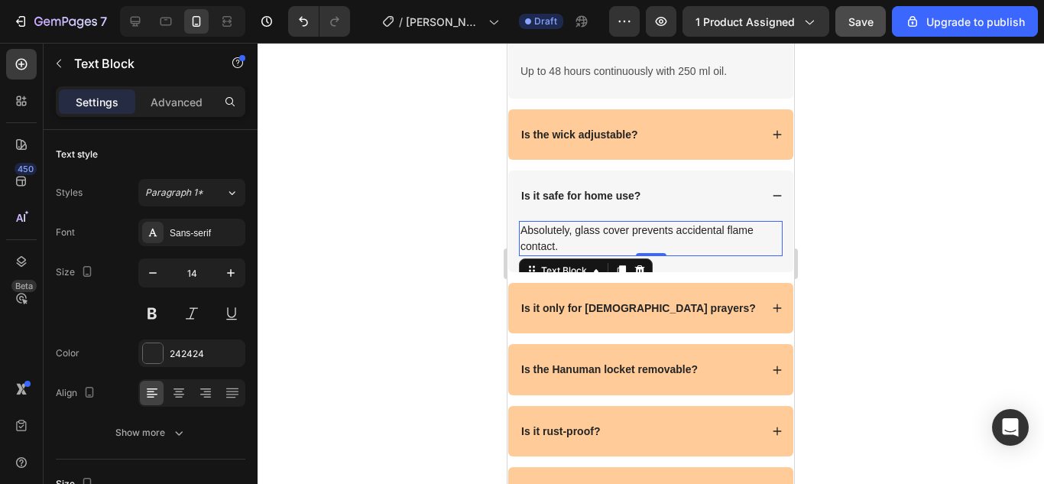
scroll to position [5086, 0]
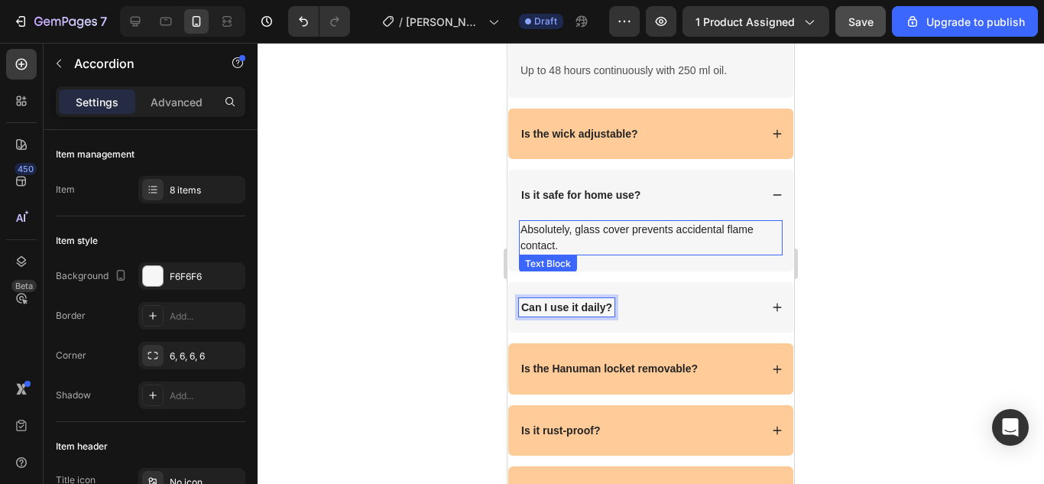
click at [669, 332] on div "Can I use it daily?" at bounding box center [650, 307] width 285 height 50
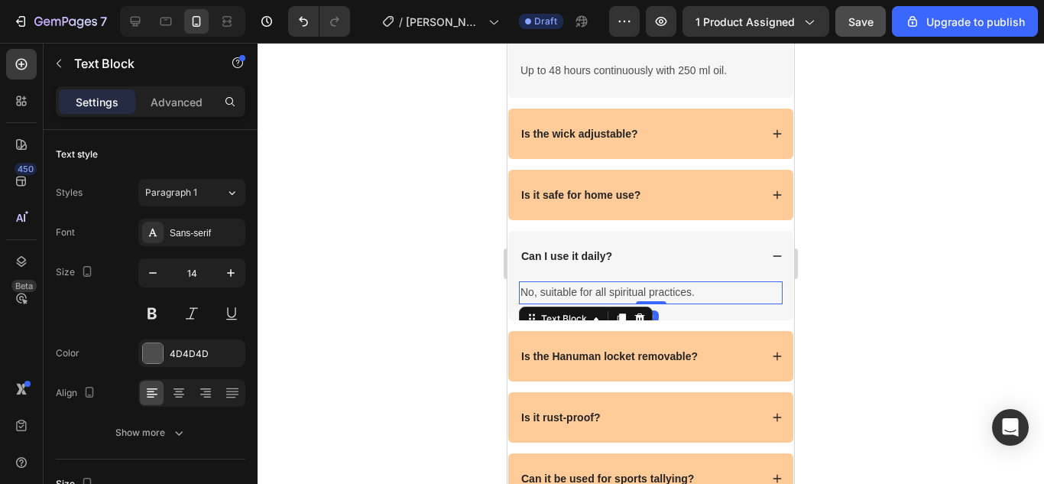
click at [642, 302] on p "No, suitable for all spiritual practices." at bounding box center [650, 292] width 261 height 19
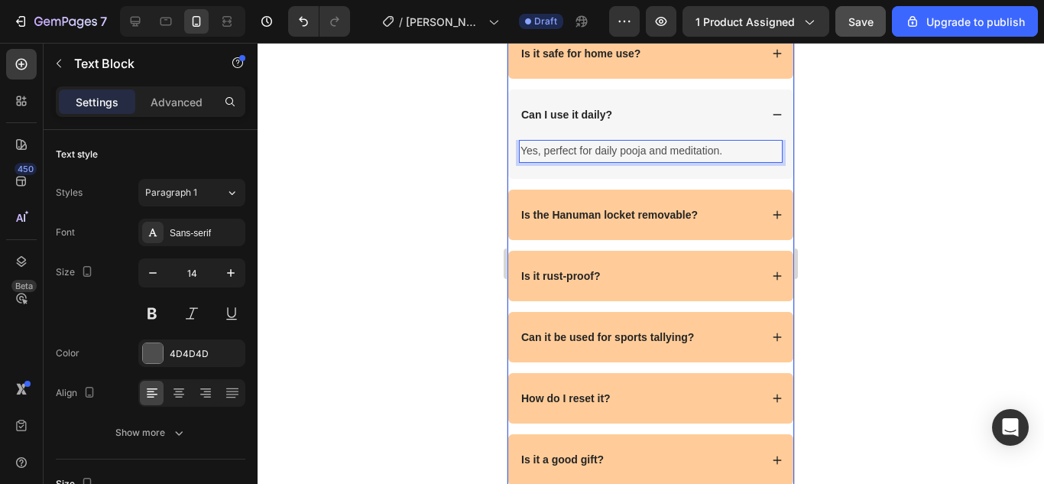
scroll to position [5235, 0]
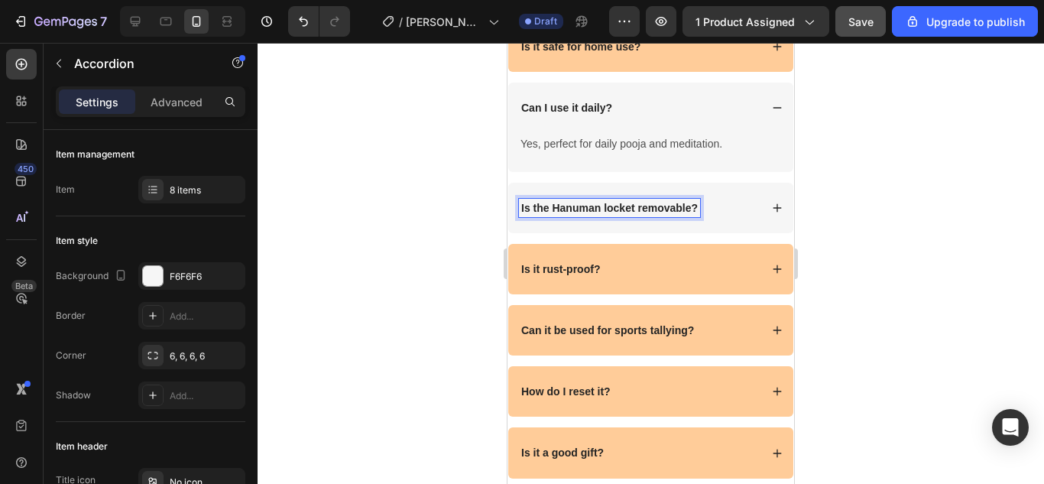
click at [608, 214] on strong "Is the Hanuman locket removable?" at bounding box center [609, 208] width 177 height 12
click at [667, 217] on div "Which oils can be used?" at bounding box center [639, 208] width 241 height 18
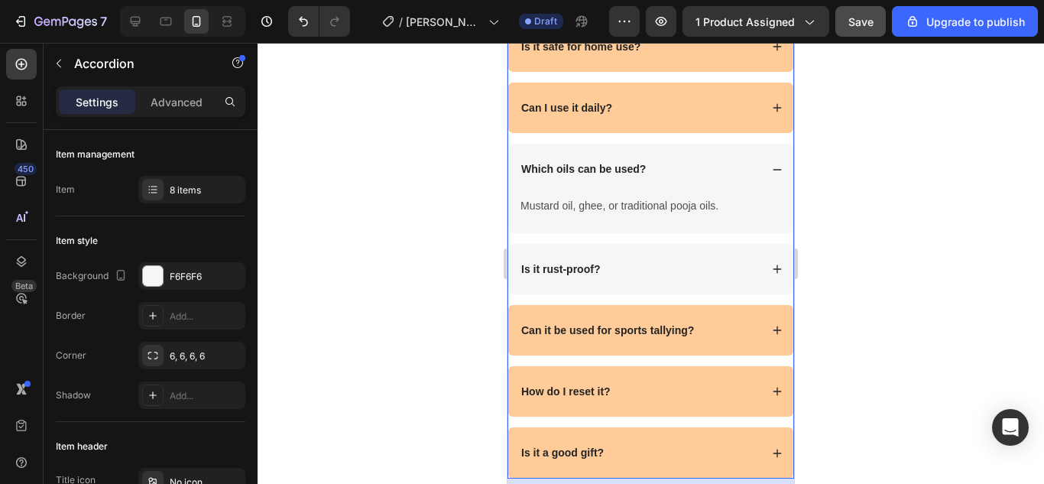
click at [575, 275] on strong "Is it rust-proof?" at bounding box center [560, 269] width 79 height 12
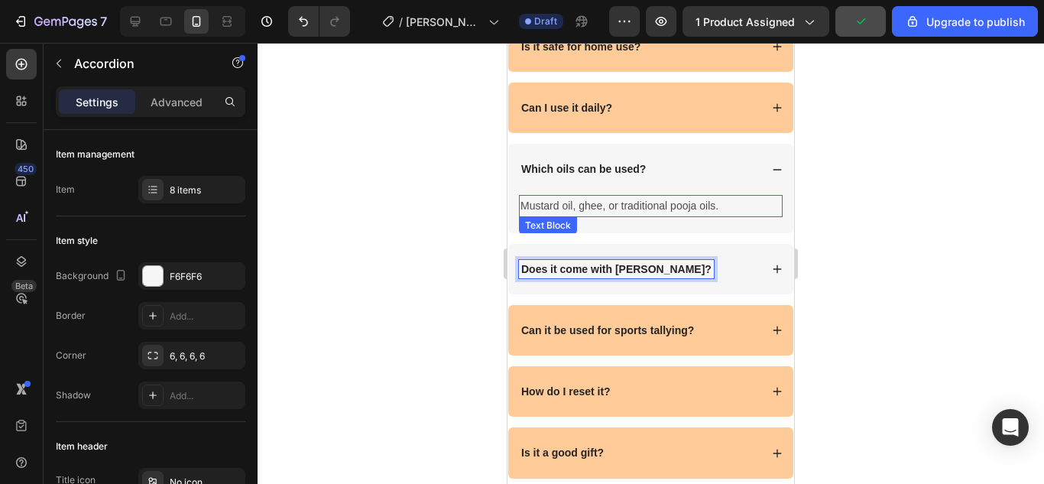
click at [693, 278] on div "Does it come with [PERSON_NAME]?" at bounding box center [639, 269] width 241 height 18
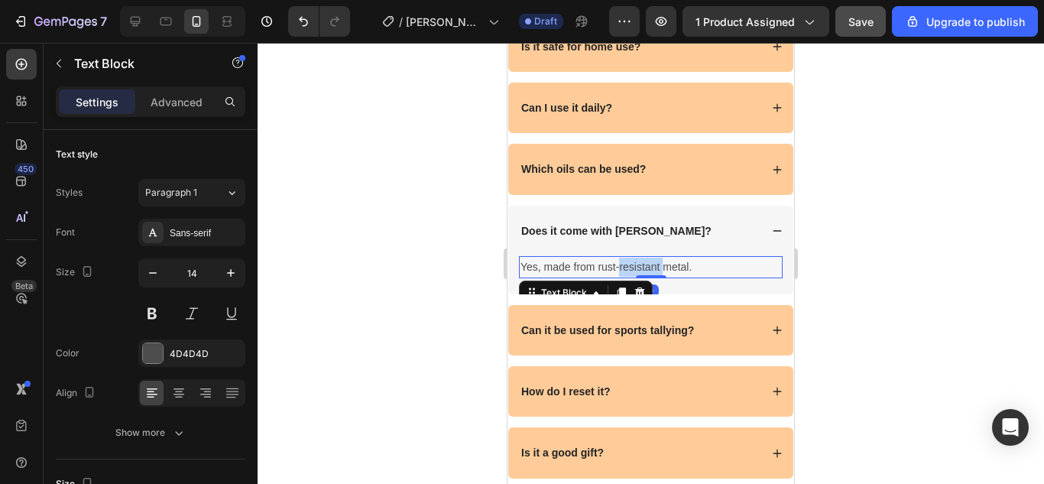
click at [656, 277] on p "Yes, made from rust-resistant metal." at bounding box center [650, 266] width 261 height 19
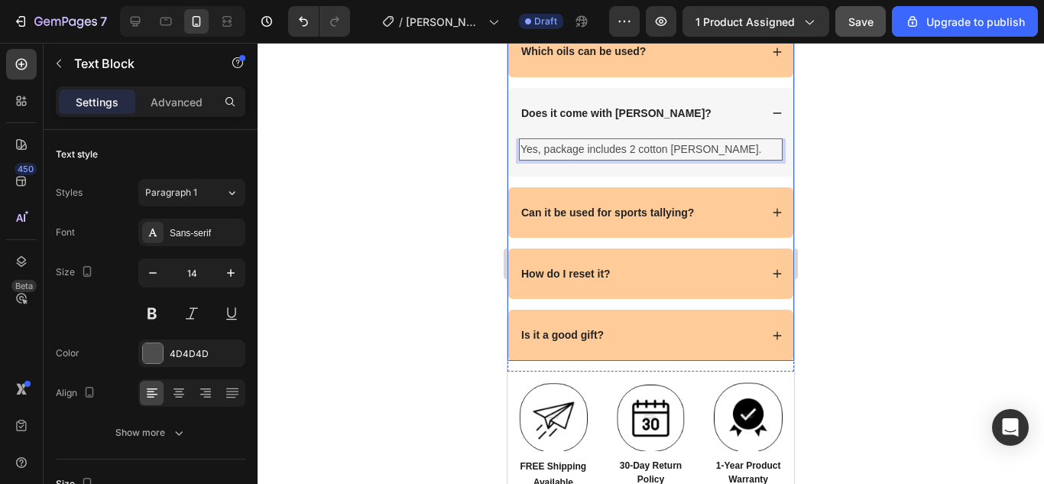
scroll to position [5353, 0]
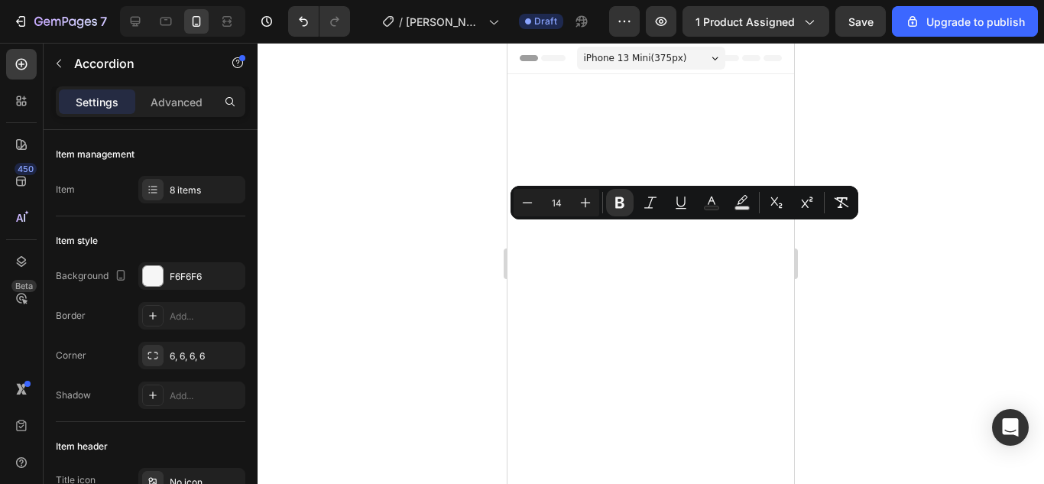
scroll to position [5353, 0]
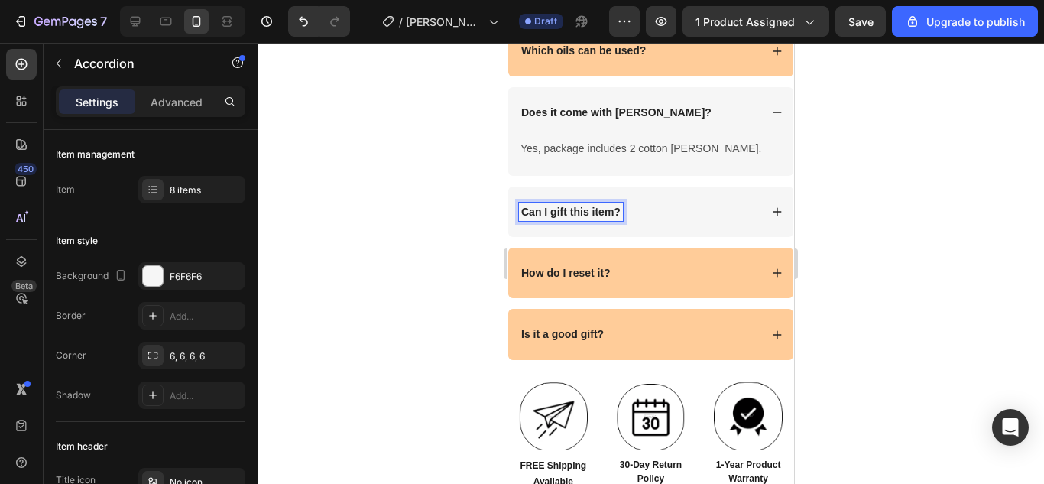
click at [659, 221] on div "Can I gift this item?" at bounding box center [639, 211] width 241 height 18
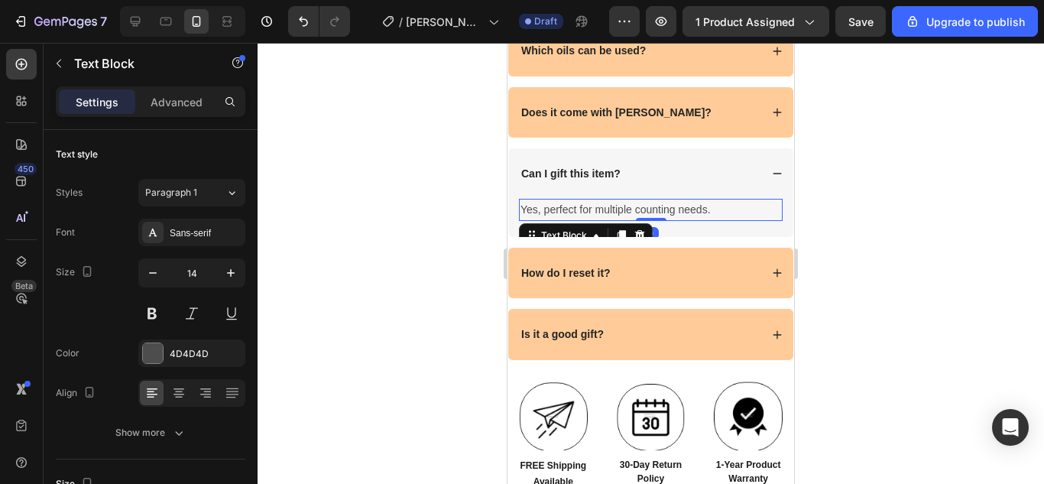
click at [650, 219] on p "Yes, perfect for multiple counting needs." at bounding box center [650, 209] width 261 height 19
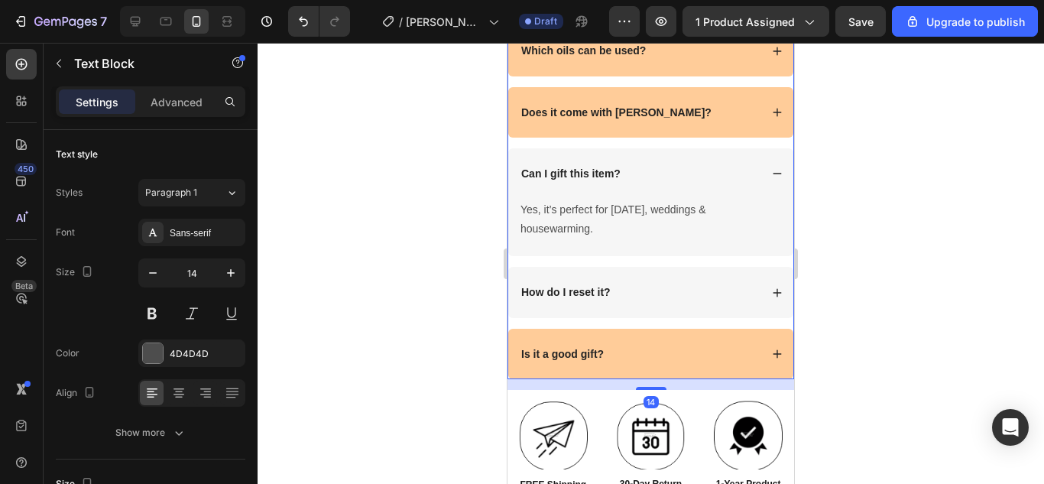
click at [602, 298] on strong "How do I reset it?" at bounding box center [565, 292] width 89 height 12
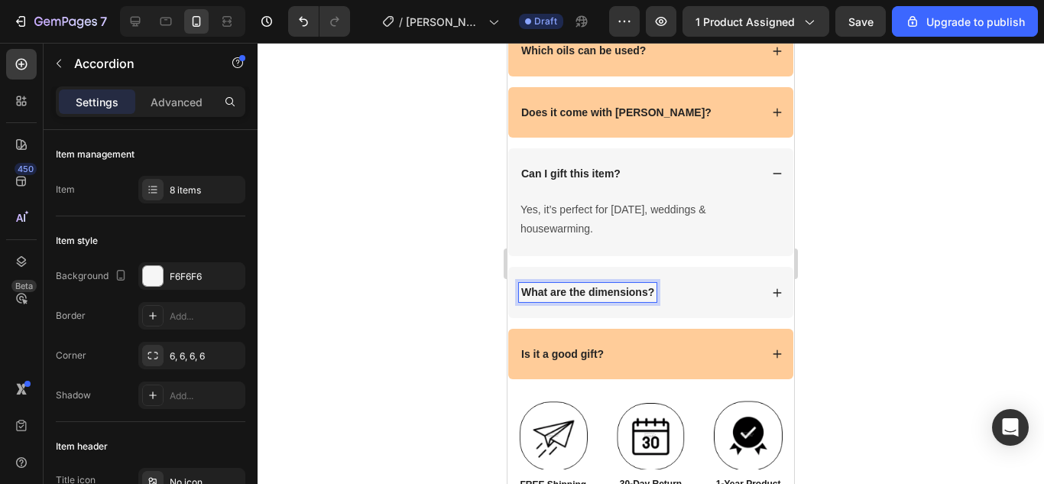
click at [678, 301] on div "What are the dimensions?" at bounding box center [639, 292] width 241 height 18
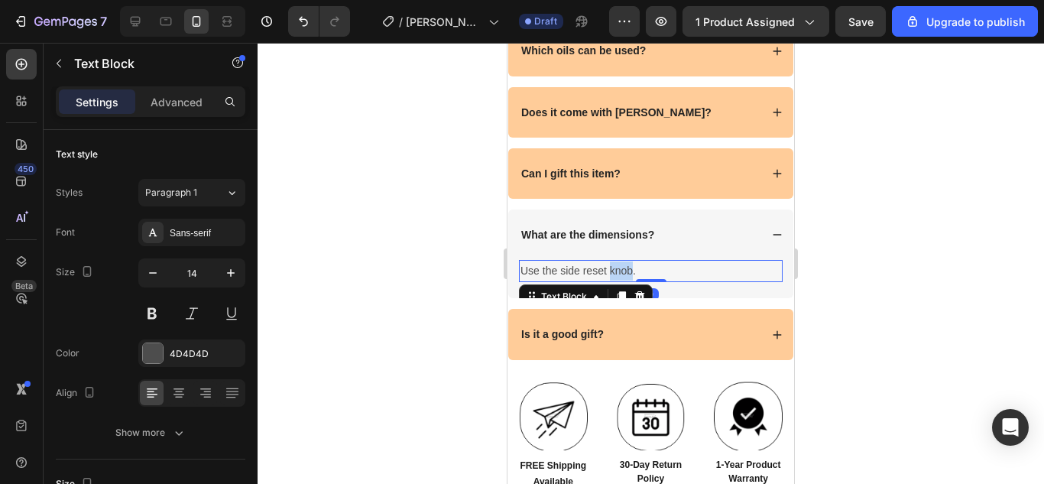
click at [611, 280] on p "Use the side reset knob." at bounding box center [650, 270] width 261 height 19
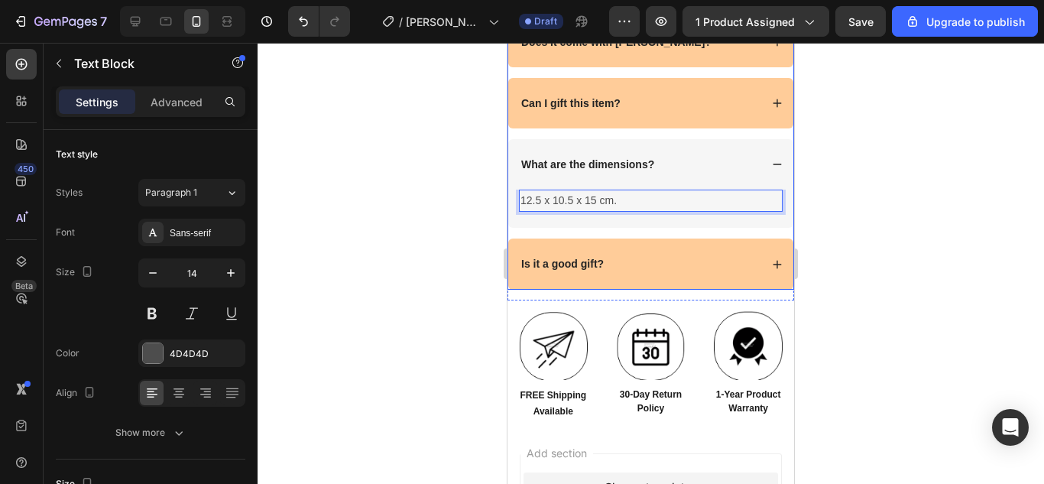
scroll to position [5424, 0]
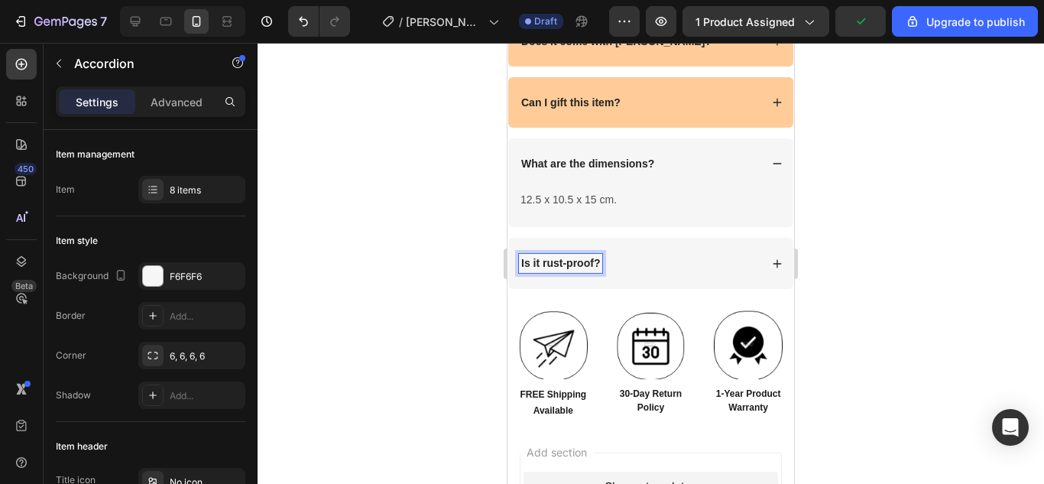
click at [641, 272] on div "Is it rust-proof?" at bounding box center [639, 263] width 241 height 18
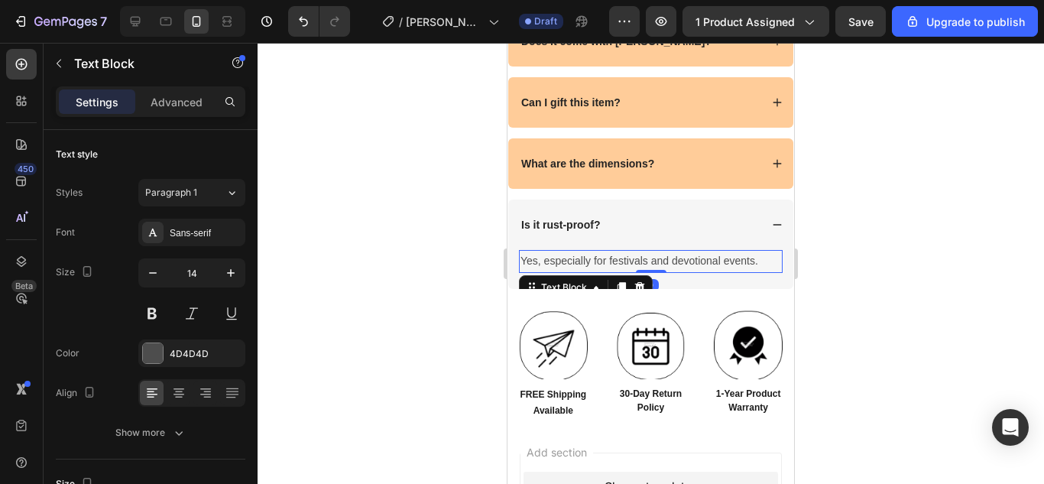
click at [628, 270] on p "Yes, especially for festivals and devotional events." at bounding box center [650, 260] width 261 height 19
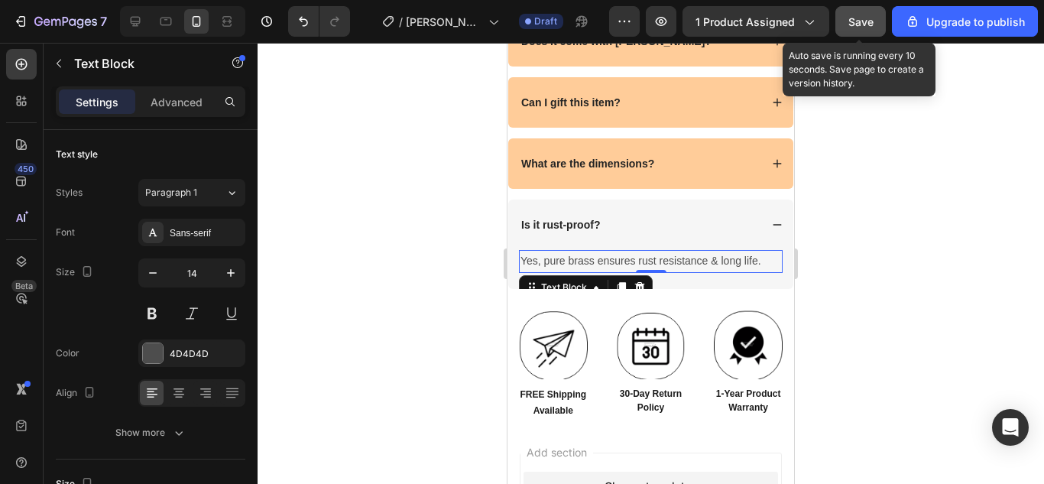
click at [853, 24] on span "Save" at bounding box center [860, 21] width 25 height 13
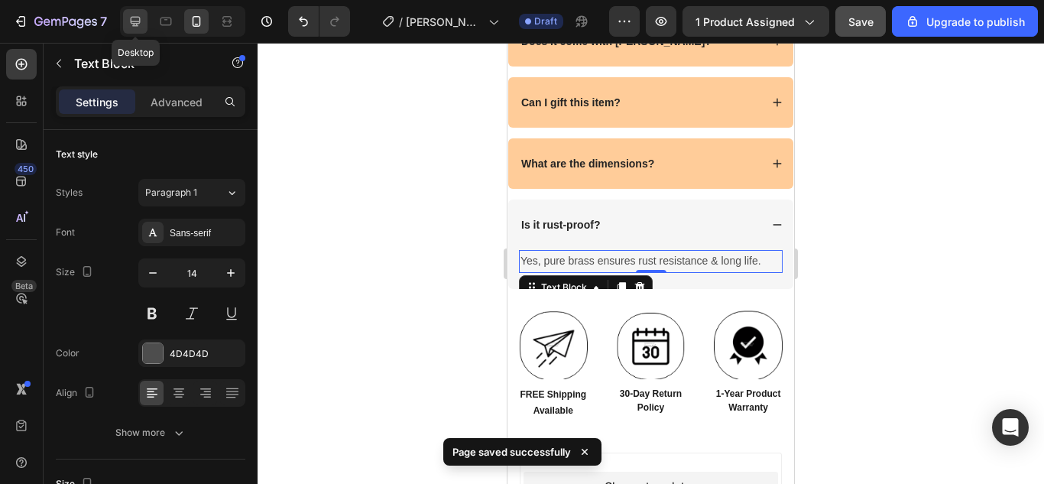
click at [141, 24] on icon at bounding box center [135, 21] width 15 height 15
type input "16"
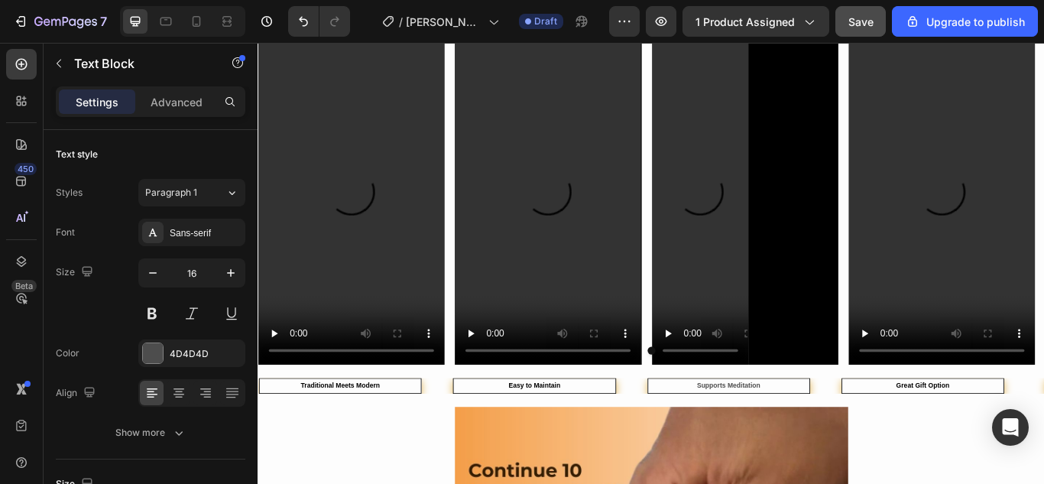
scroll to position [330, 0]
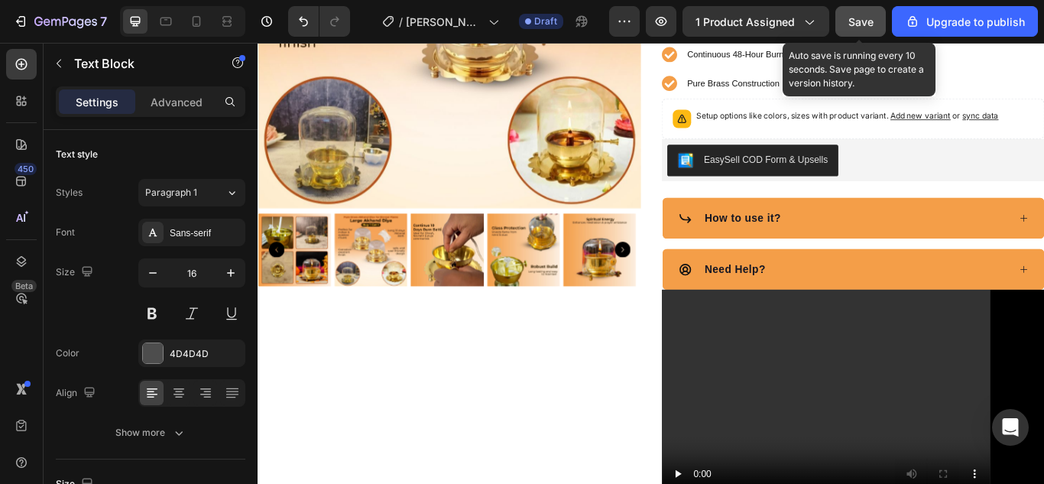
click at [860, 23] on span "Save" at bounding box center [860, 21] width 25 height 13
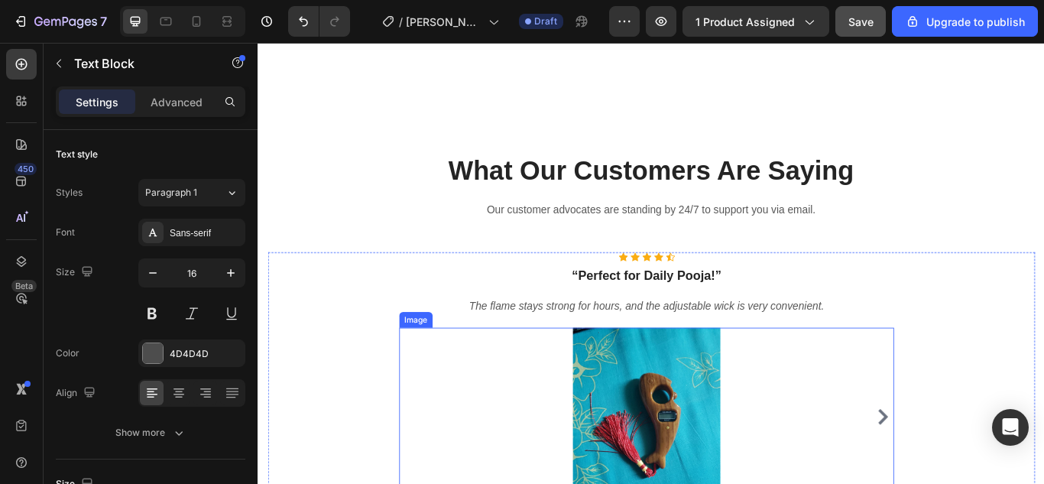
scroll to position [4637, 0]
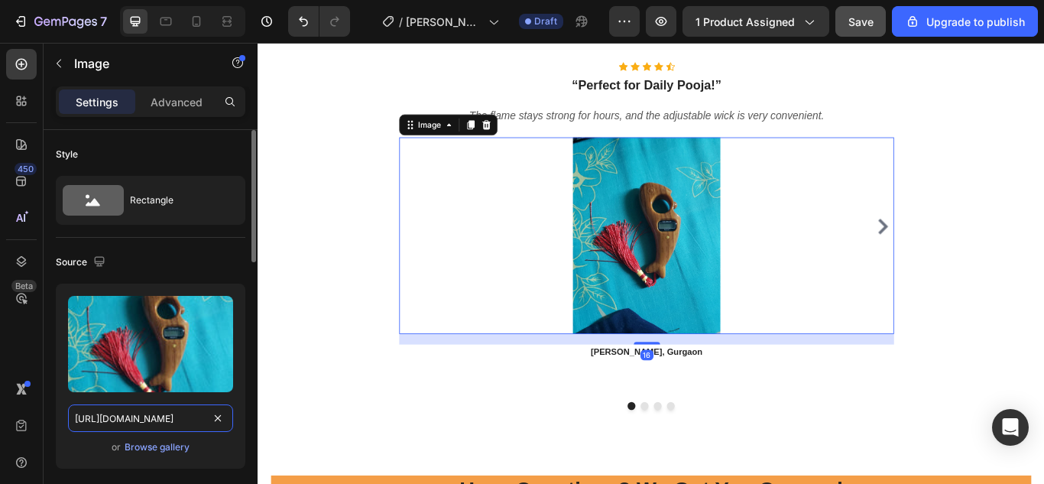
click at [196, 419] on input "https://cdn.shopify.com/s/files/1/0738/0067/9667/files/81SMv44DnmL.jpg?v=175492…" at bounding box center [150, 418] width 165 height 28
paste input "71XQ4dIoBVL.jpg?v=175622724"
type input "https://cdn.shopify.com/s/files/1/0738/0067/9667/files/71XQ4dIoBVL.jpg?v=175622…"
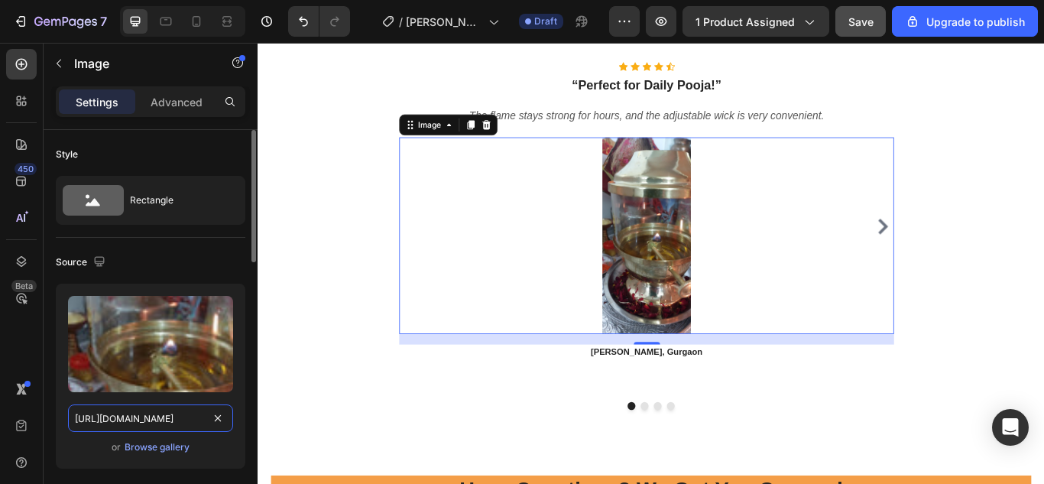
scroll to position [0, 257]
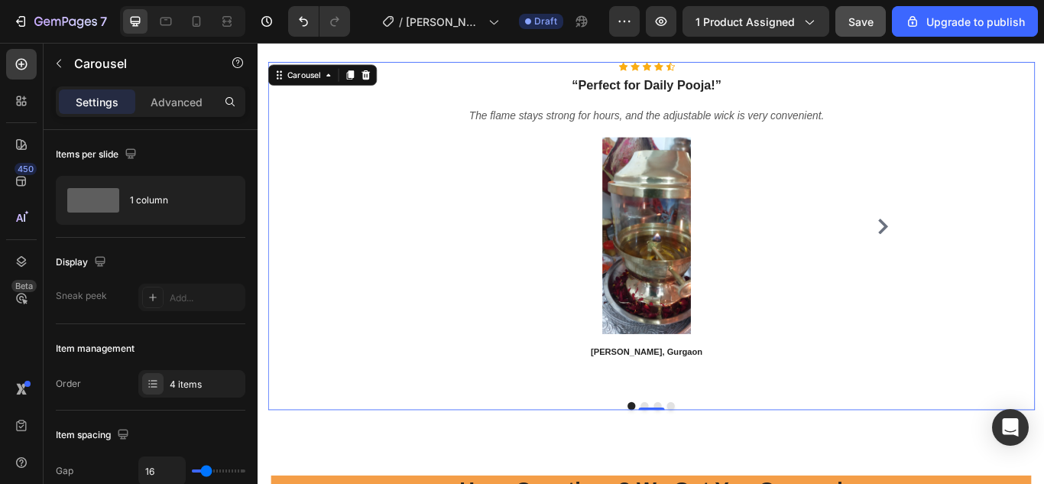
click at [704, 463] on button "Dot" at bounding box center [708, 465] width 9 height 9
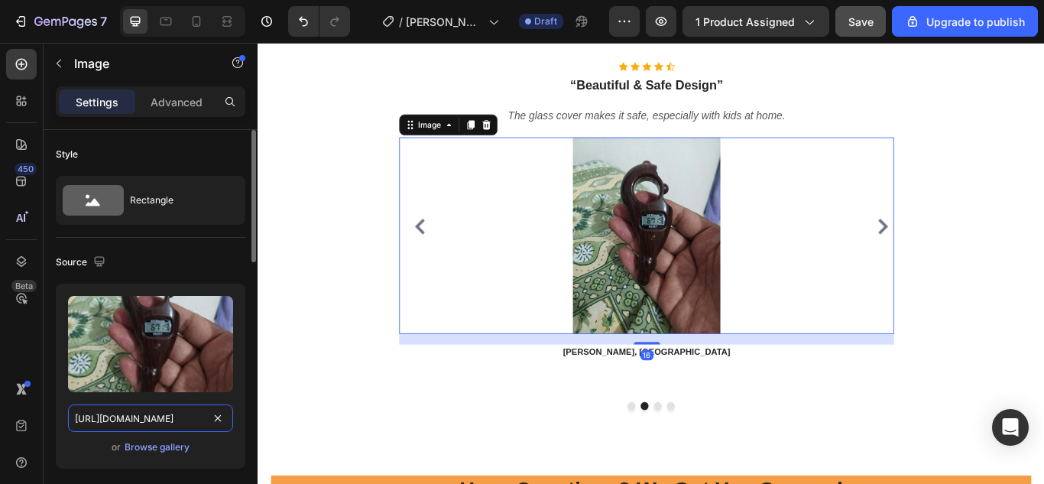
click at [195, 419] on input "https://cdn.shopify.com/s/files/1/0738/0067/9667/files/81-tXrv5coL.jpg?v=175492…" at bounding box center [150, 418] width 165 height 28
paste input "Akhand-Jyoti-diya-1-600x793.jpg?v=1756227095"
type input "https://cdn.shopify.com/s/files/1/0738/0067/9667/files/Akhand-Jyoti-diya-1-600x…"
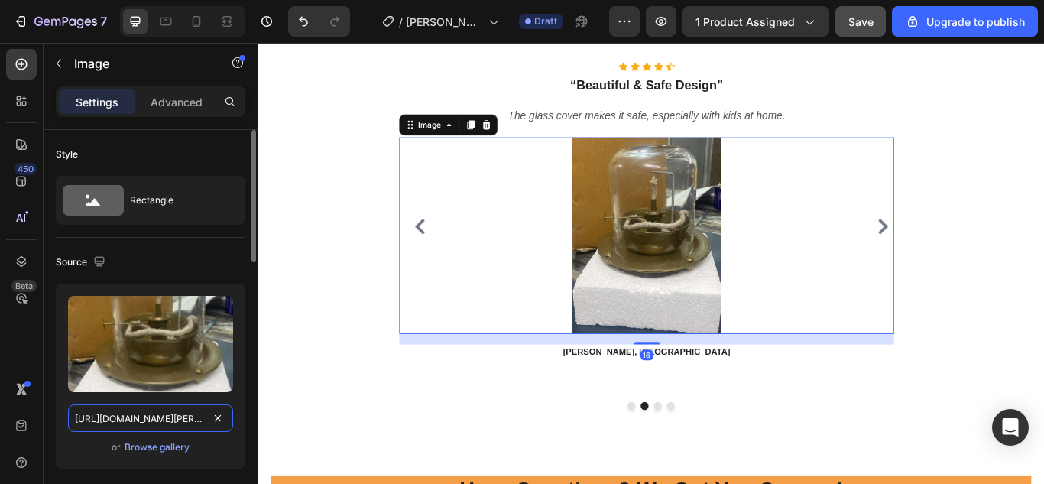
scroll to position [0, 330]
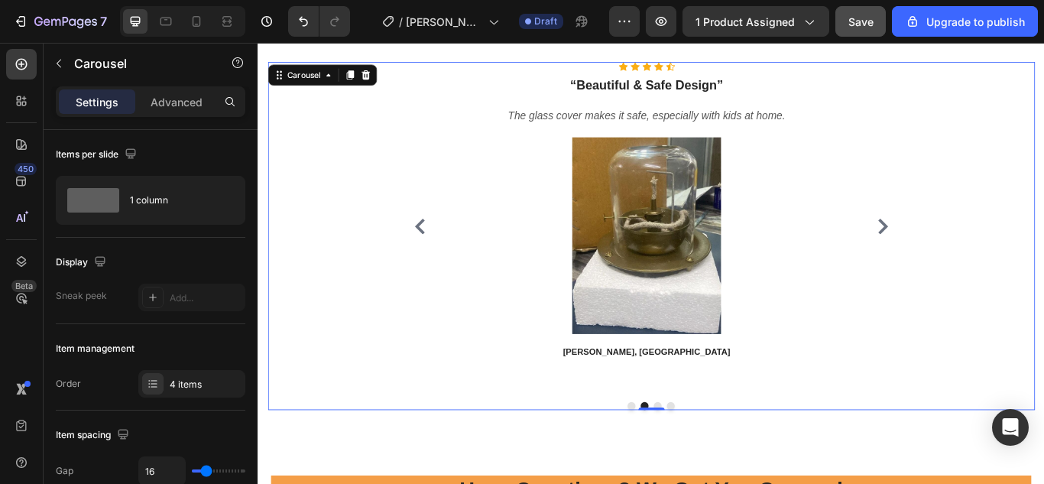
click at [980, 261] on icon "Carousel Next Arrow" at bounding box center [985, 257] width 11 height 18
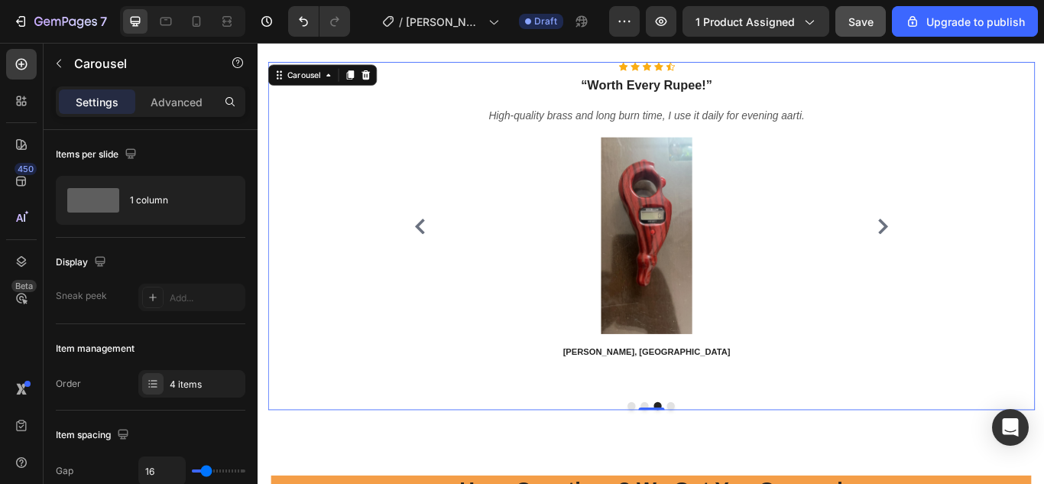
click at [980, 261] on icon "Carousel Next Arrow" at bounding box center [985, 257] width 11 height 18
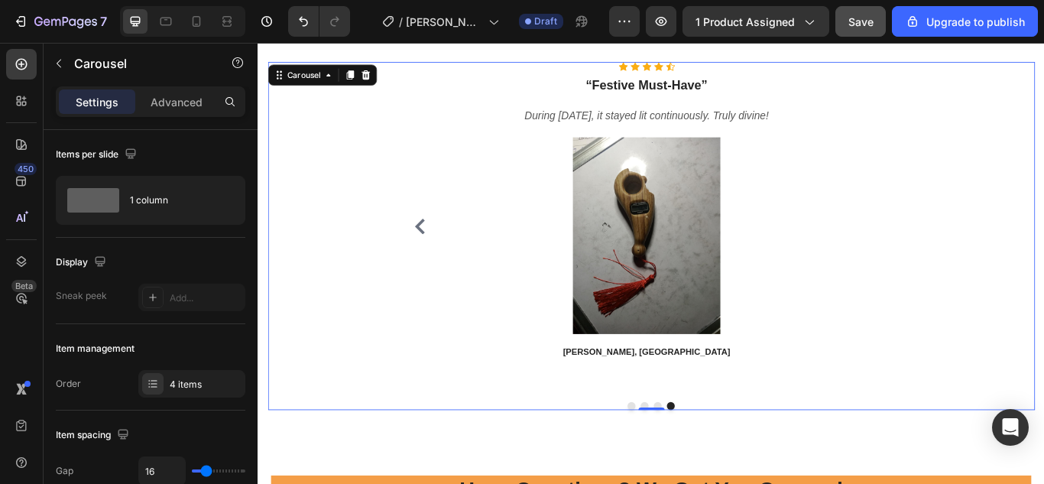
click at [448, 258] on icon "Carousel Back Arrow" at bounding box center [446, 257] width 18 height 18
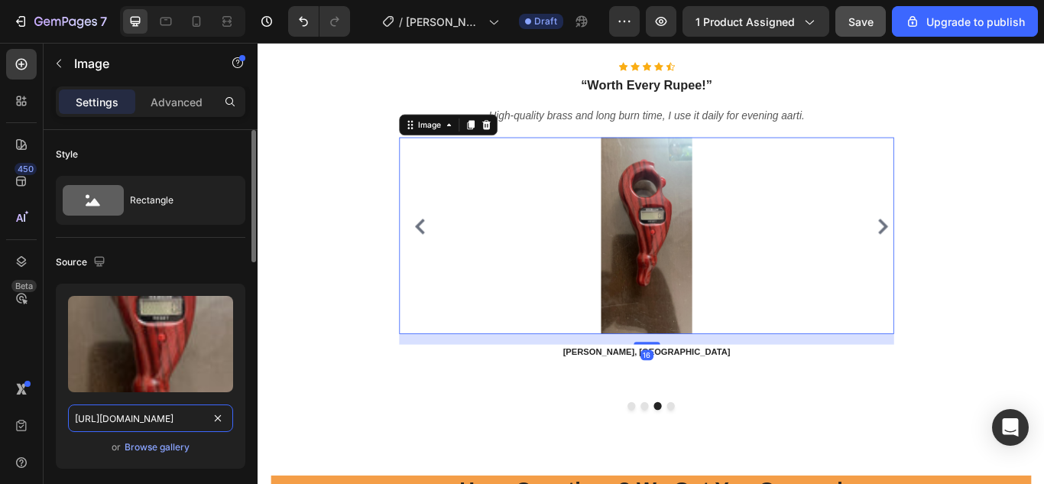
click at [189, 425] on input "https://cdn.shopify.com/s/files/1/0738/0067/9667/files/61k8IoCpmEL.jpg?v=175492…" at bounding box center [150, 418] width 165 height 28
paste input "71idcVMrKXL.jpg?v=1756227244"
type input "https://cdn.shopify.com/s/files/1/0738/0067/9667/files/71idcVMrKXL.jpg?v=175622…"
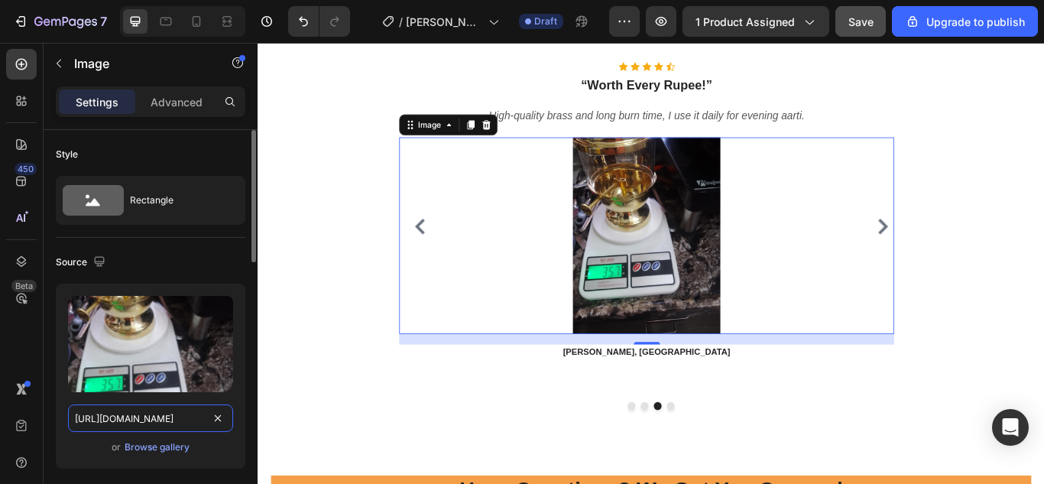
scroll to position [0, 256]
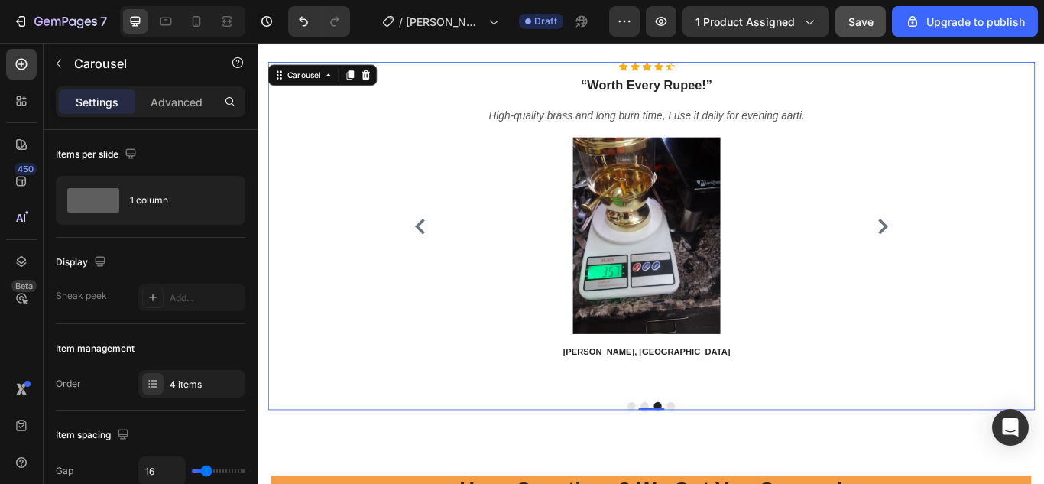
click at [736, 461] on button "Dot" at bounding box center [738, 465] width 9 height 9
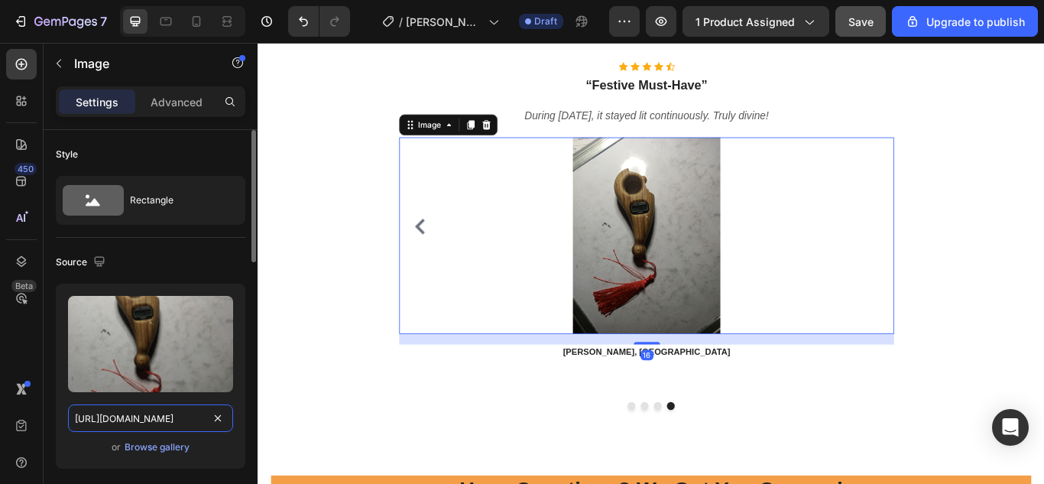
click at [187, 416] on input "https://cdn.shopify.com/s/files/1/0738/0067/9667/files/61Ir3WGSF_L.jpg?v=175492…" at bounding box center [150, 418] width 165 height 28
paste input "710WEHMJfZL.jpg?v=1756227257"
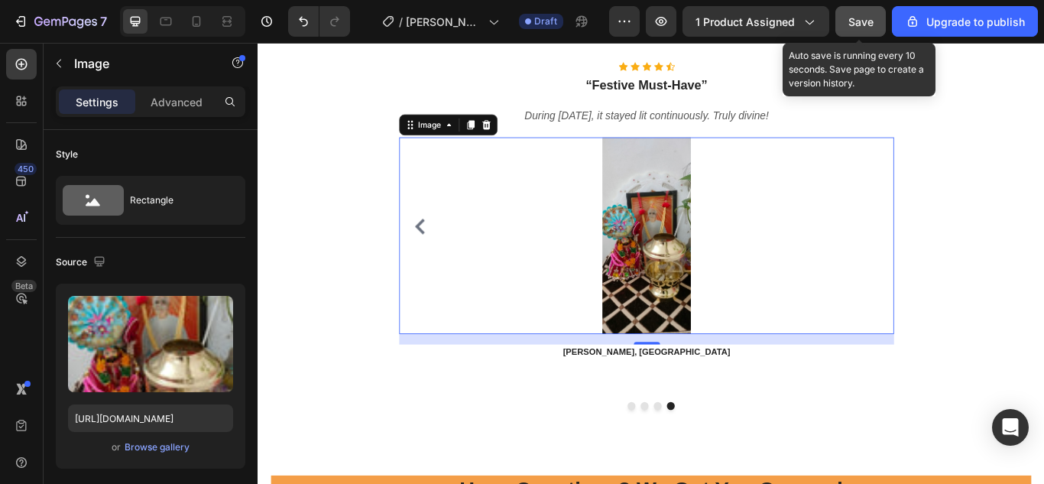
scroll to position [0, 0]
click at [856, 24] on span "Save" at bounding box center [860, 21] width 25 height 13
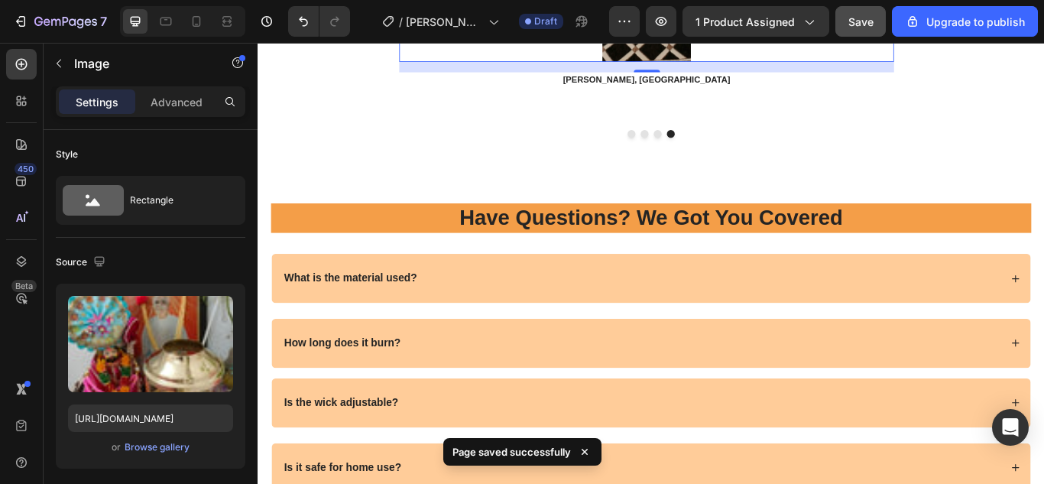
scroll to position [5019, 0]
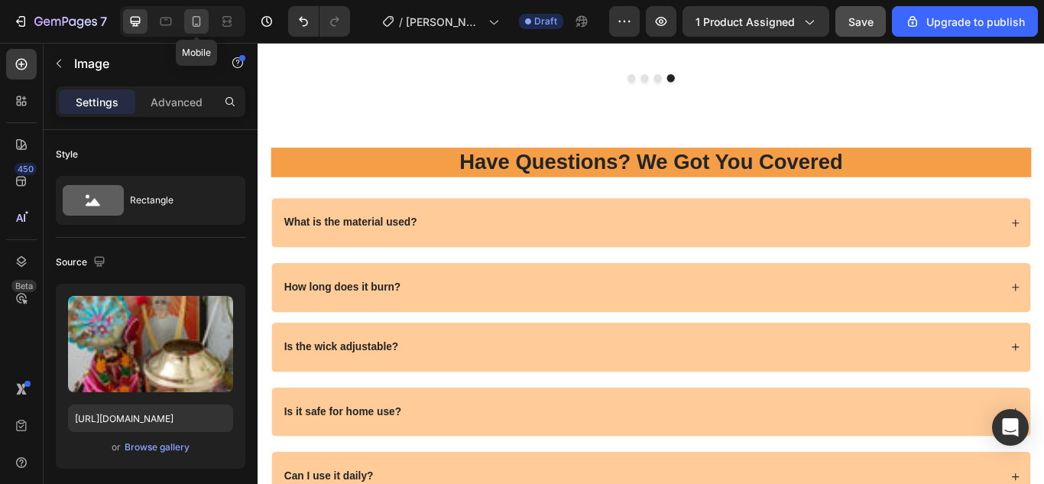
click at [204, 15] on icon at bounding box center [196, 21] width 15 height 15
type input "https://cdn.shopify.com/s/files/1/0738/0067/9667/files/61Ir3WGSF_L.jpg?v=175492…"
type input "200"
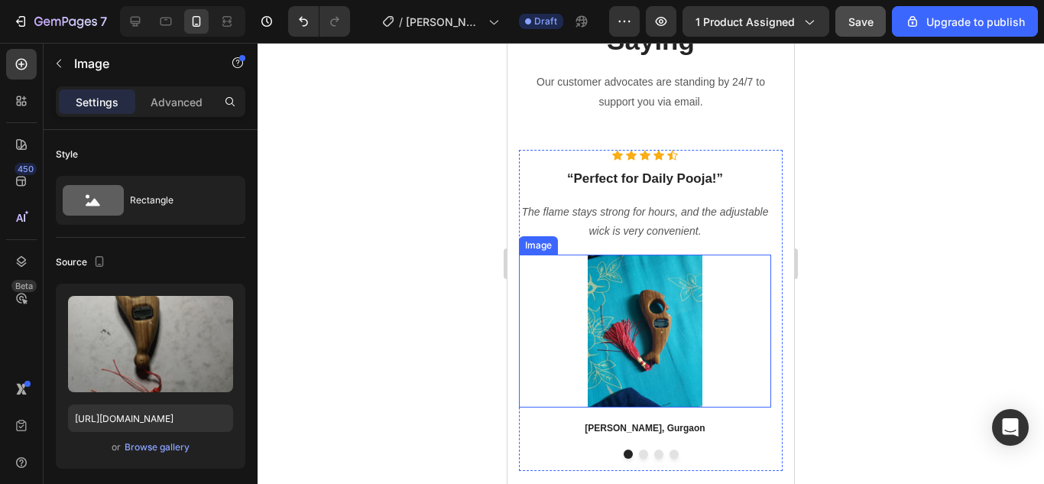
scroll to position [4656, 0]
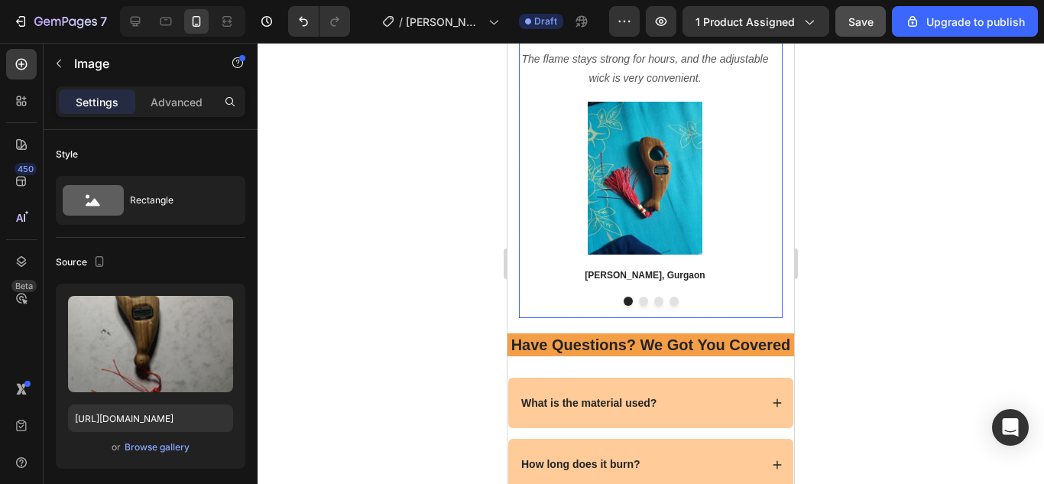
click at [669, 304] on button "Dot" at bounding box center [673, 300] width 9 height 9
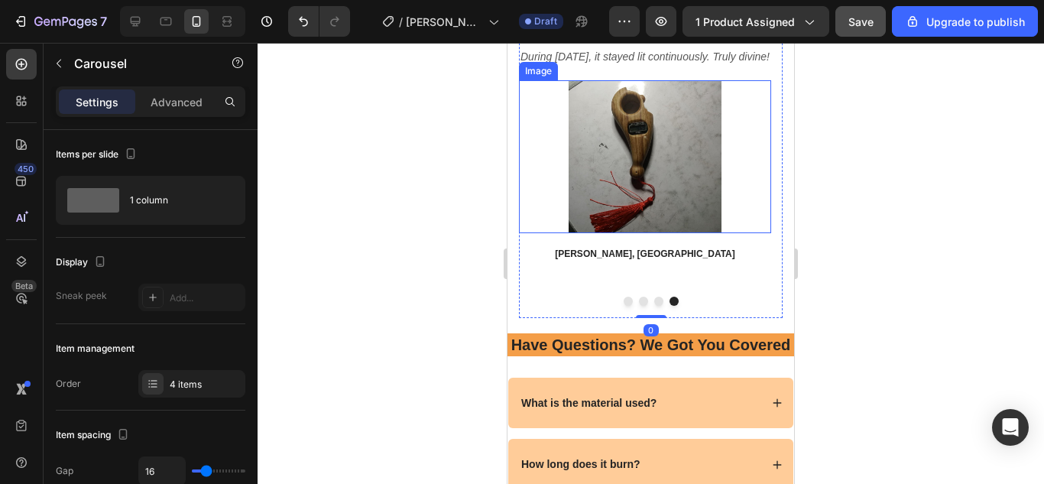
click at [623, 196] on img at bounding box center [644, 156] width 153 height 153
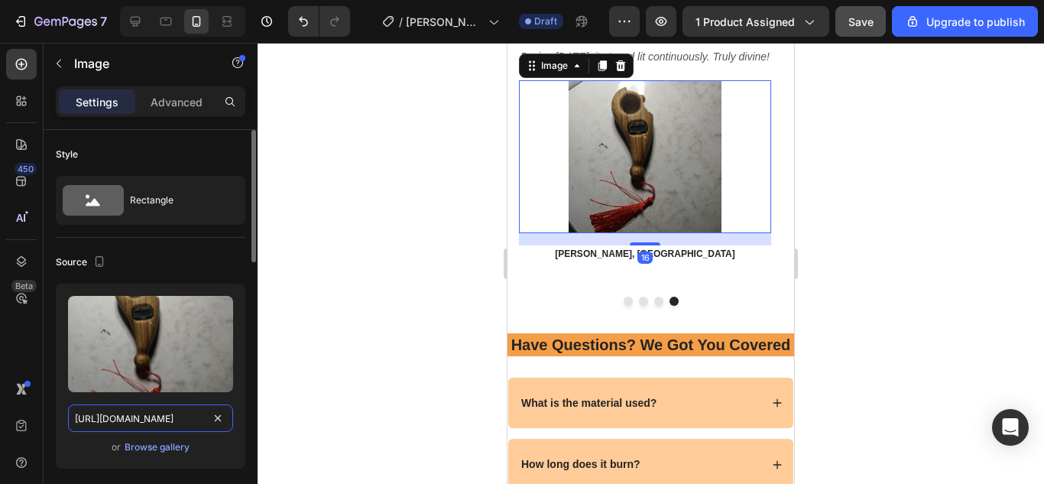
click at [177, 416] on input "https://cdn.shopify.com/s/files/1/0738/0067/9667/files/61Ir3WGSF_L.jpg?v=175492…" at bounding box center [150, 418] width 165 height 28
paste input "710WEHMJfZL.jpg?v=1756227257"
type input "https://cdn.shopify.com/s/files/1/0738/0067/9667/files/710WEHMJfZL.jpg?v=175622…"
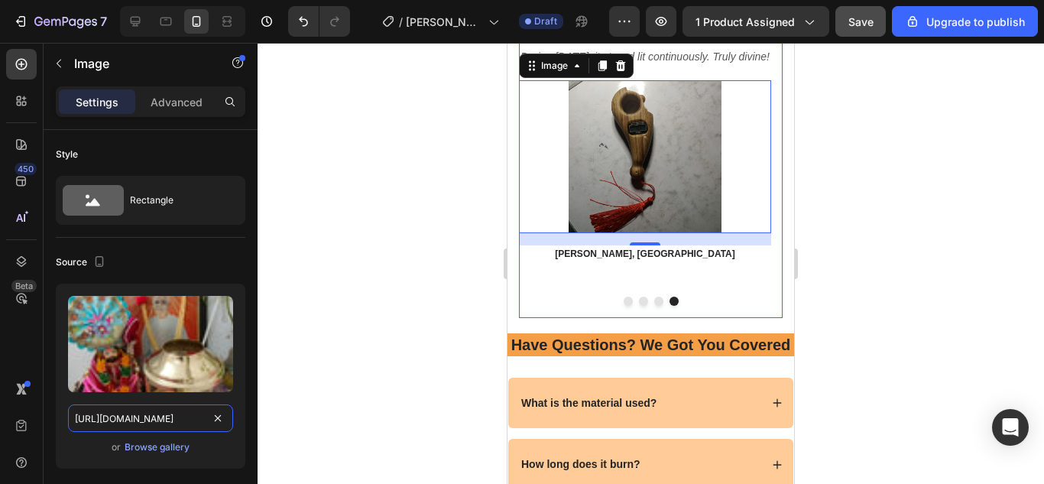
scroll to position [0, 262]
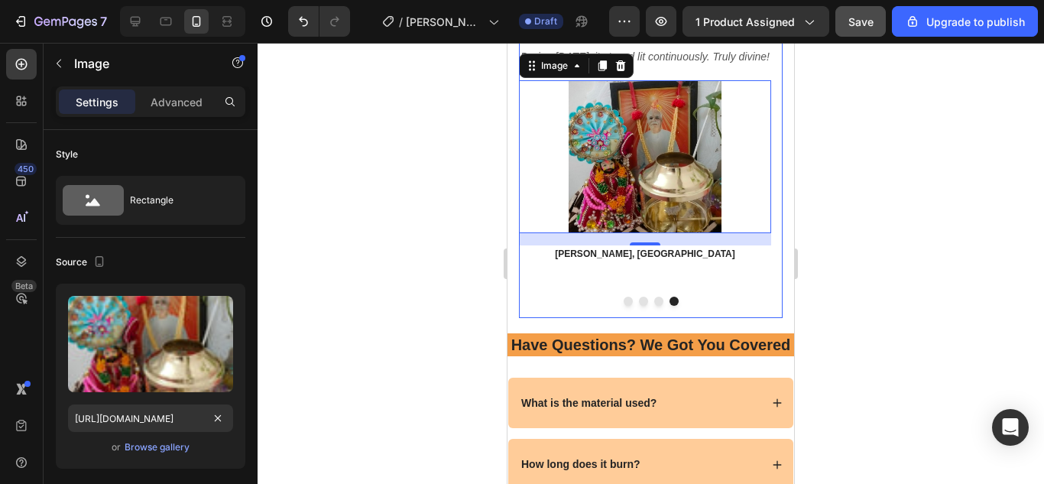
click at [655, 302] on button "Dot" at bounding box center [658, 300] width 9 height 9
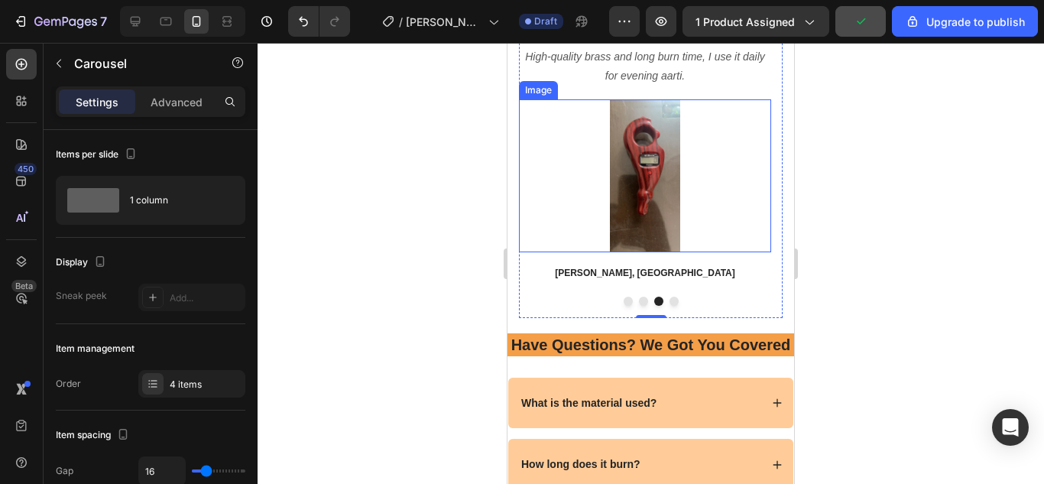
click at [659, 156] on img at bounding box center [644, 175] width 153 height 153
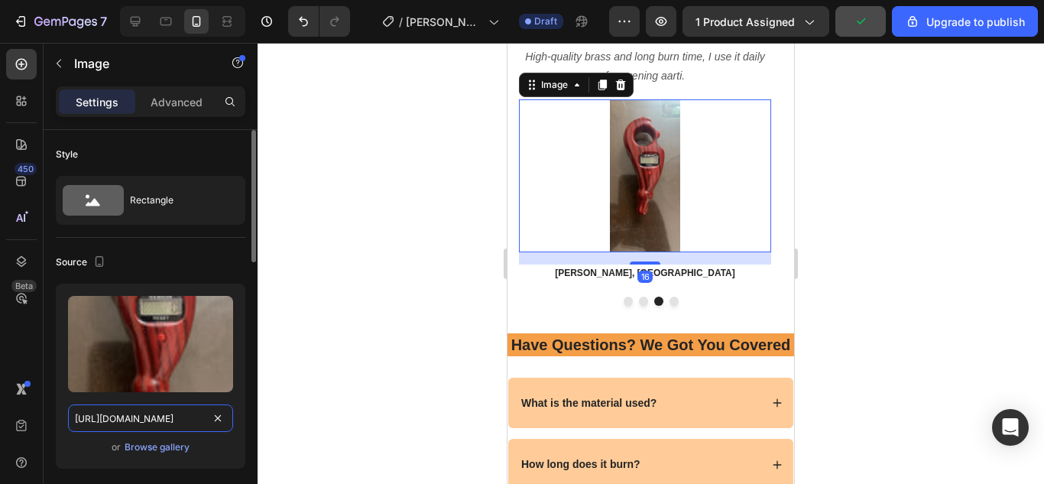
click at [159, 418] on input "https://cdn.shopify.com/s/files/1/0738/0067/9667/files/61k8IoCpmEL.jpg?v=175492…" at bounding box center [150, 418] width 165 height 28
paste input "71idcVMrKXL.jpg?v=1756227244"
type input "https://cdn.shopify.com/s/files/1/0738/0067/9667/files/71idcVMrKXL.jpg?v=175622…"
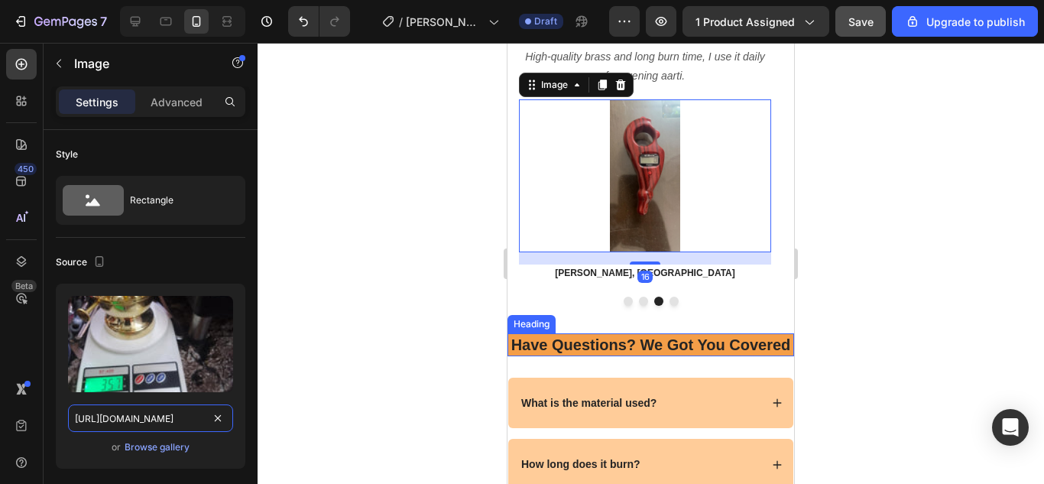
scroll to position [0, 256]
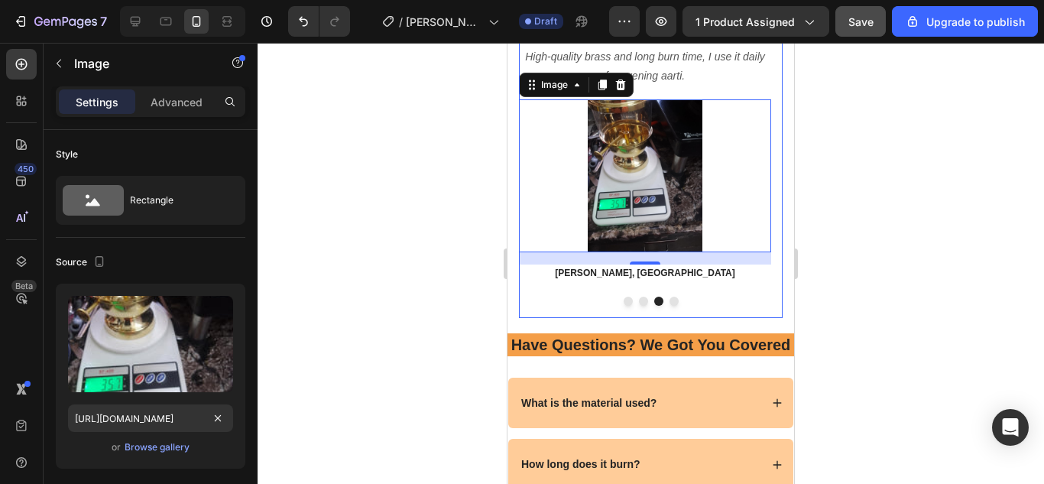
click at [639, 301] on button "Dot" at bounding box center [643, 300] width 9 height 9
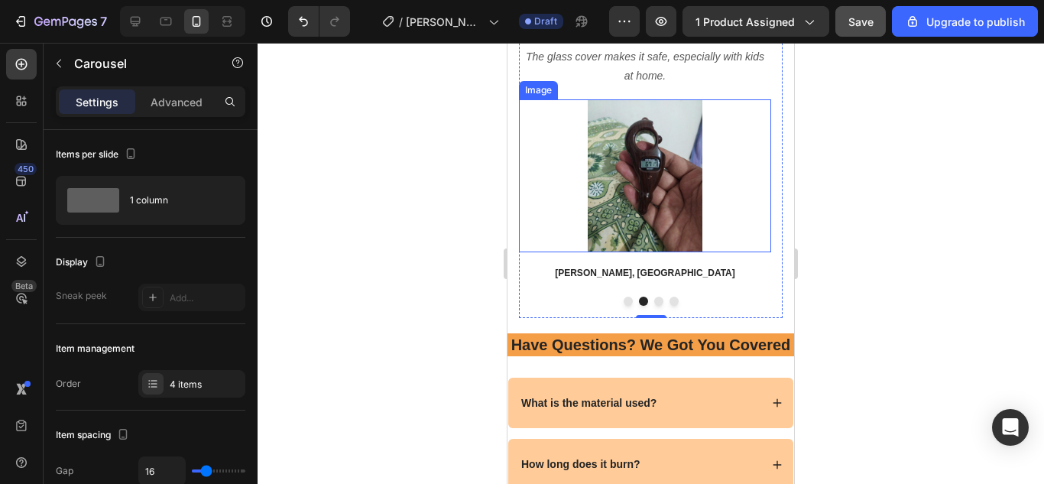
click at [668, 199] on img at bounding box center [644, 175] width 153 height 153
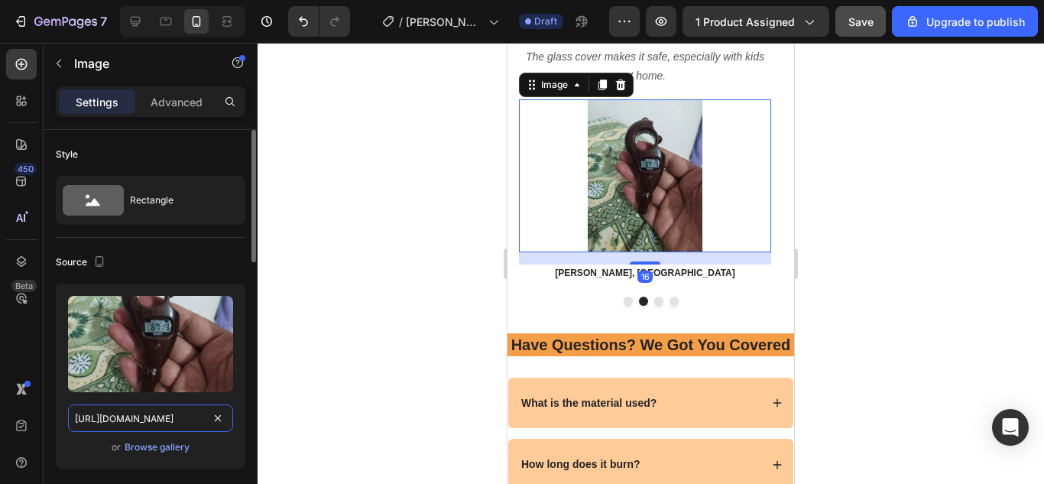
click at [111, 421] on input "https://cdn.shopify.com/s/files/1/0738/0067/9667/files/81-tXrv5coL.jpg?v=175492…" at bounding box center [150, 418] width 165 height 28
paste input "Akhand-Jyoti-diya-1-600x793.jpg?v=1756227095"
type input "https://cdn.shopify.com/s/files/1/0738/0067/9667/files/Akhand-Jyoti-diya-1-600x…"
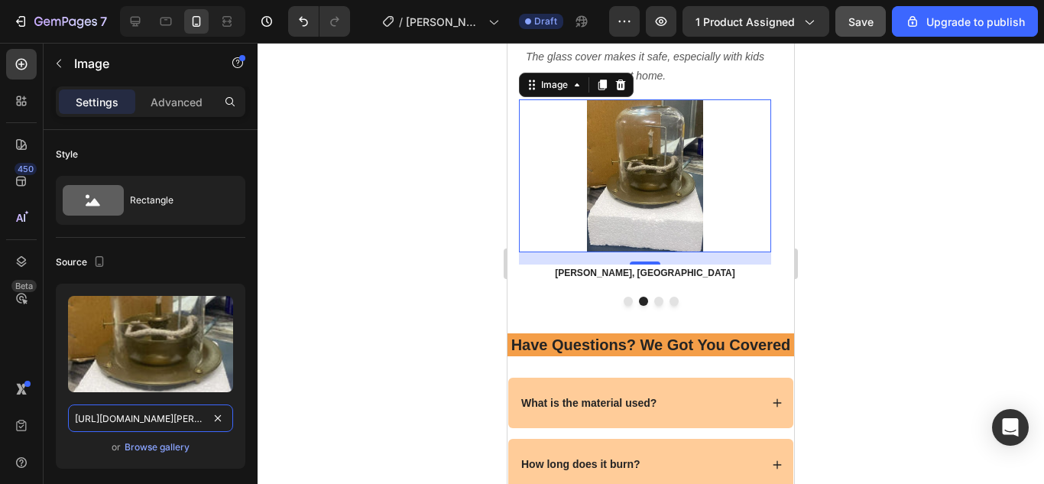
scroll to position [0, 330]
click at [623, 305] on button "Dot" at bounding box center [627, 300] width 9 height 9
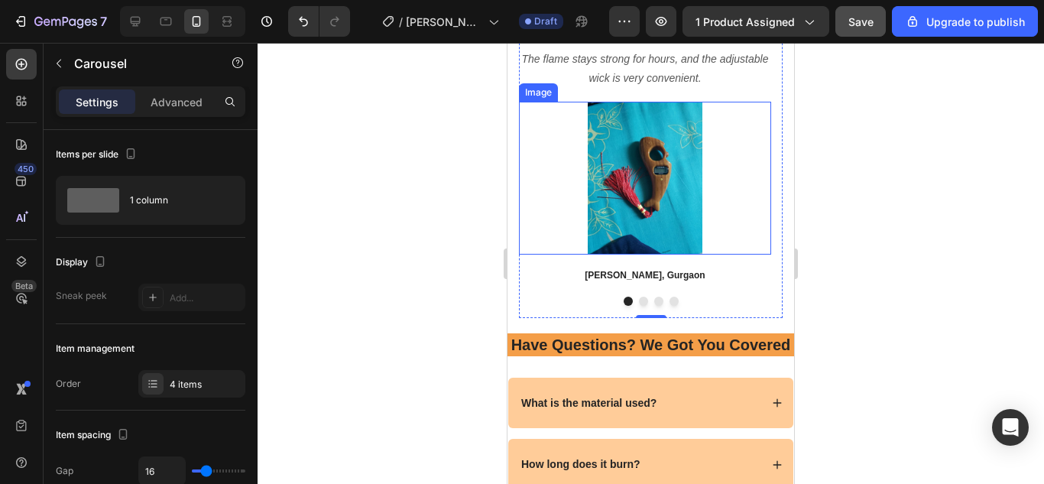
click at [639, 190] on img at bounding box center [644, 178] width 153 height 153
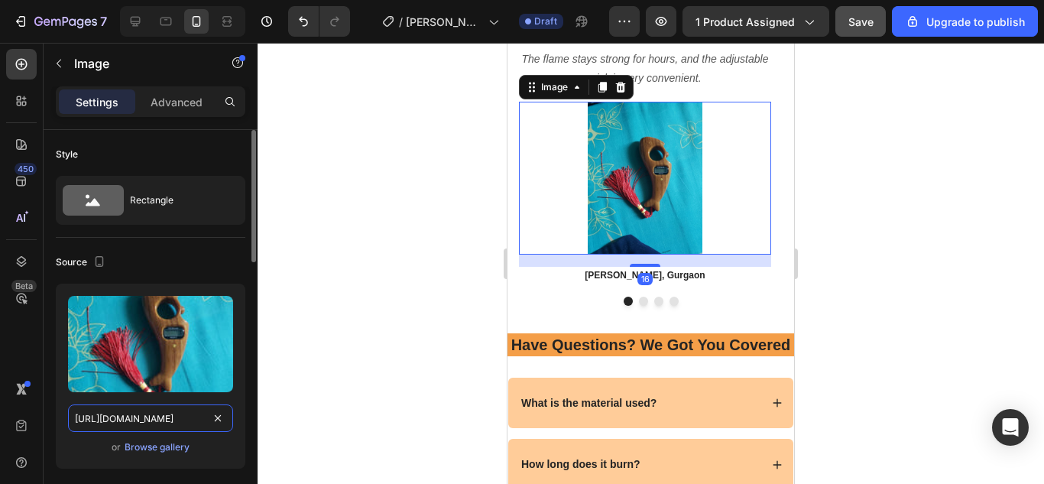
click at [179, 419] on input "https://cdn.shopify.com/s/files/1/0738/0067/9667/files/81SMv44DnmL.jpg?v=175492…" at bounding box center [150, 418] width 165 height 28
paste input "71XQ4dIoBVL.jpg?v=175622724"
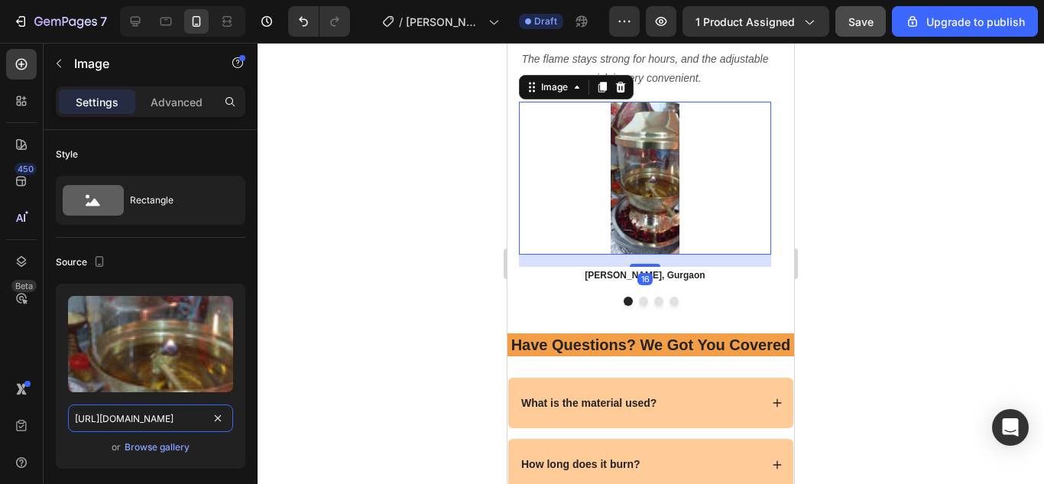
scroll to position [0, 257]
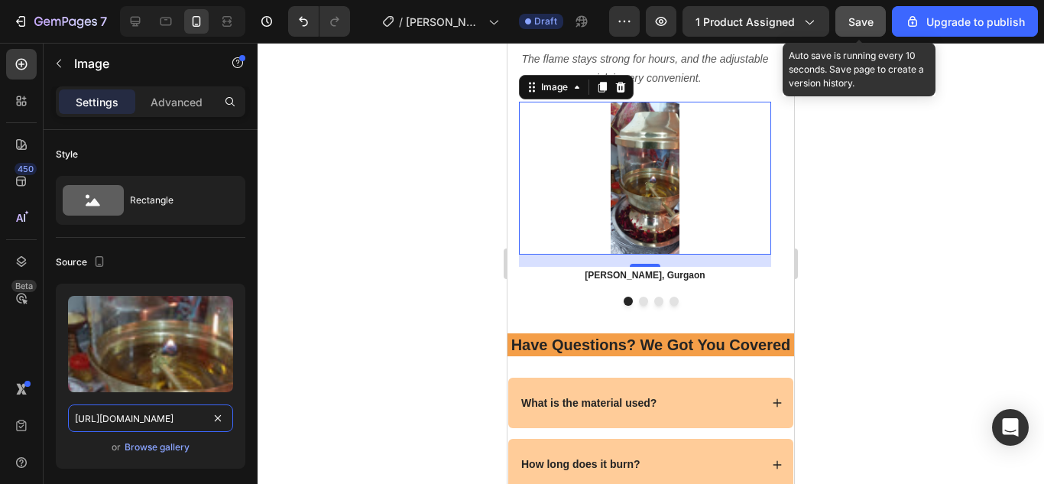
type input "https://cdn.shopify.com/s/files/1/0738/0067/9667/files/71XQ4dIoBVL.jpg?v=175622…"
drag, startPoint x: 870, startPoint y: 22, endPoint x: 62, endPoint y: 196, distance: 826.2
click at [870, 22] on span "Save" at bounding box center [860, 21] width 25 height 13
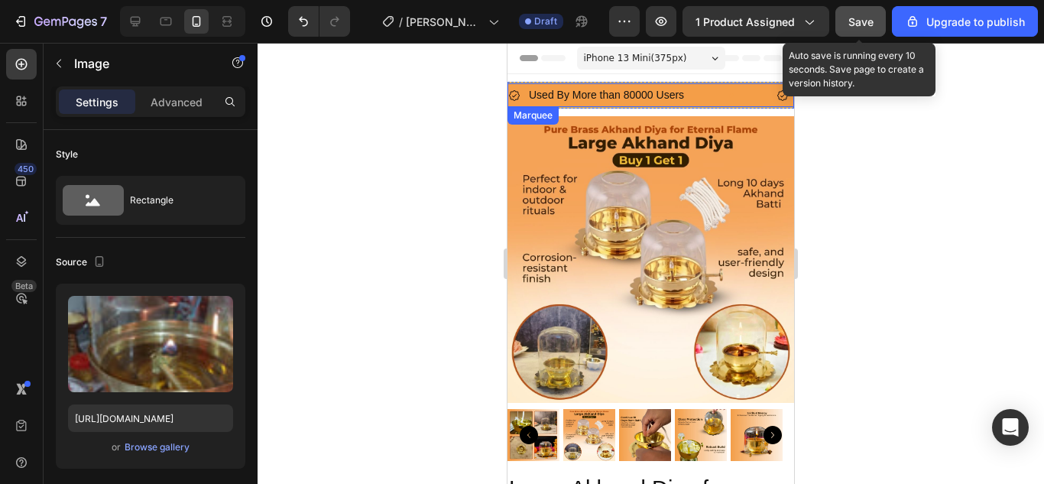
click at [748, 98] on div "Used By More than 80000 Users Item List" at bounding box center [642, 95] width 268 height 24
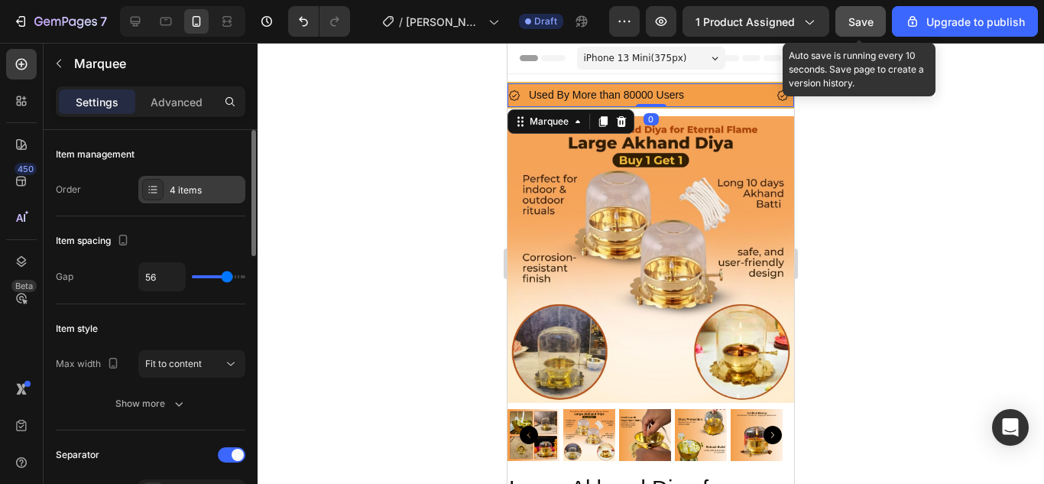
click at [173, 187] on div "4 items" at bounding box center [206, 190] width 72 height 14
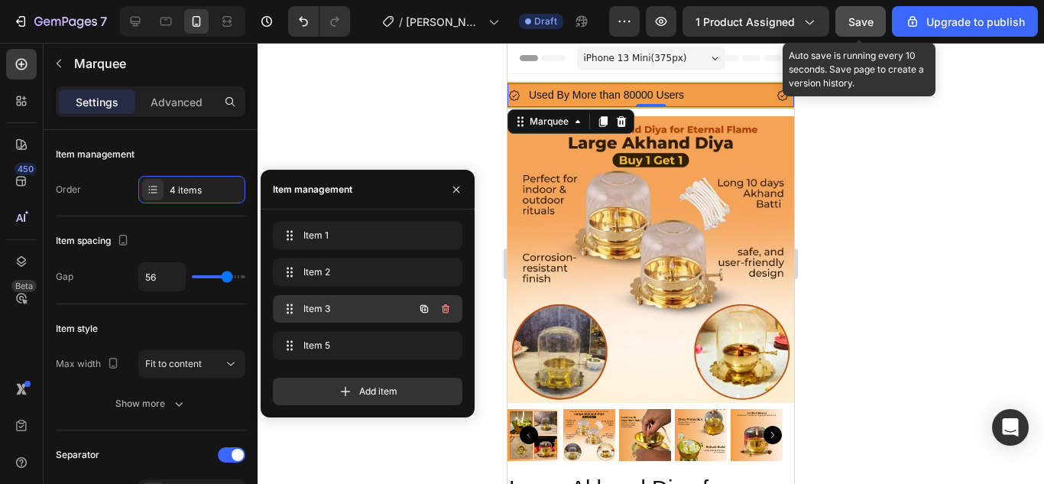
click at [330, 301] on div "Item 3 Item 3" at bounding box center [346, 308] width 134 height 21
drag, startPoint x: 330, startPoint y: 301, endPoint x: 329, endPoint y: 287, distance: 14.6
click at [331, 301] on div "Item 3 Item 3" at bounding box center [346, 308] width 134 height 21
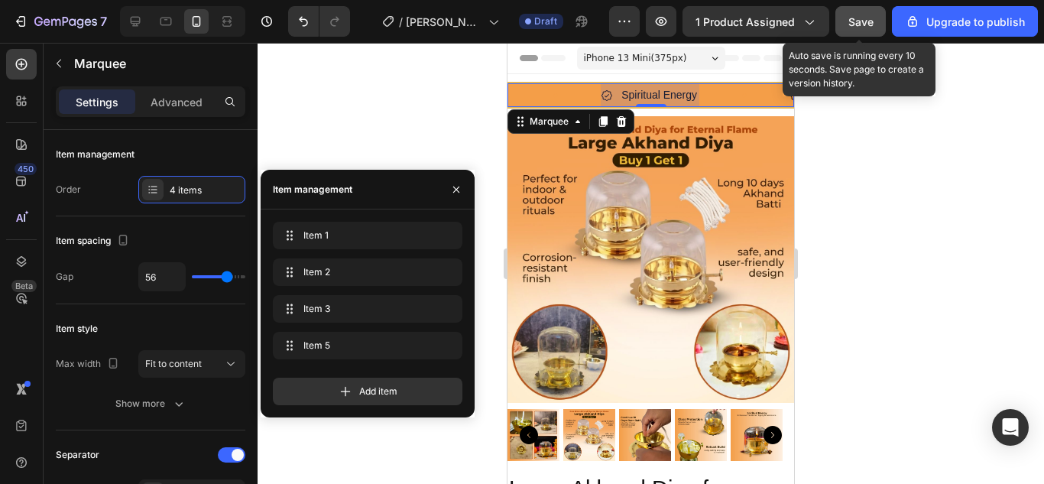
scroll to position [0, 368]
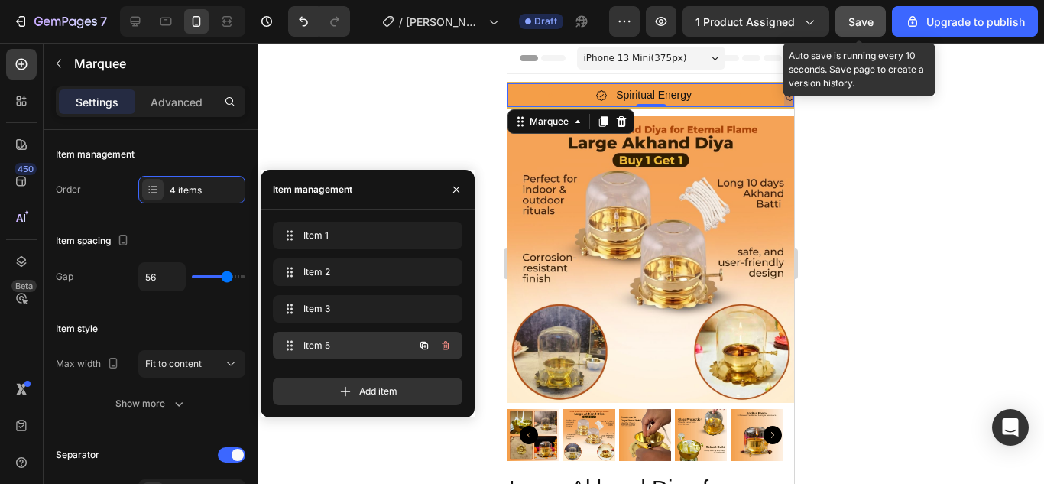
click at [340, 345] on span "Item 5" at bounding box center [346, 345] width 86 height 14
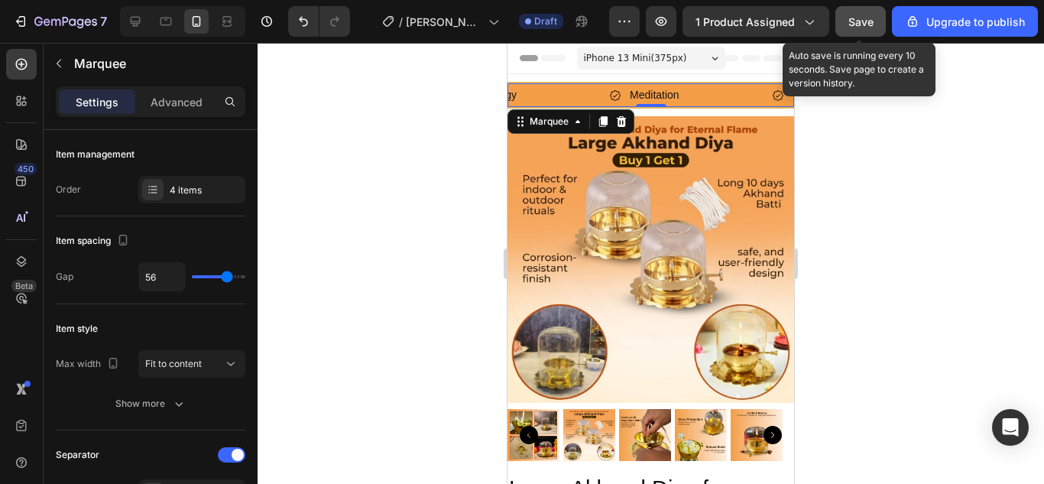
click at [375, 127] on div at bounding box center [650, 263] width 786 height 441
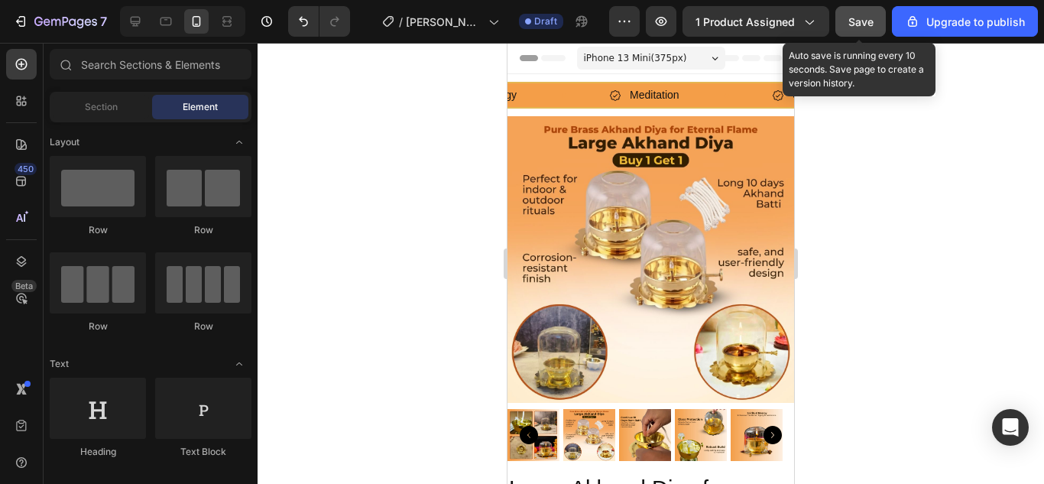
drag, startPoint x: 863, startPoint y: 20, endPoint x: 873, endPoint y: 23, distance: 10.4
click at [867, 21] on span "Save" at bounding box center [860, 21] width 25 height 13
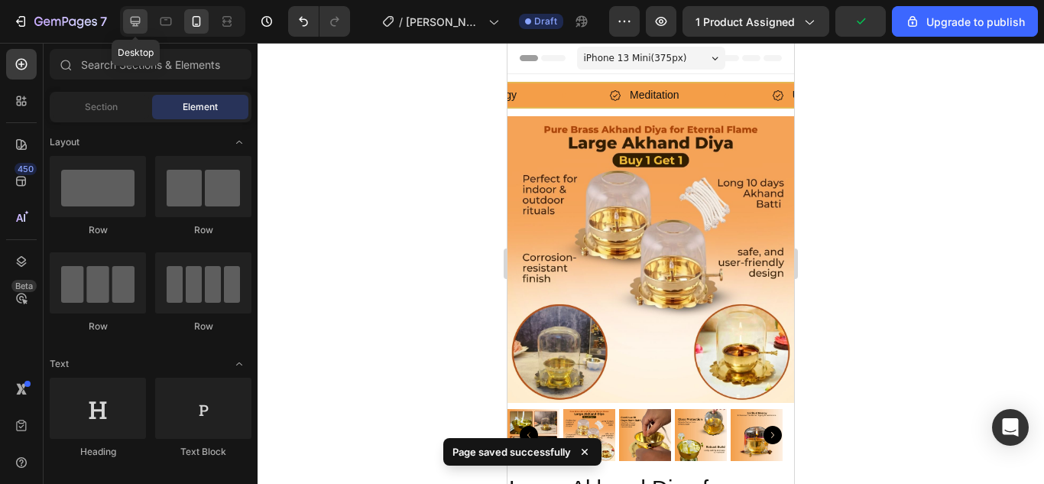
click at [140, 28] on icon at bounding box center [135, 21] width 15 height 15
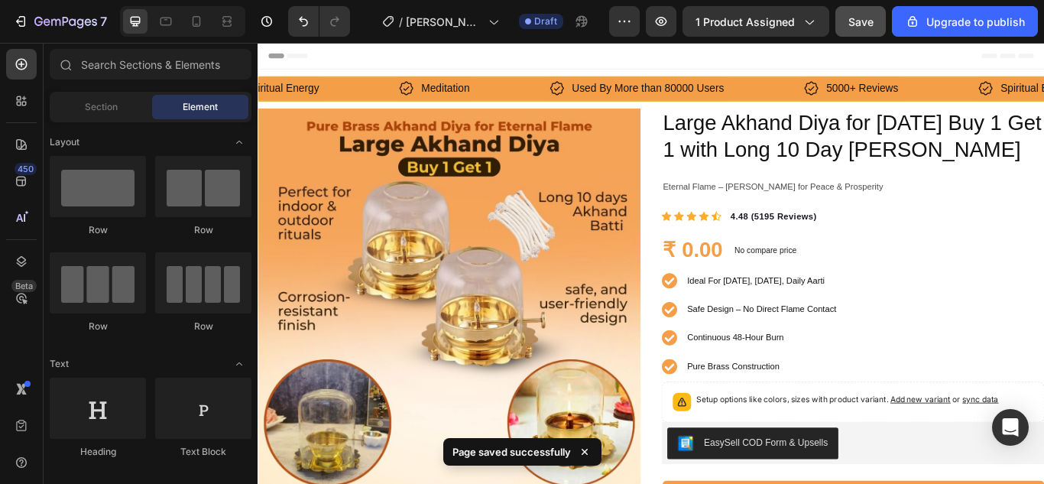
click at [871, 19] on span "Save" at bounding box center [860, 21] width 25 height 13
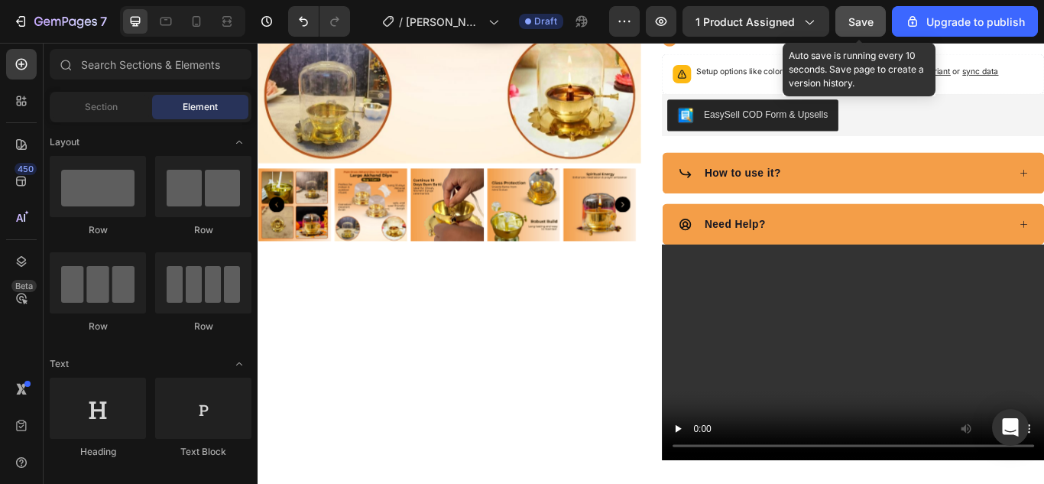
scroll to position [535, 0]
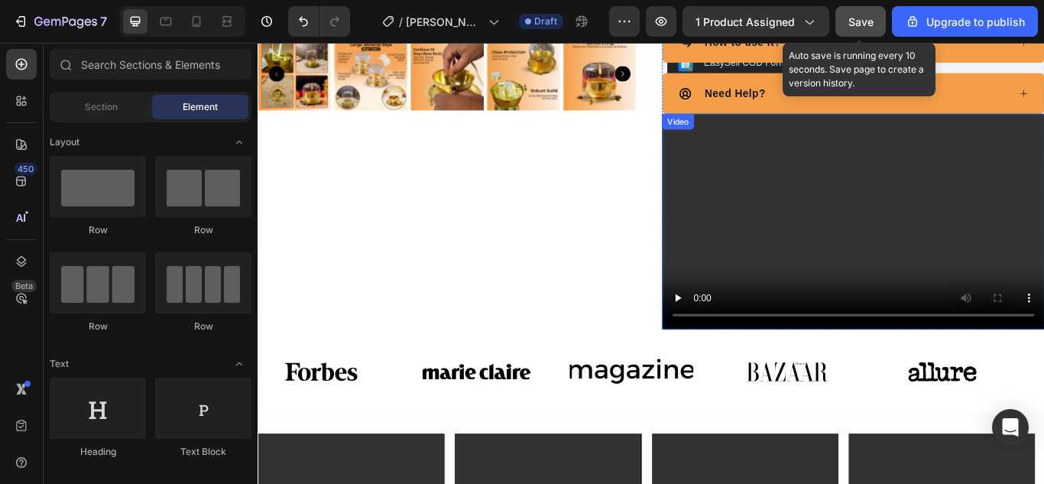
click at [765, 172] on video at bounding box center [951, 250] width 446 height 251
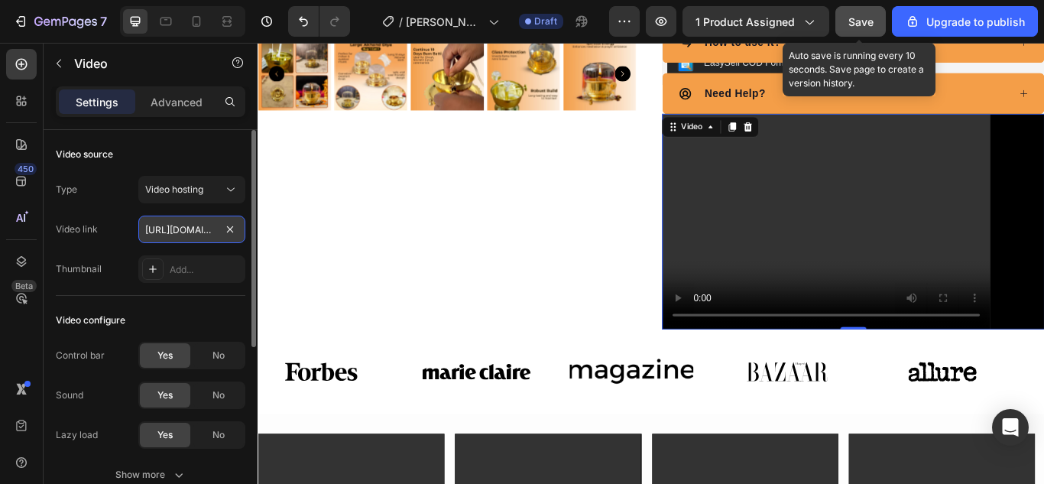
click at [198, 228] on input "https://cdn.shopify.com/videos/c/o/v/9a1bc6f81db04eee9ac54a5814aeaabe.mp4" at bounding box center [191, 229] width 107 height 28
paste input "6315b7278393457582684857141afbfa"
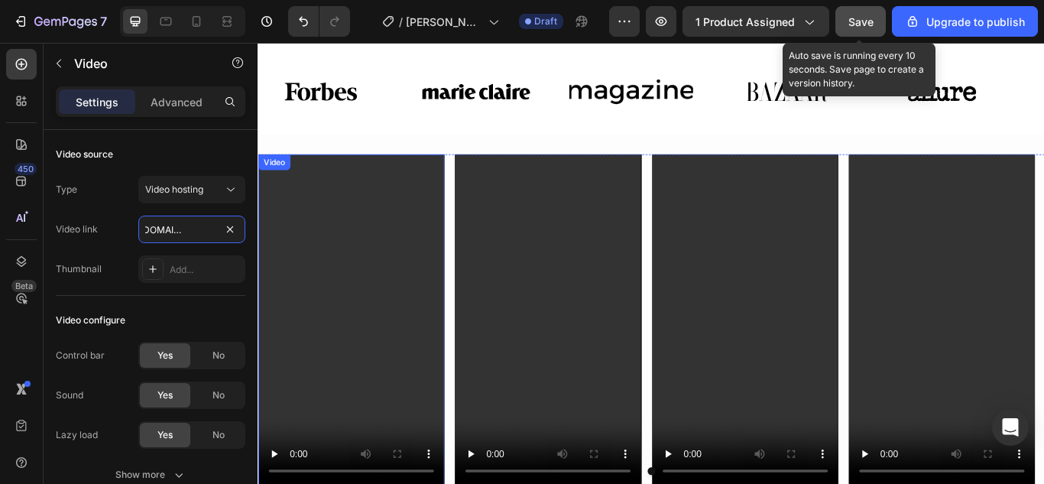
scroll to position [917, 0]
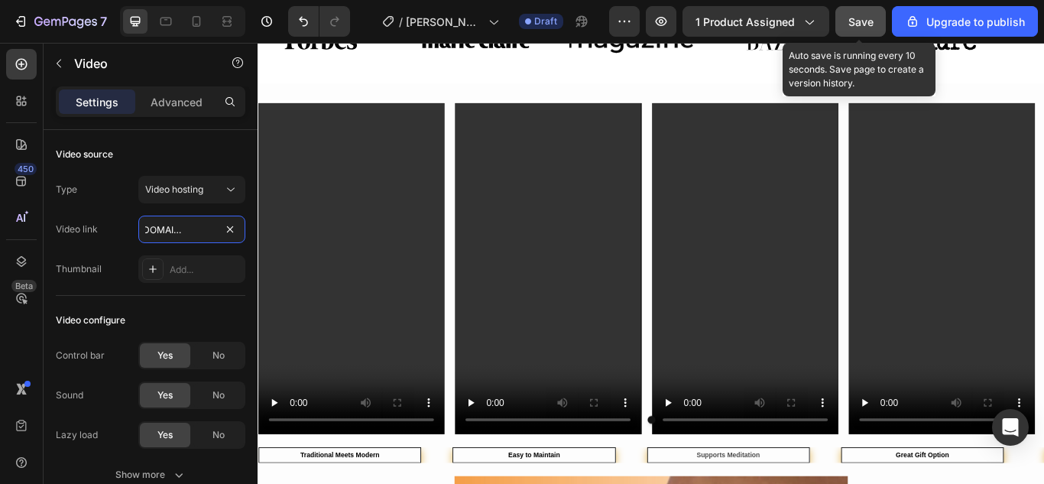
type input "https://cdn.shopify.com/videos/c/o/v/6315b7278393457582684857141afbfa.mp4"
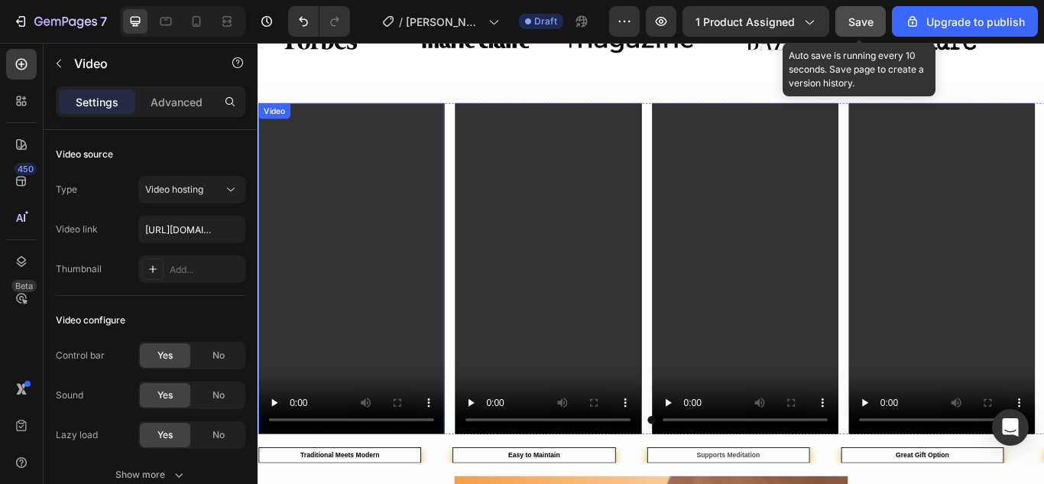
click at [365, 303] on video at bounding box center [365, 306] width 217 height 386
click at [316, 314] on video at bounding box center [365, 306] width 217 height 386
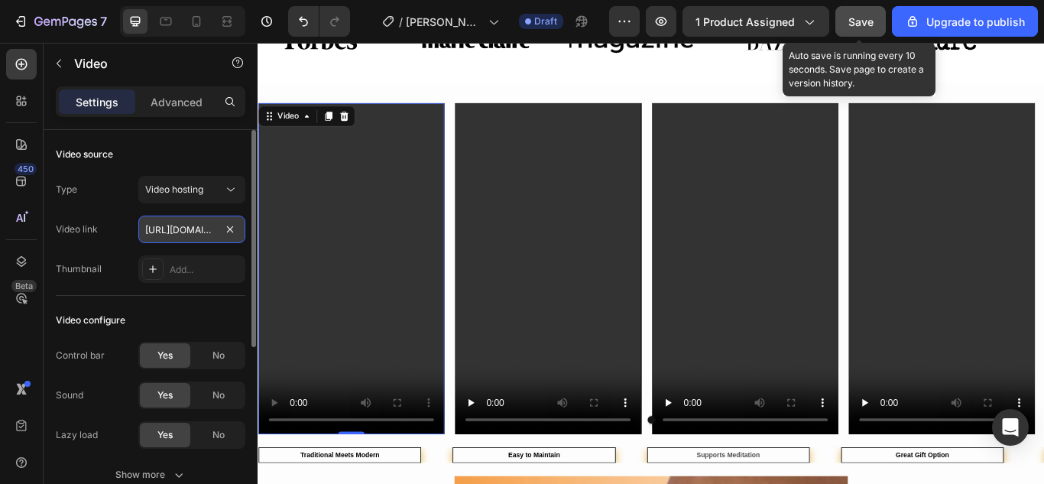
click at [198, 234] on input "https://cdn.shopify.com/videos/c/o/v/2cdf2b34a0084d259f293433e36fbcaa.mp4" at bounding box center [191, 229] width 107 height 28
type input "https://cdn.shopify.com/videos/c/o/v/9af2f1cd11624d3699ad99da686a81aa.mp4"
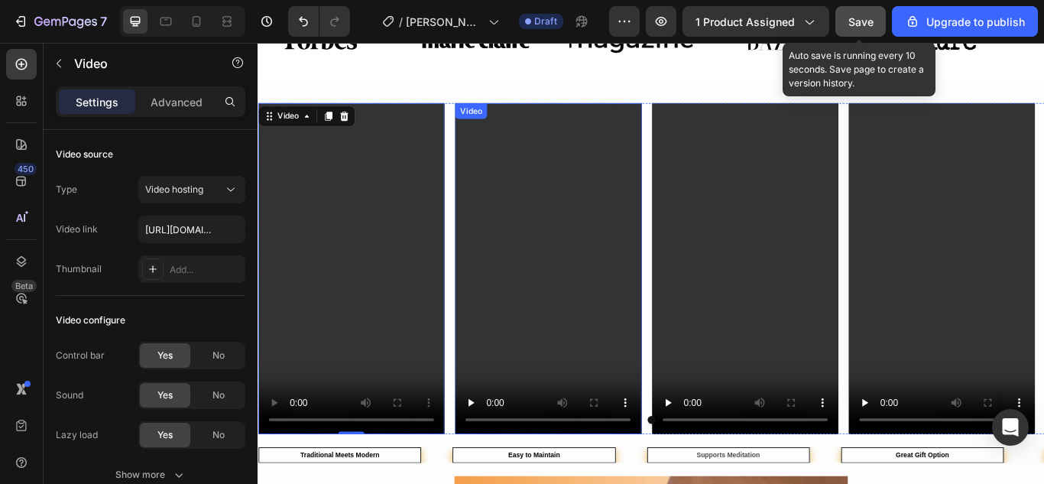
click at [532, 236] on video at bounding box center [595, 306] width 217 height 386
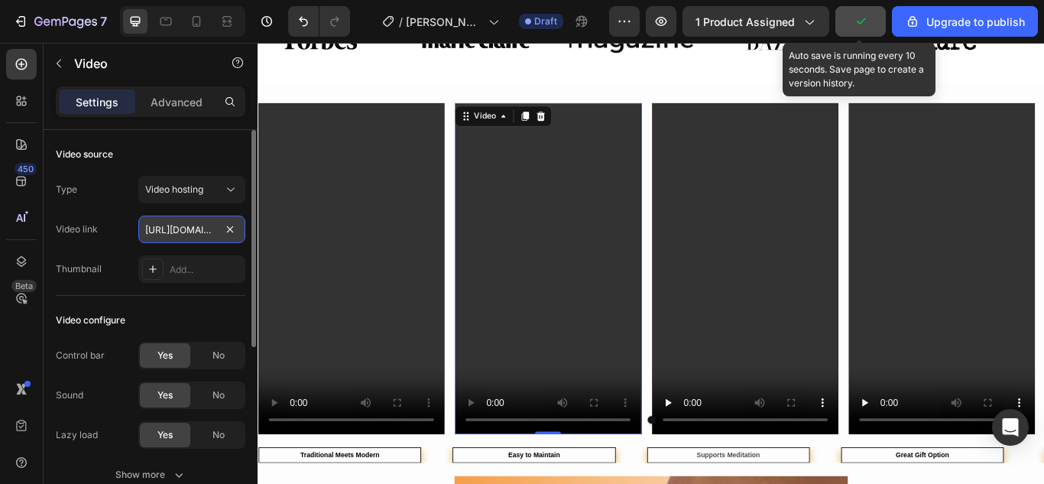
click at [205, 235] on input "https://cdn.shopify.com/videos/c/o/v/879d75714a9547f4939cf6f2eca910b2.mp4" at bounding box center [191, 229] width 107 height 28
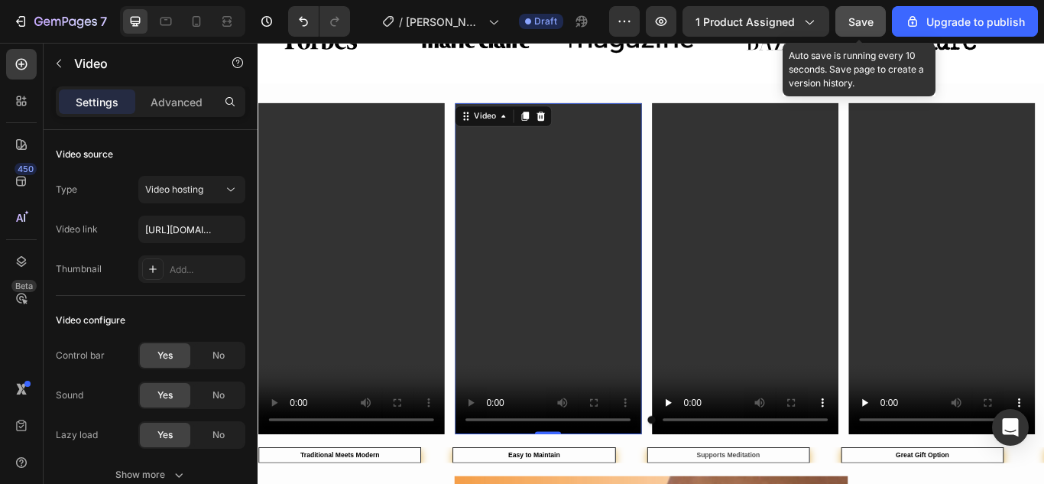
click at [551, 290] on video at bounding box center [595, 306] width 217 height 386
click at [177, 227] on input "https://cdn.shopify.com/videos/c/o/v/f4931d808f8e49a79d07c3508fdc2286.mp4" at bounding box center [191, 229] width 107 height 28
type input "https://cdn.shopify.com/videos/c/o/v/e9571c7433ab46e1969ff4623af82dd4.mp4"
drag, startPoint x: 607, startPoint y: 43, endPoint x: 531, endPoint y: 97, distance: 93.1
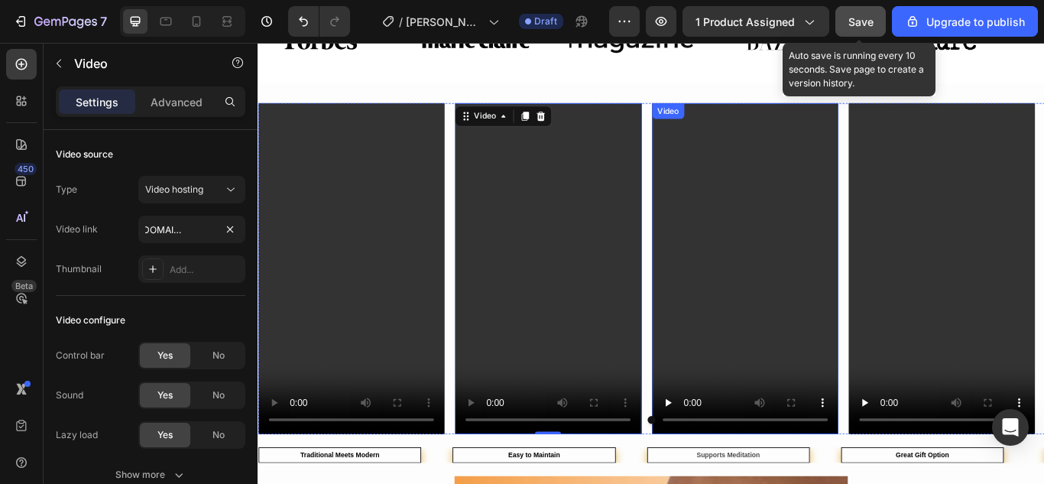
click at [819, 264] on video at bounding box center [825, 306] width 217 height 386
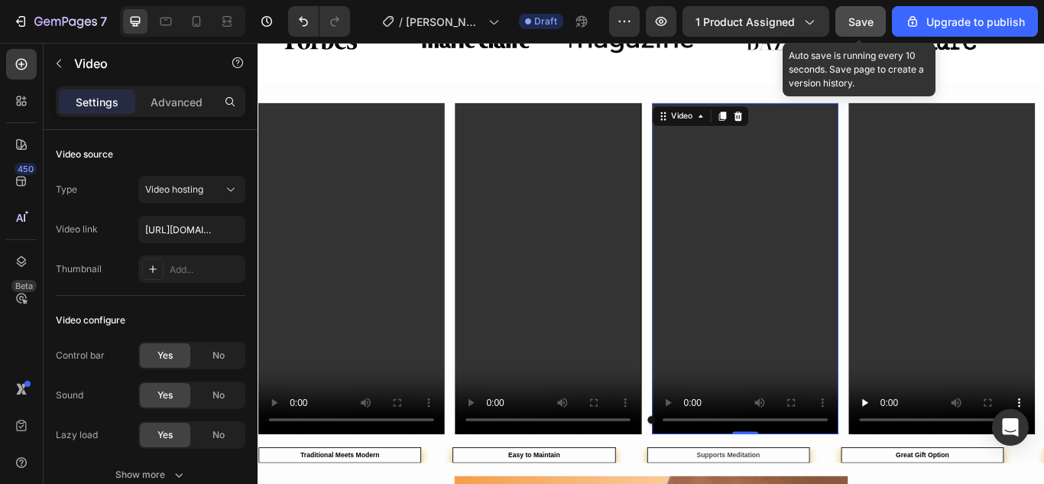
drag, startPoint x: 840, startPoint y: 325, endPoint x: 813, endPoint y: 329, distance: 27.9
click at [840, 325] on video at bounding box center [825, 306] width 217 height 386
click at [174, 237] on input "https://cdn.shopify.com/videos/c/o/v/1f4fd929565c41af8841a2966d9535fe.mp4" at bounding box center [191, 229] width 107 height 28
type input "https://cdn.shopify.com/videos/c/o/v/d787e342768346f3a4bdaaae3e0ed1af.mp4"
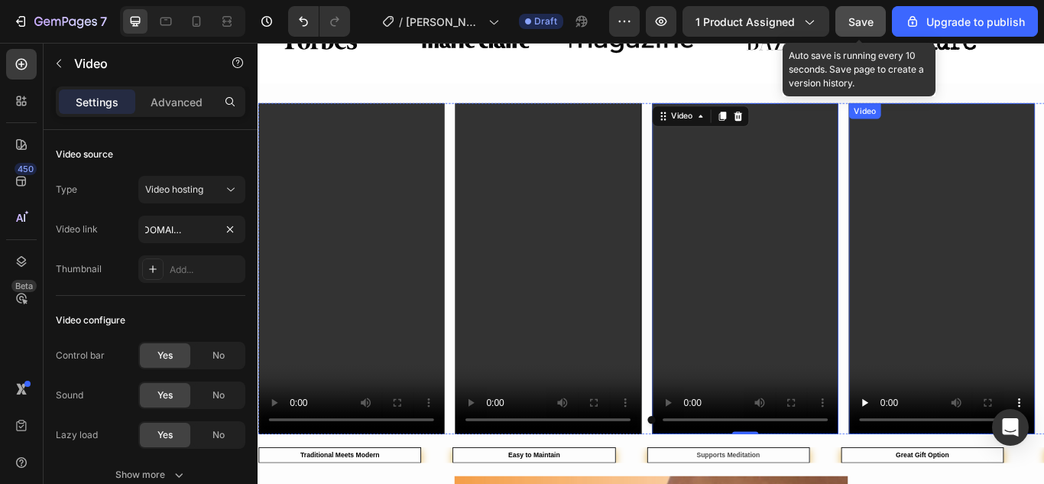
click at [1043, 270] on video at bounding box center [1054, 306] width 217 height 386
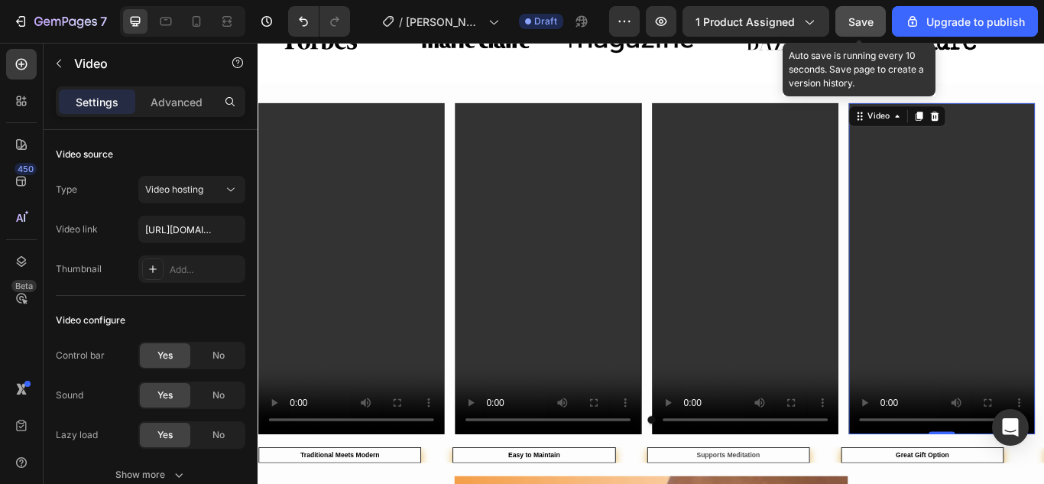
click at [1043, 251] on video at bounding box center [1054, 306] width 217 height 386
click at [197, 232] on input "https://cdn.shopify.com/videos/c/o/v/f03b589f2f3544a3bde0bbae76217599.mp4" at bounding box center [191, 229] width 107 height 28
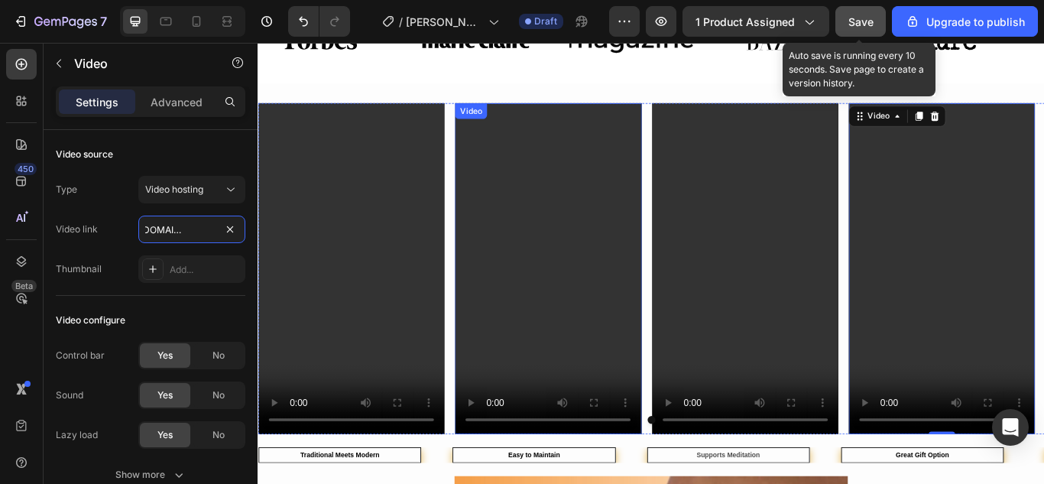
type input "https://cdn.shopify.com/videos/c/o/v/48c69364a4264fb1b6bf2091a301c024.mp4"
click at [272, 478] on div at bounding box center [715, 482] width 917 height 9
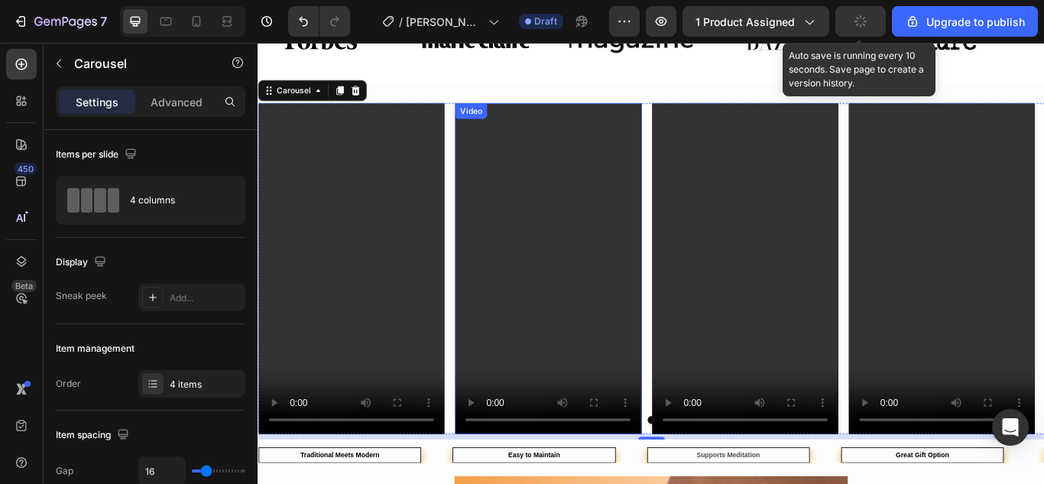
click at [588, 329] on video at bounding box center [595, 306] width 217 height 386
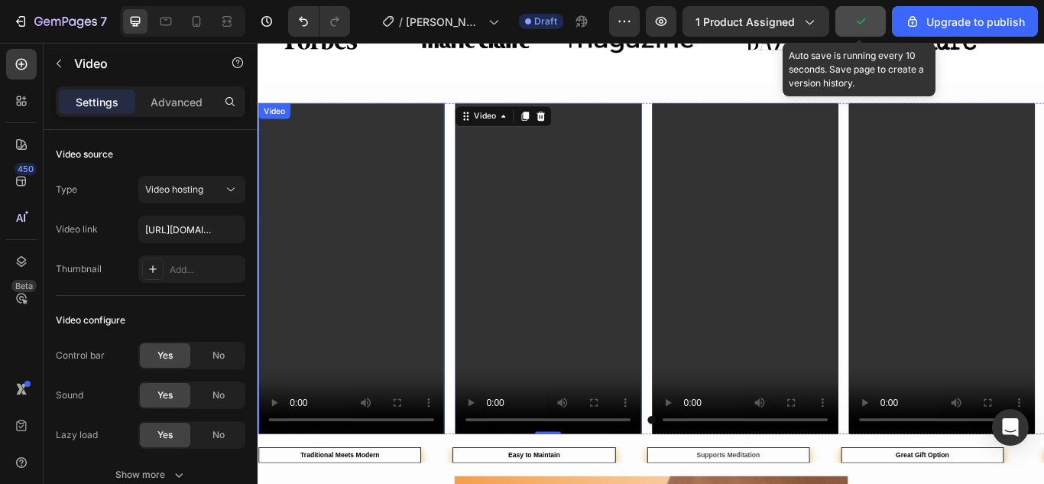
click at [373, 303] on video at bounding box center [365, 306] width 217 height 386
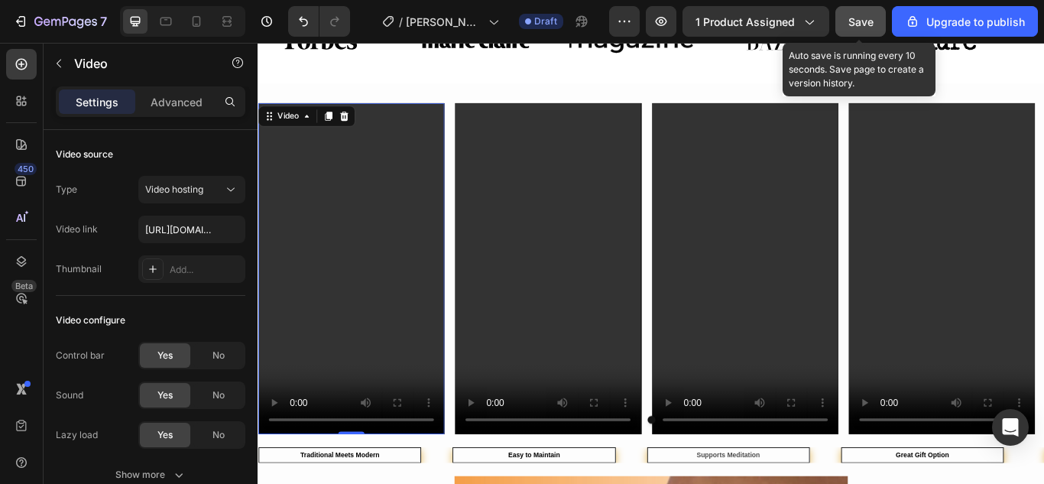
click at [859, 16] on span "Save" at bounding box center [860, 21] width 25 height 13
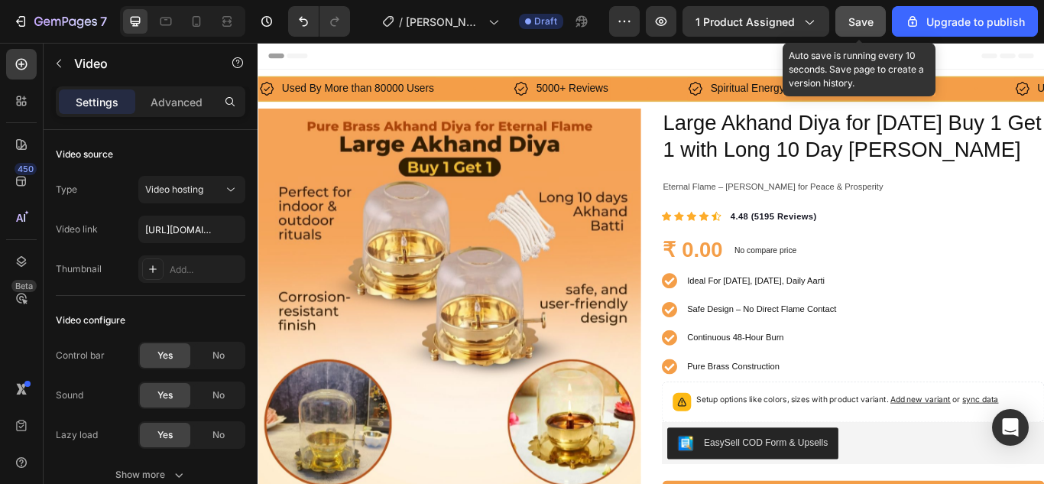
click at [864, 24] on span "Save" at bounding box center [860, 21] width 25 height 13
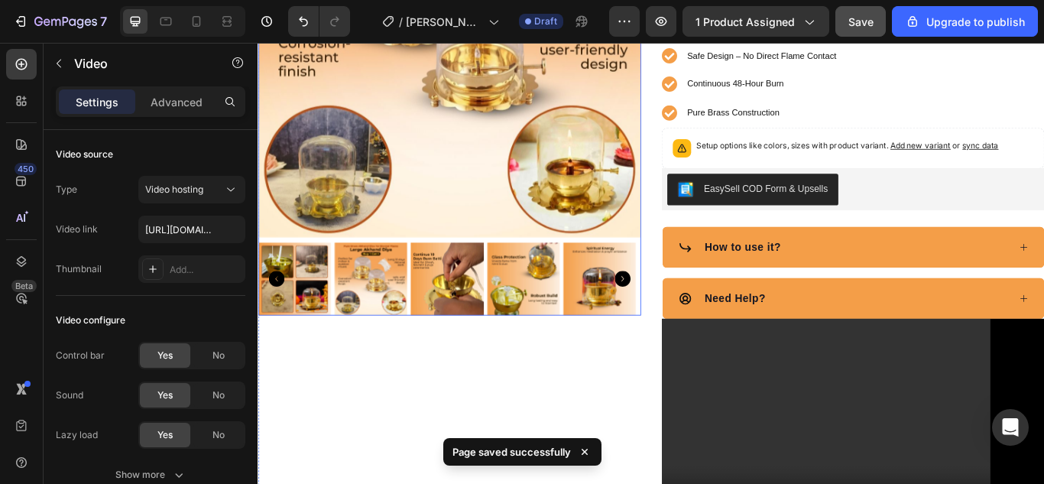
scroll to position [306, 0]
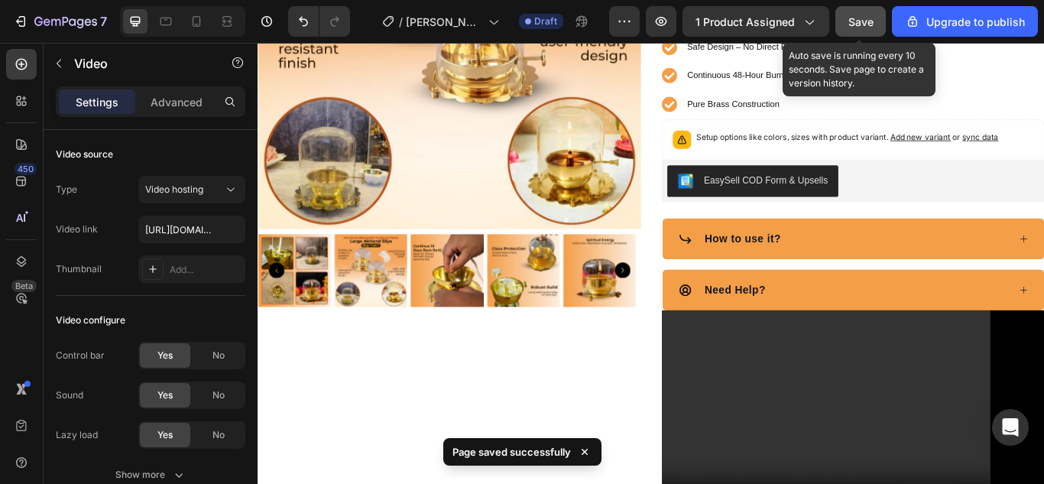
click at [864, 21] on span "Save" at bounding box center [860, 21] width 25 height 13
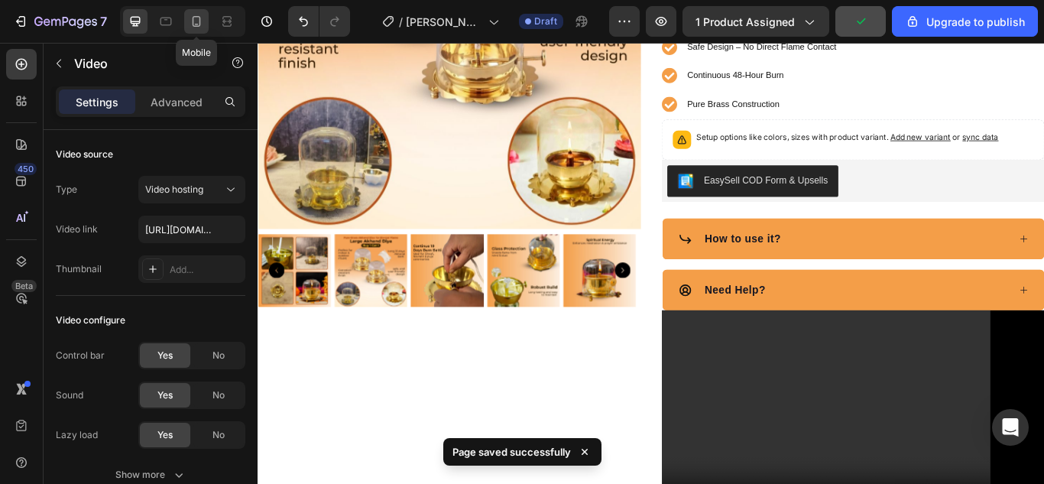
click at [196, 16] on icon at bounding box center [197, 21] width 8 height 11
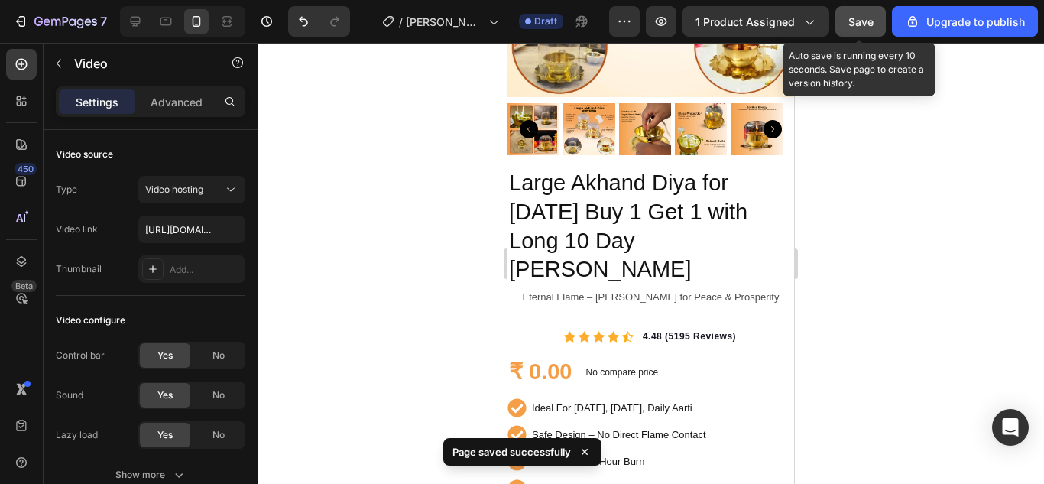
drag, startPoint x: 151, startPoint y: 108, endPoint x: 856, endPoint y: 23, distance: 709.7
click at [856, 23] on span "Save" at bounding box center [860, 21] width 25 height 13
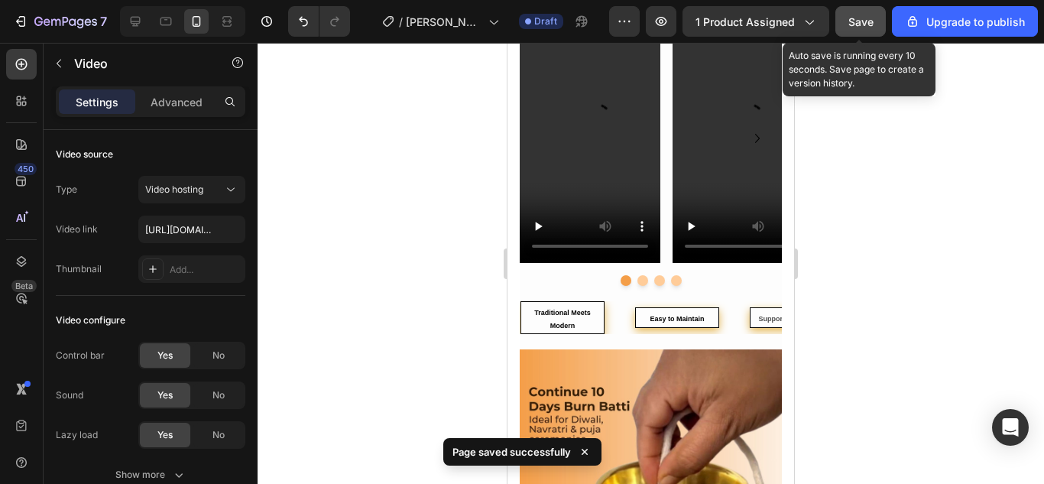
scroll to position [1528, 0]
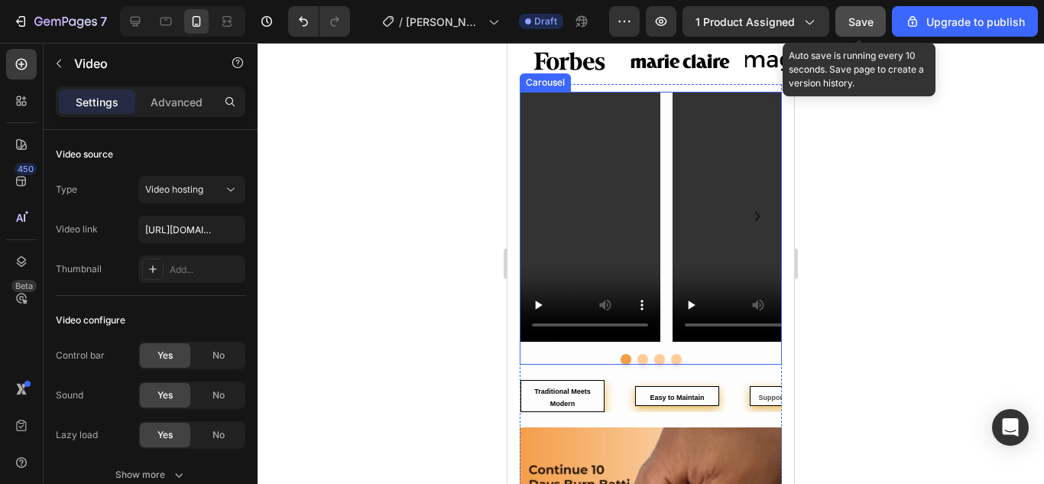
click at [637, 364] on button "Dot" at bounding box center [642, 359] width 11 height 11
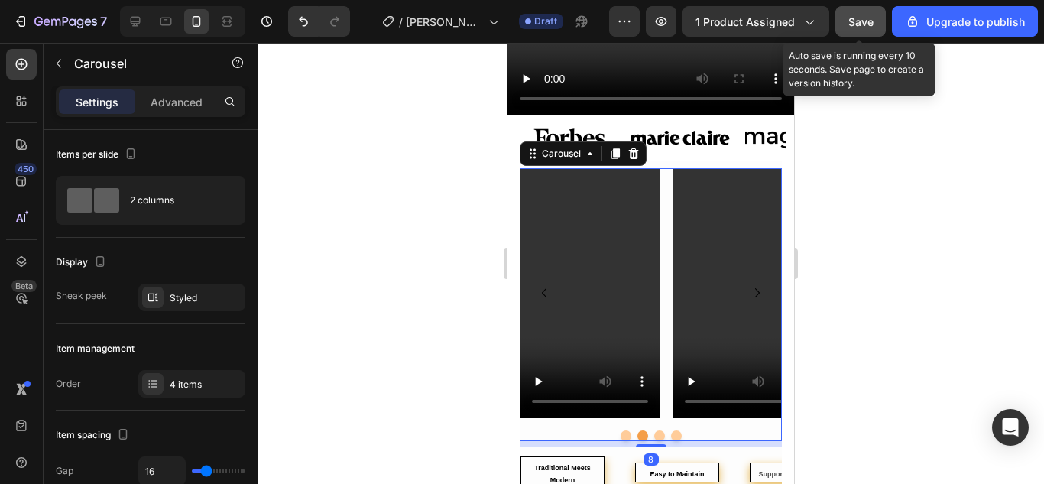
click at [654, 430] on button "Dot" at bounding box center [659, 435] width 11 height 11
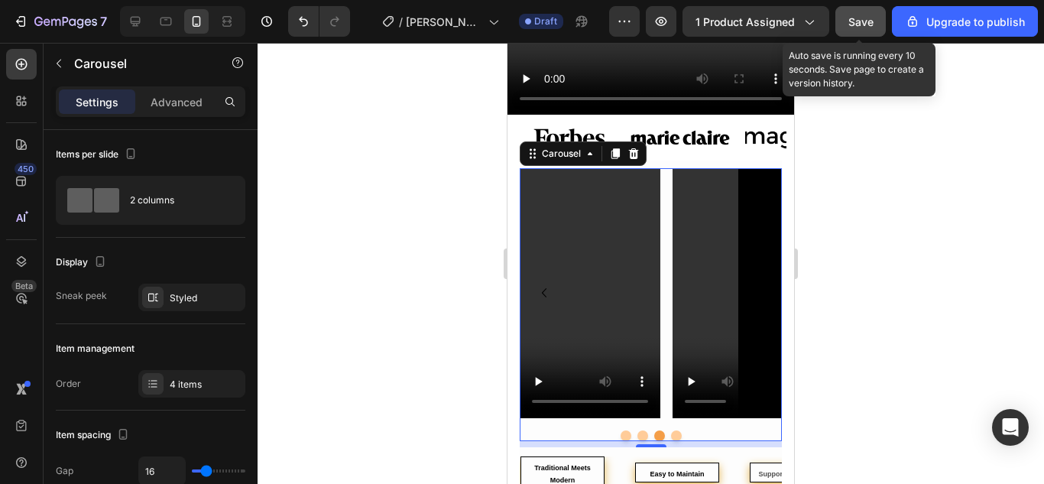
click at [673, 430] on button "Dot" at bounding box center [676, 435] width 11 height 11
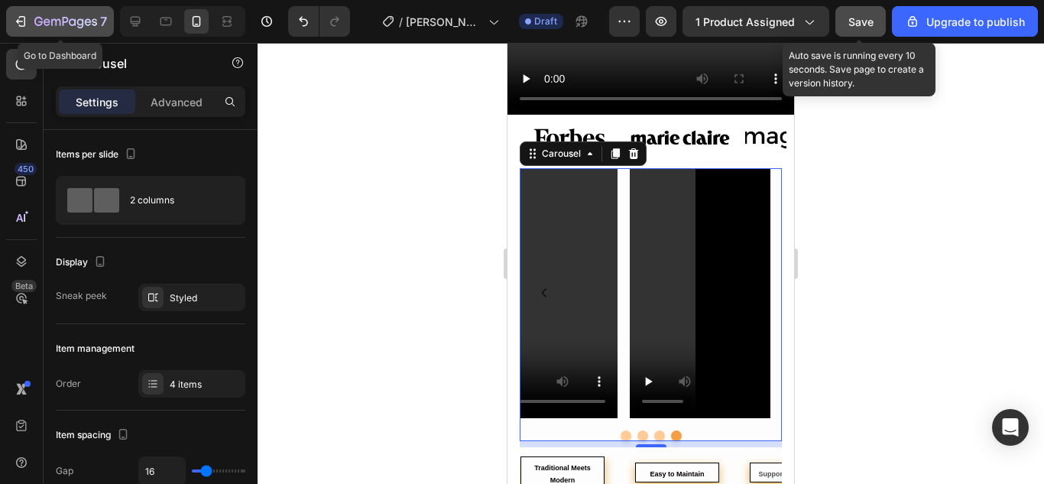
click at [19, 17] on icon "button" at bounding box center [22, 21] width 7 height 11
